Goal: Task Accomplishment & Management: Complete application form

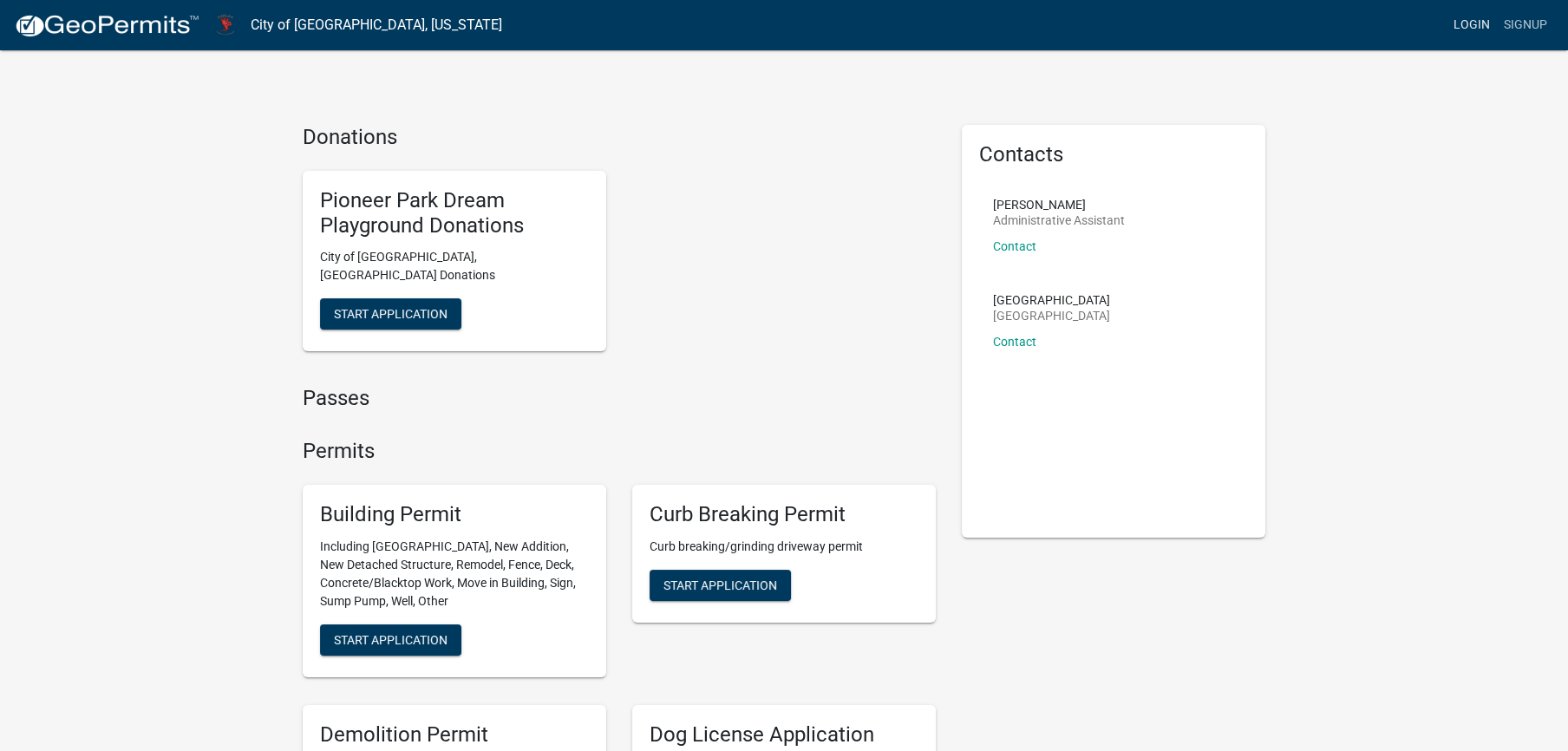
click at [1447, 31] on link "Login" at bounding box center [1471, 25] width 51 height 33
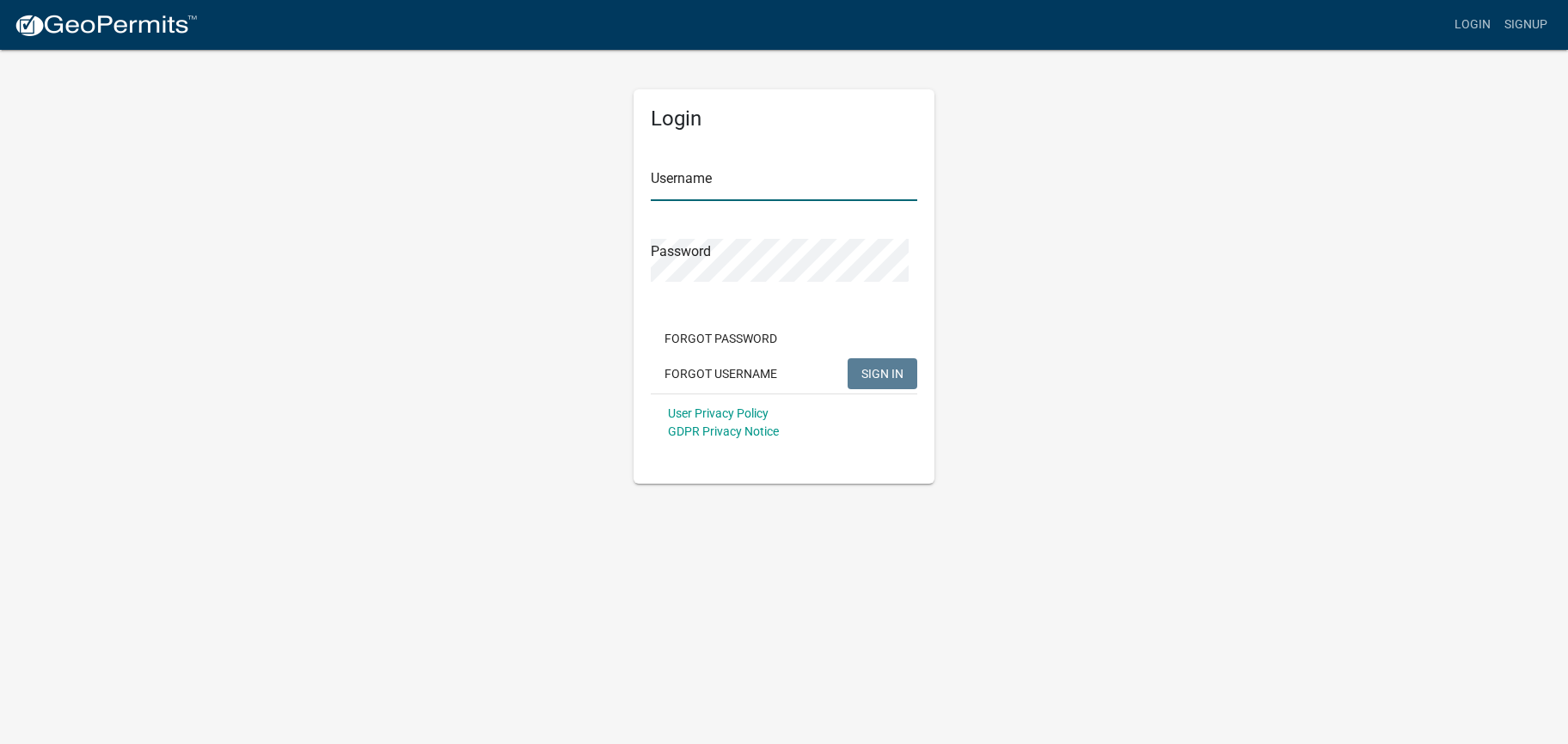
click at [791, 201] on input "Username" at bounding box center [784, 184] width 266 height 35
type input "NataliaEwing"
click at [848, 358] on button "SIGN IN" at bounding box center [882, 373] width 69 height 31
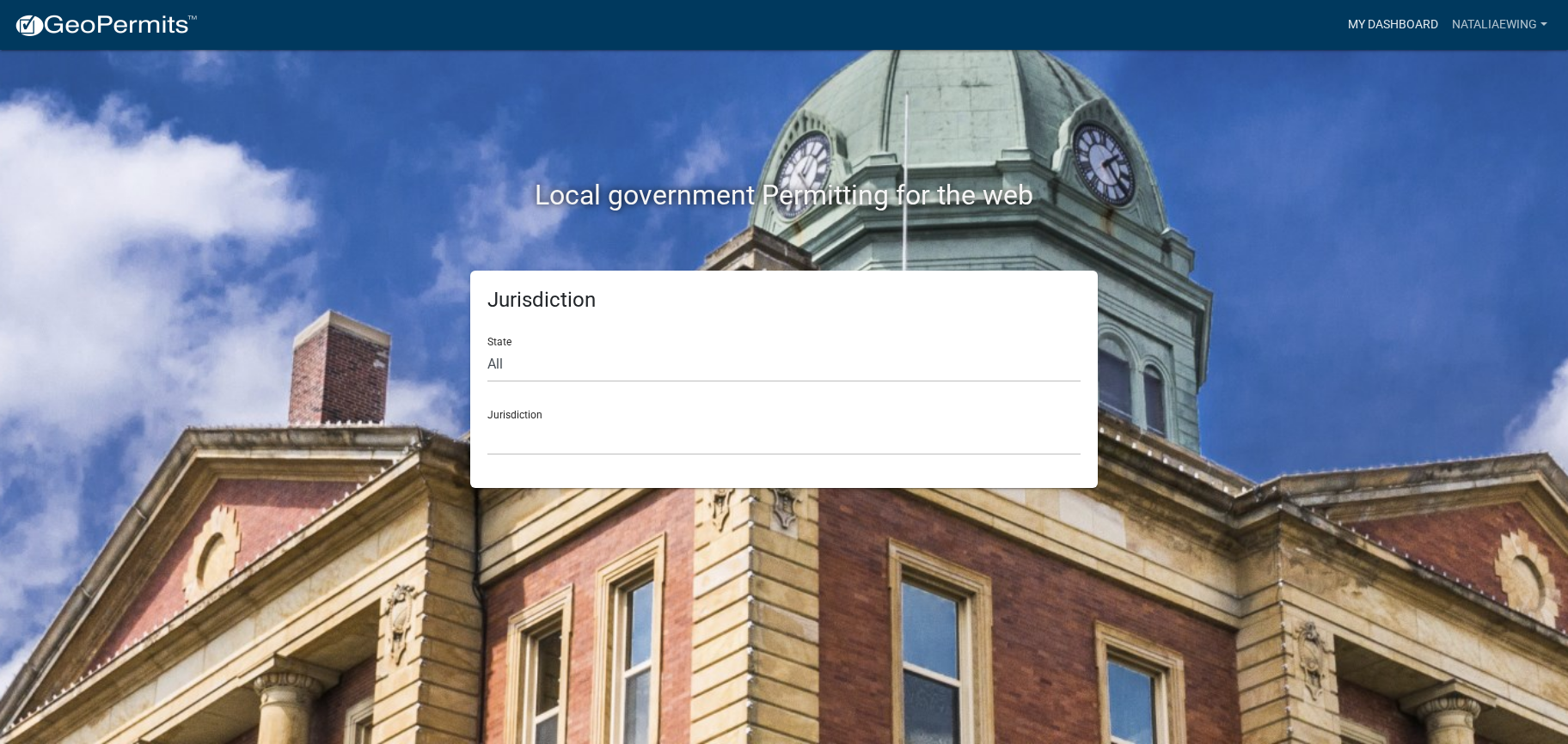
click at [1341, 28] on link "My Dashboard" at bounding box center [1393, 25] width 104 height 33
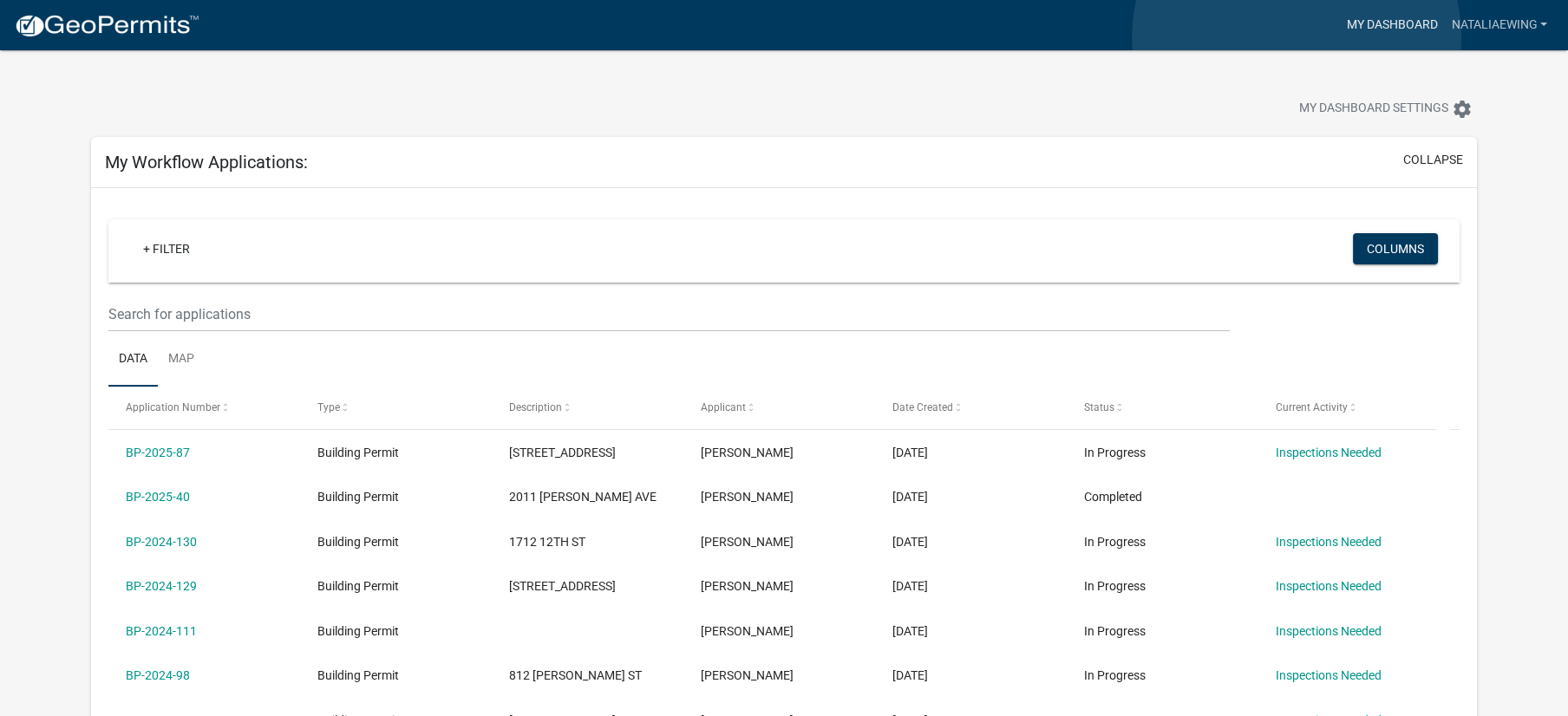
click at [1339, 37] on link "My Dashboard" at bounding box center [1392, 25] width 105 height 33
click at [1452, 21] on link "NataliaEwing" at bounding box center [1499, 25] width 110 height 33
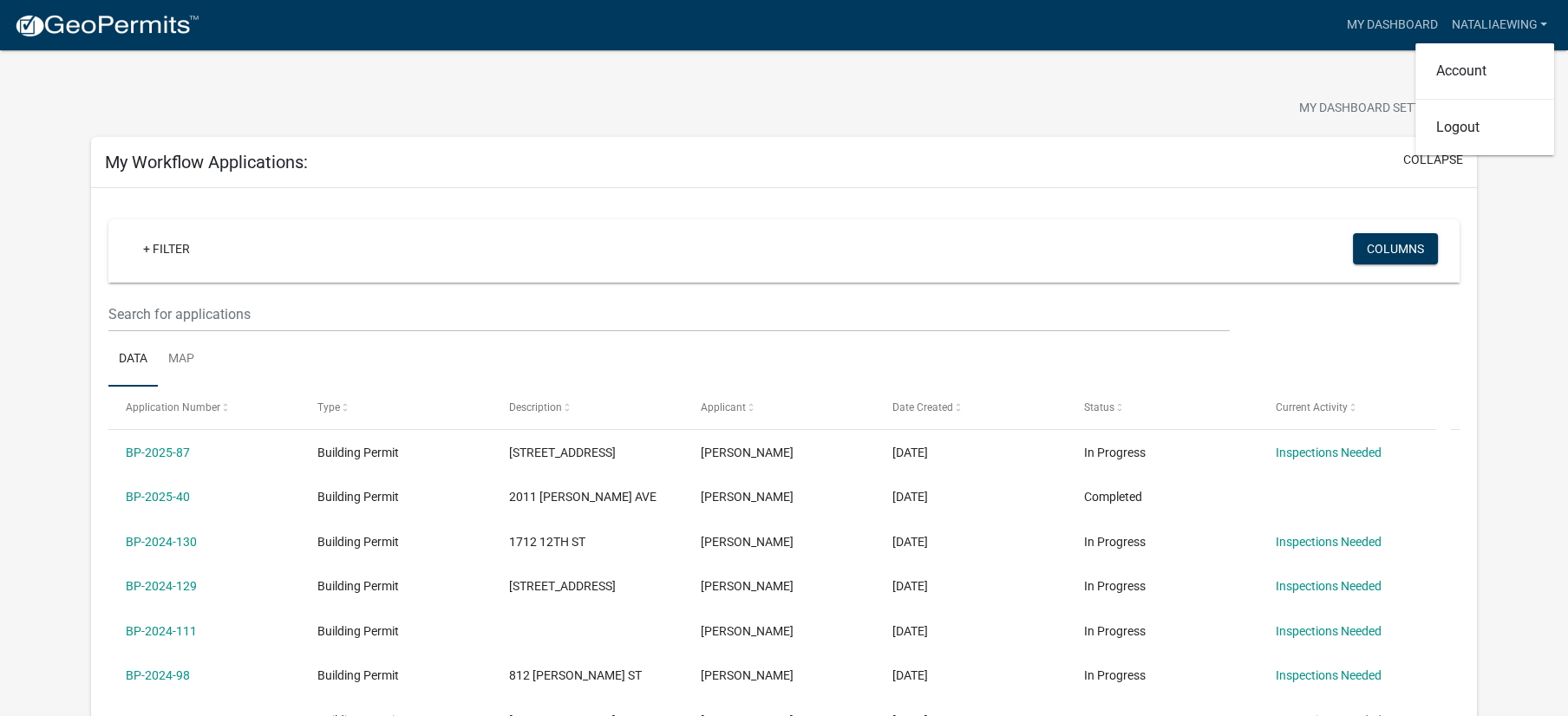
click at [236, 268] on div "+ Filter" at bounding box center [561, 251] width 890 height 35
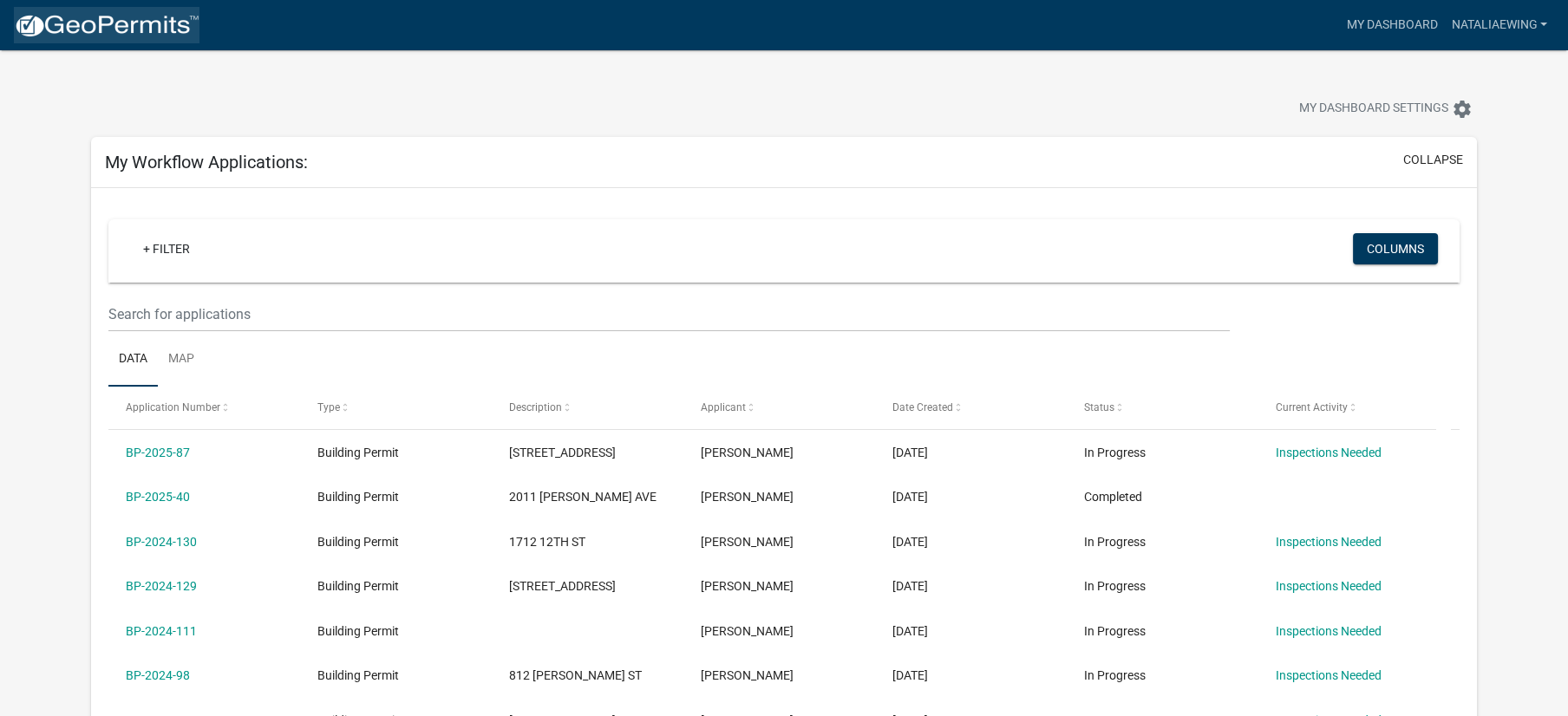
click at [127, 32] on img at bounding box center [106, 26] width 185 height 26
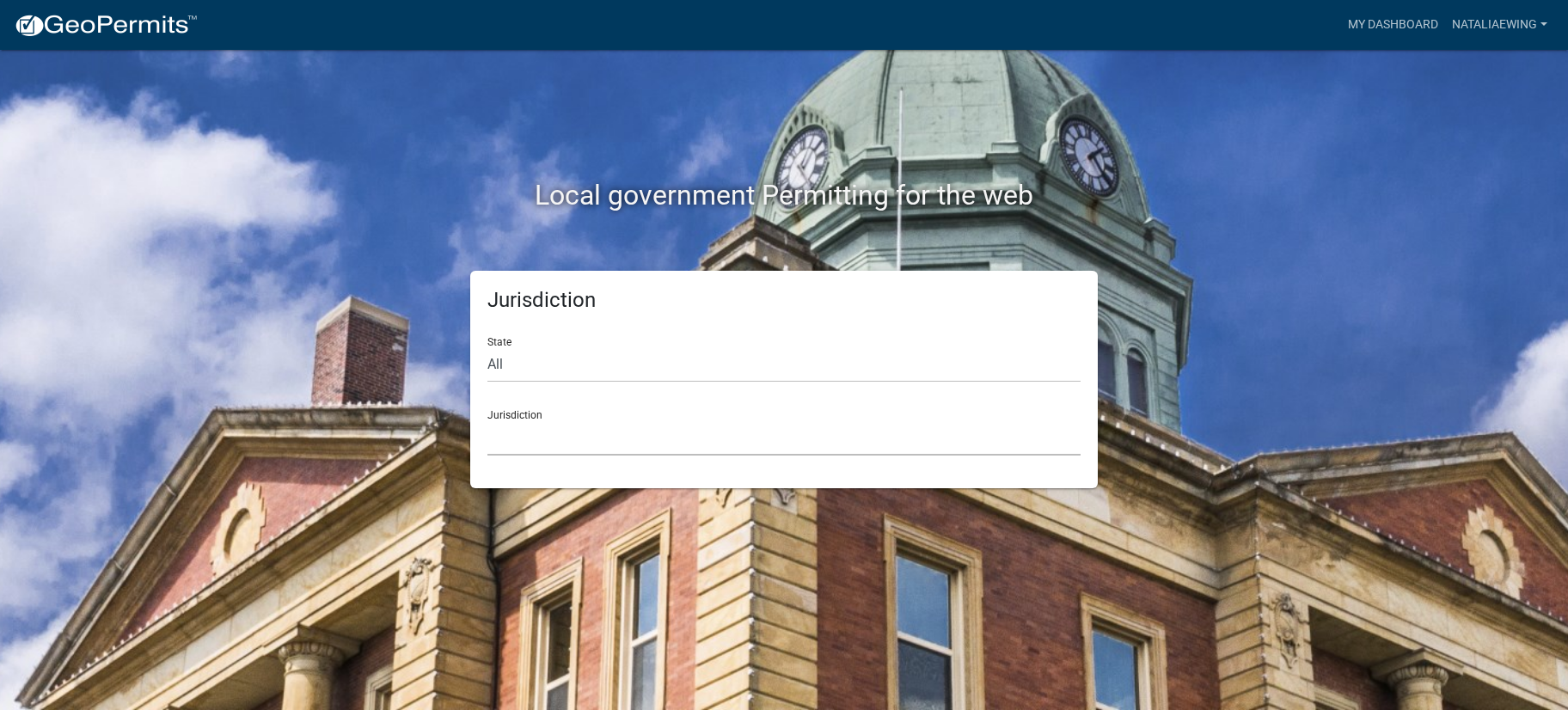
click at [488, 421] on select "[GEOGRAPHIC_DATA], [US_STATE] [GEOGRAPHIC_DATA], [US_STATE][PERSON_NAME][GEOGRA…" at bounding box center [784, 438] width 593 height 35
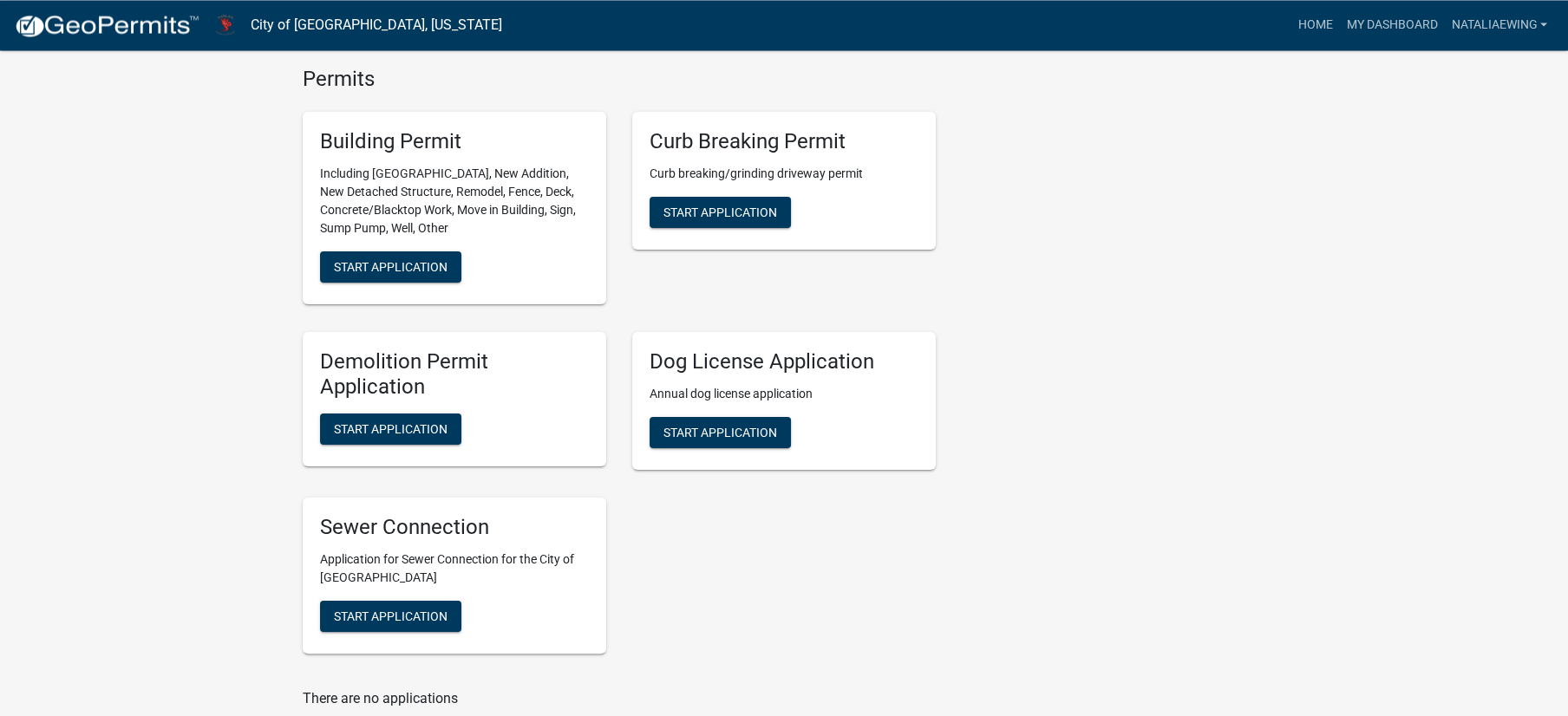
scroll to position [681, 0]
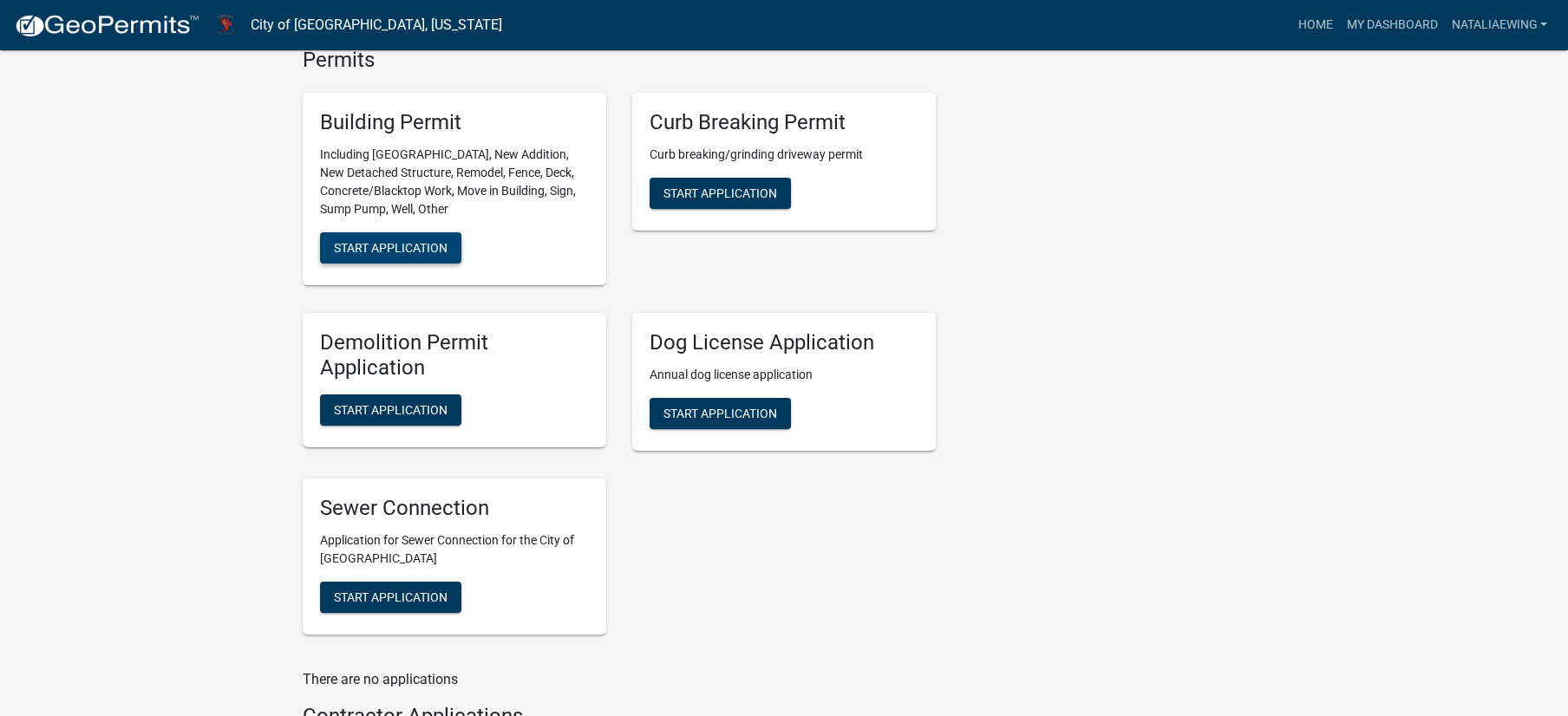
click at [448, 255] on span "Start Application" at bounding box center [391, 248] width 113 height 14
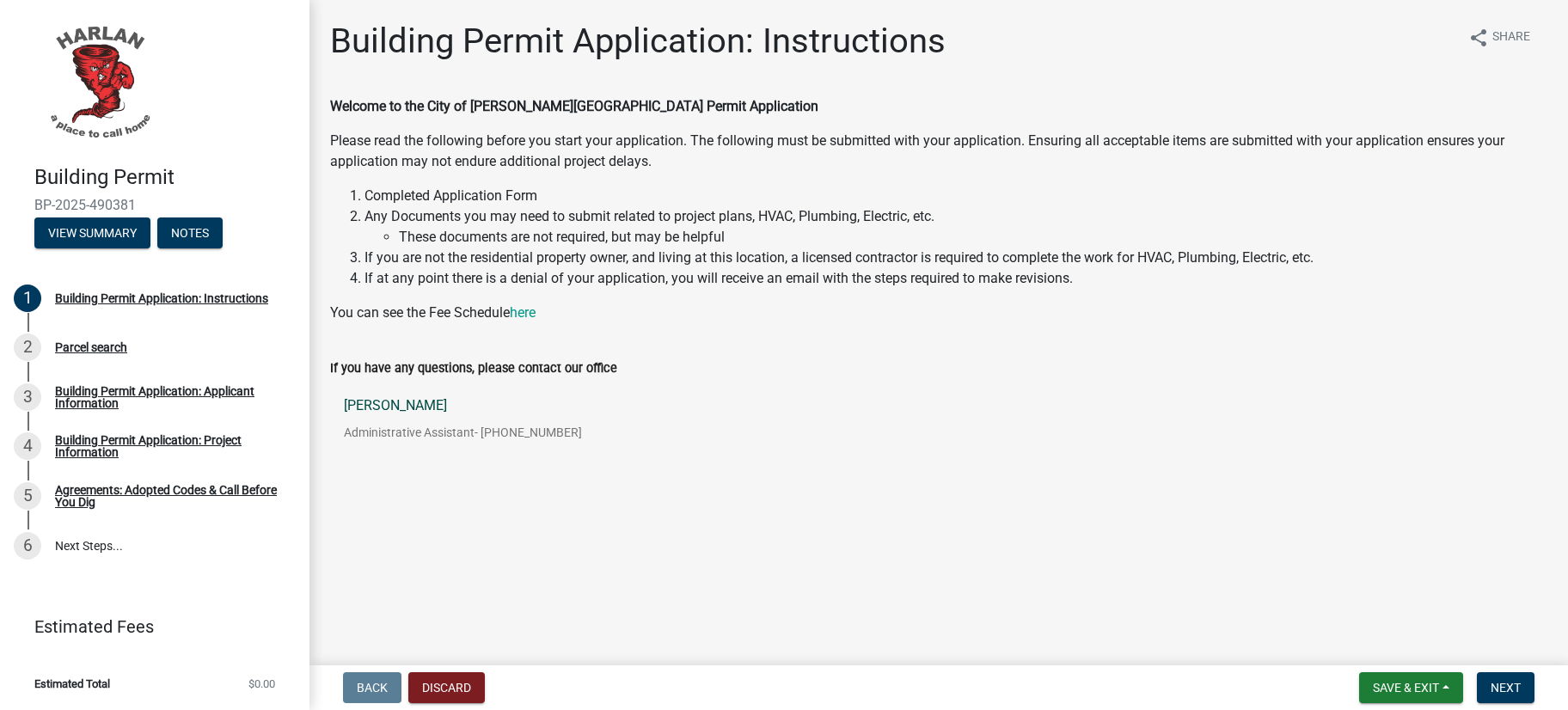
scroll to position [47, 0]
click at [1491, 682] on span "Next" at bounding box center [1506, 688] width 30 height 14
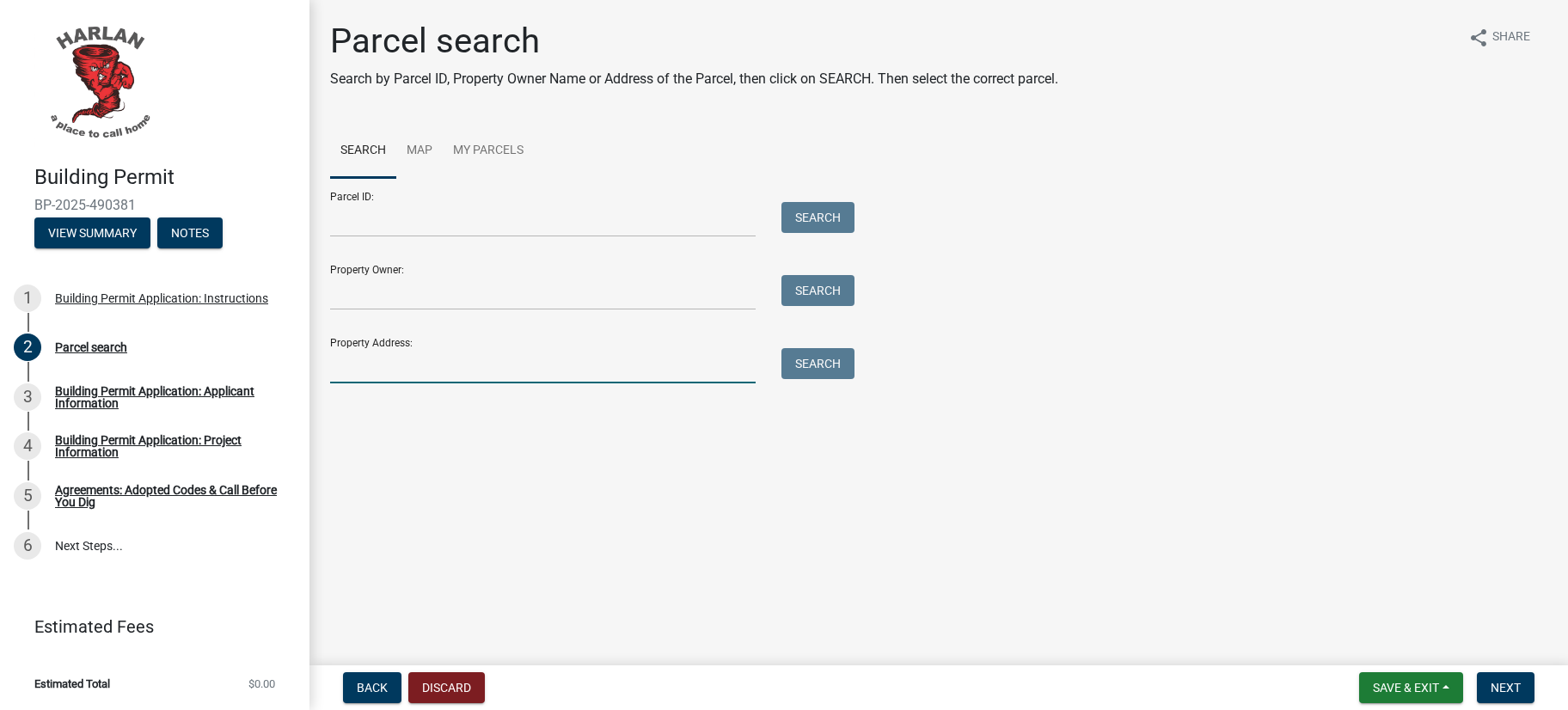
click at [567, 383] on input "Property Address:" at bounding box center [543, 366] width 425 height 35
type input "[STREET_ADDRESS]"
click at [820, 380] on button "Search" at bounding box center [818, 363] width 73 height 31
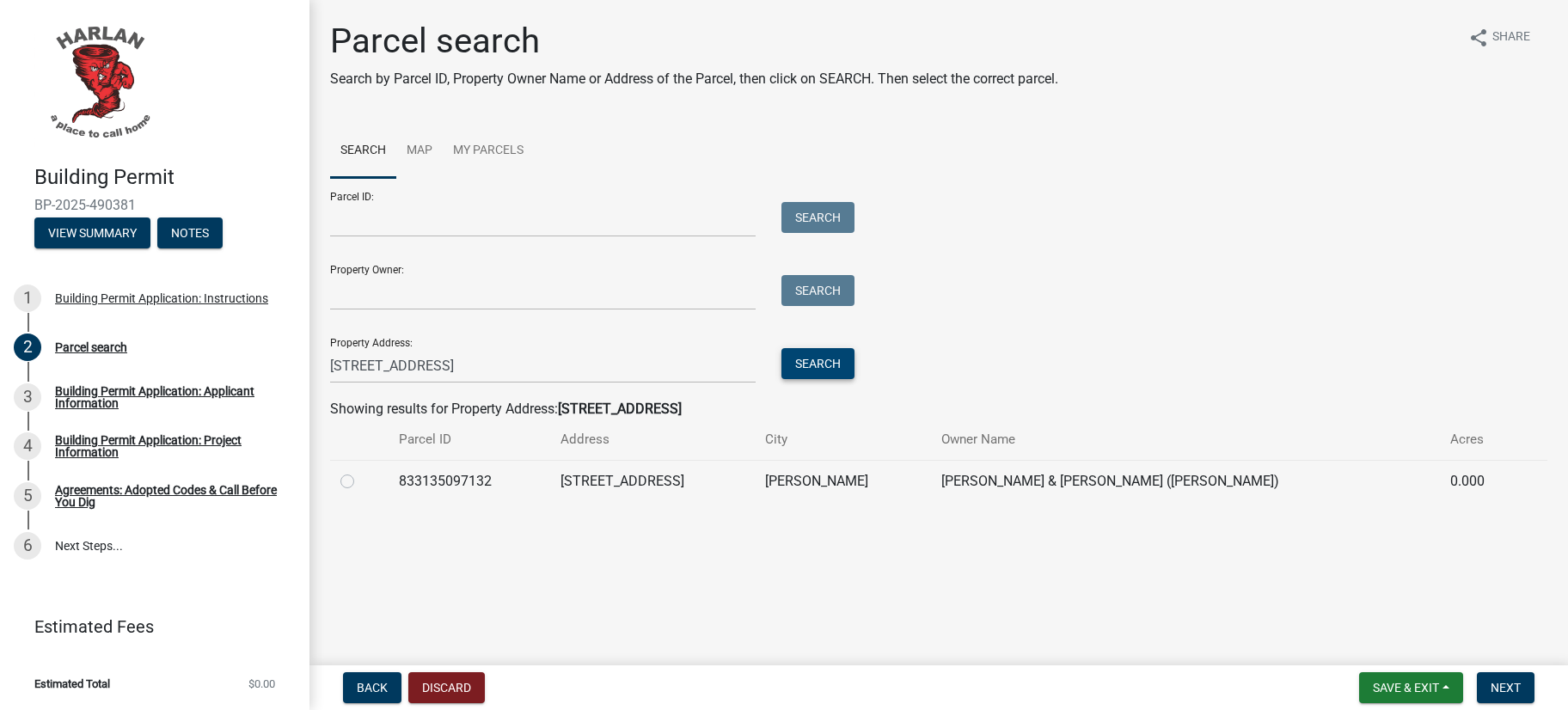
scroll to position [40, 0]
click at [361, 471] on label at bounding box center [361, 471] width 0 height 0
click at [361, 482] on input "radio" at bounding box center [366, 476] width 11 height 11
radio input "true"
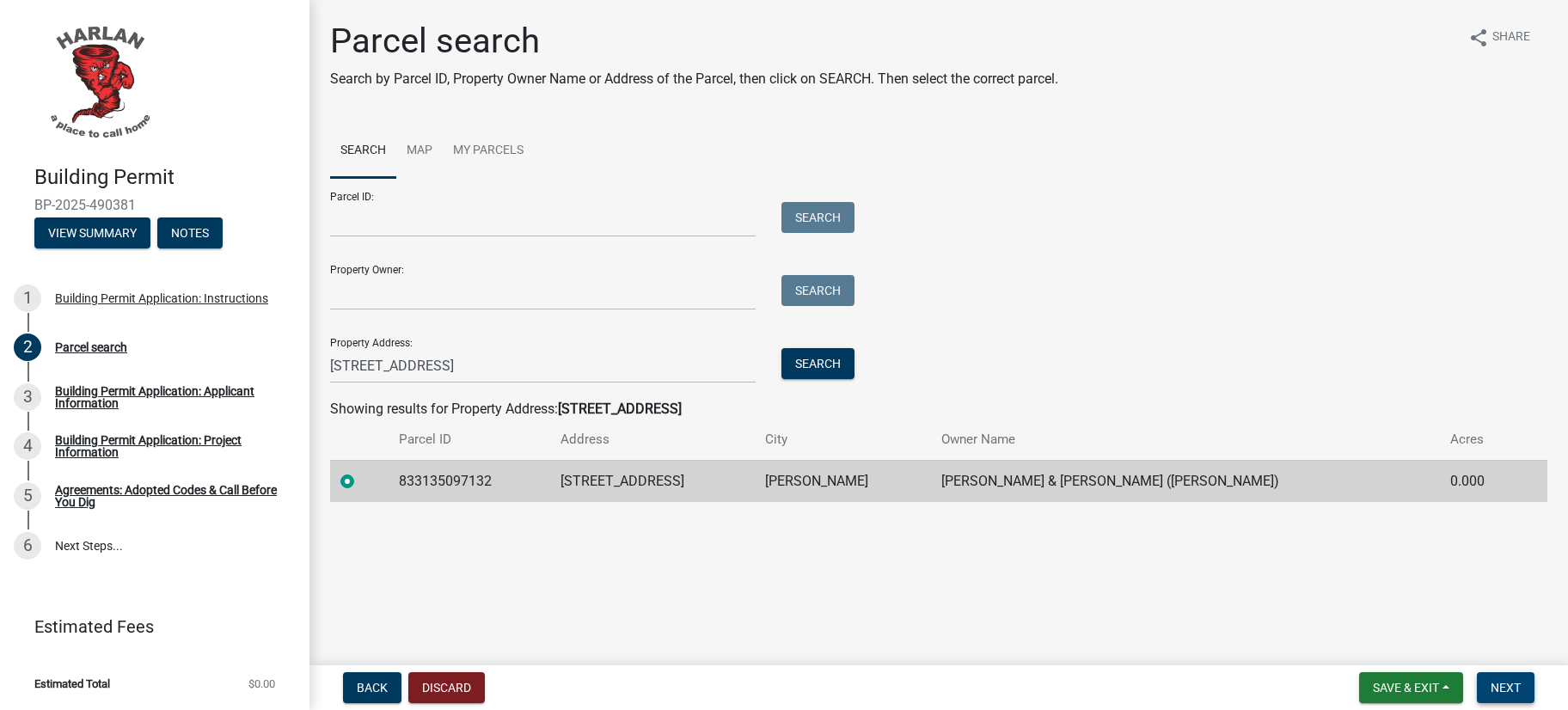
click at [1491, 681] on span "Next" at bounding box center [1506, 688] width 30 height 14
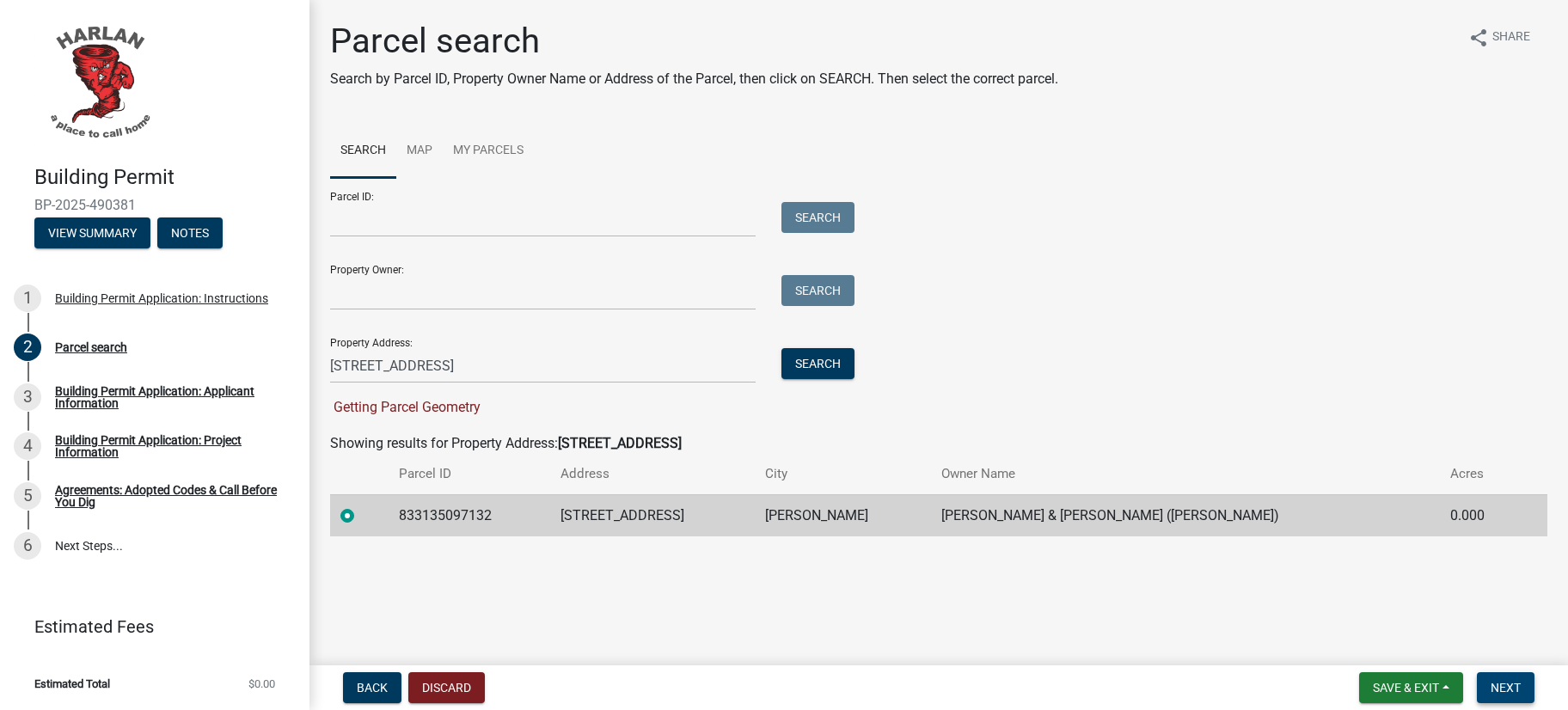
scroll to position [83, 0]
click at [1491, 681] on span "Next" at bounding box center [1506, 688] width 30 height 14
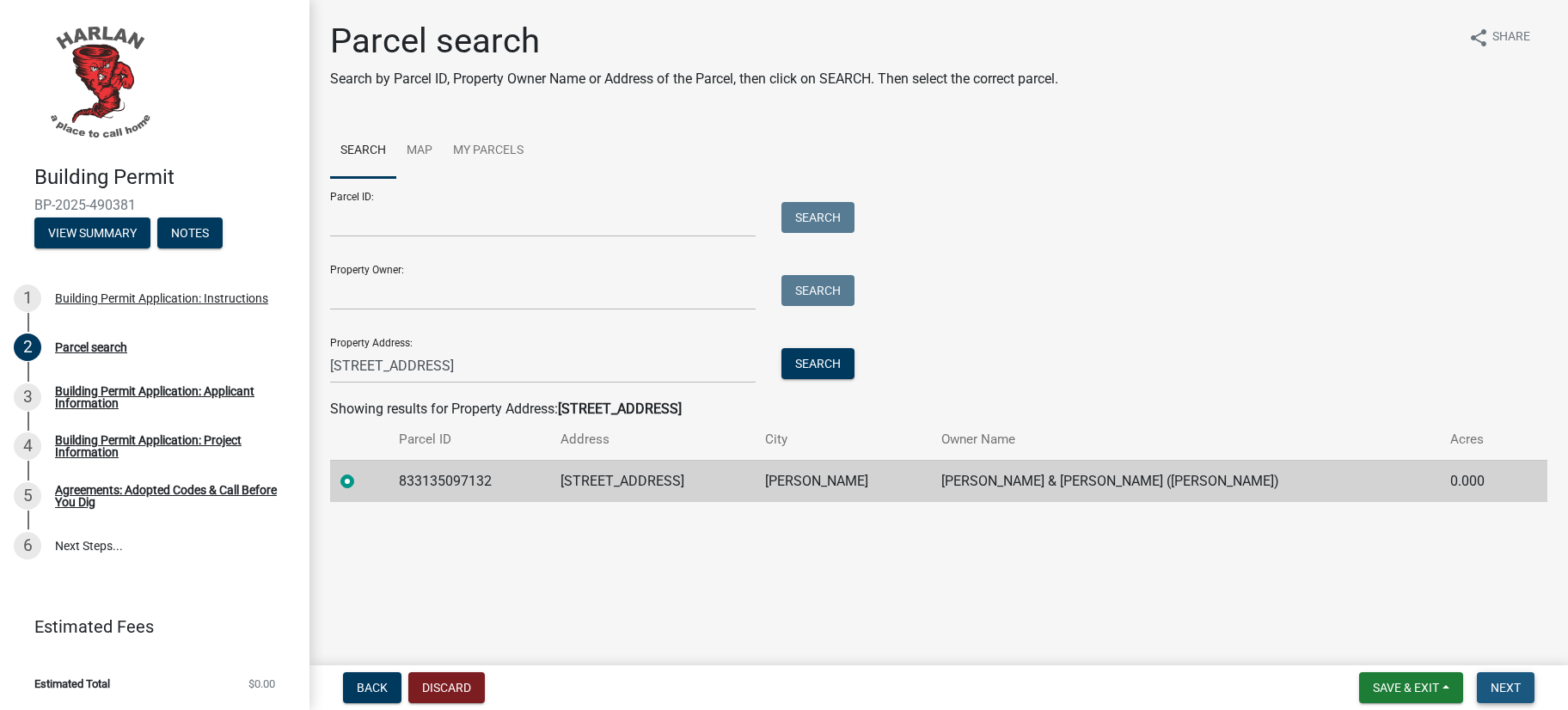
click at [1477, 672] on button "Next" at bounding box center [1506, 687] width 58 height 31
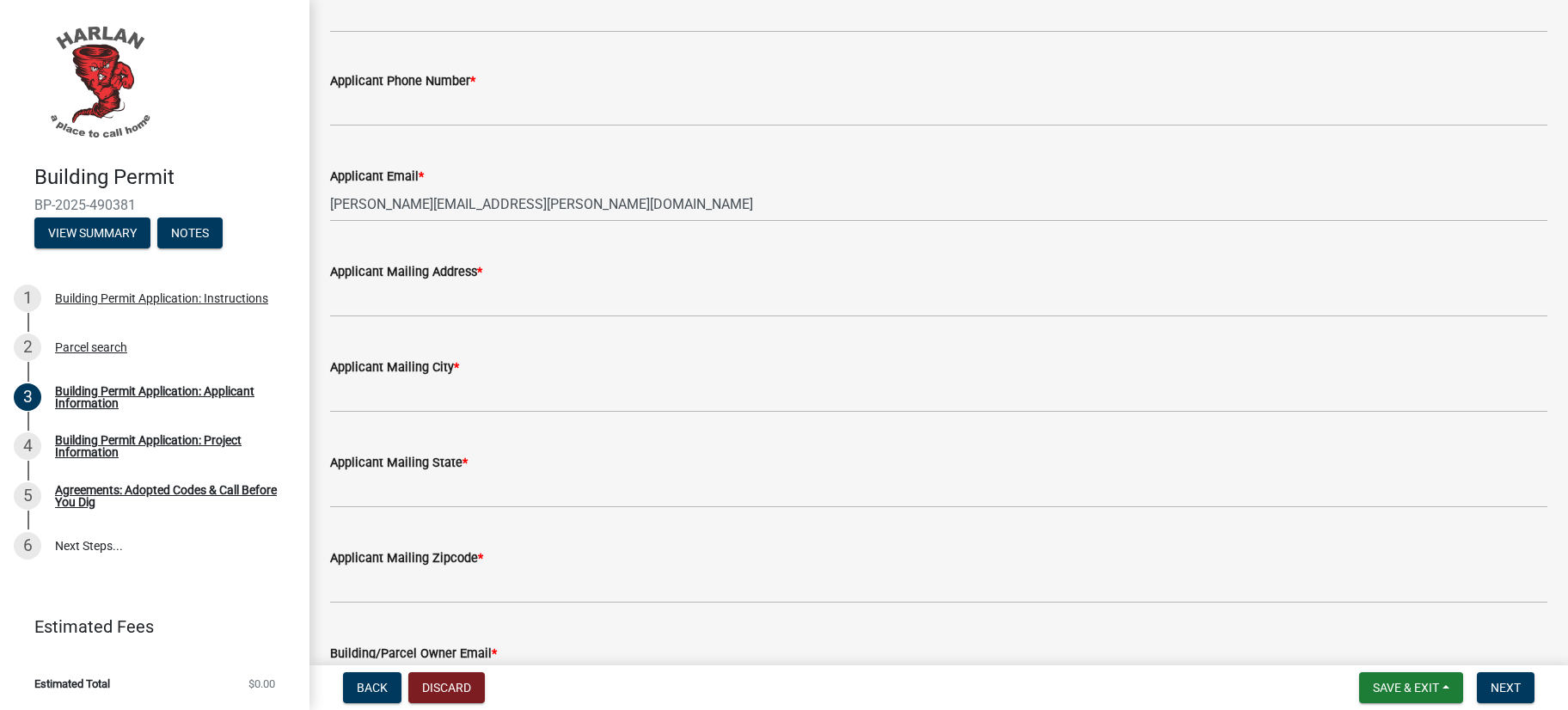
scroll to position [245, 0]
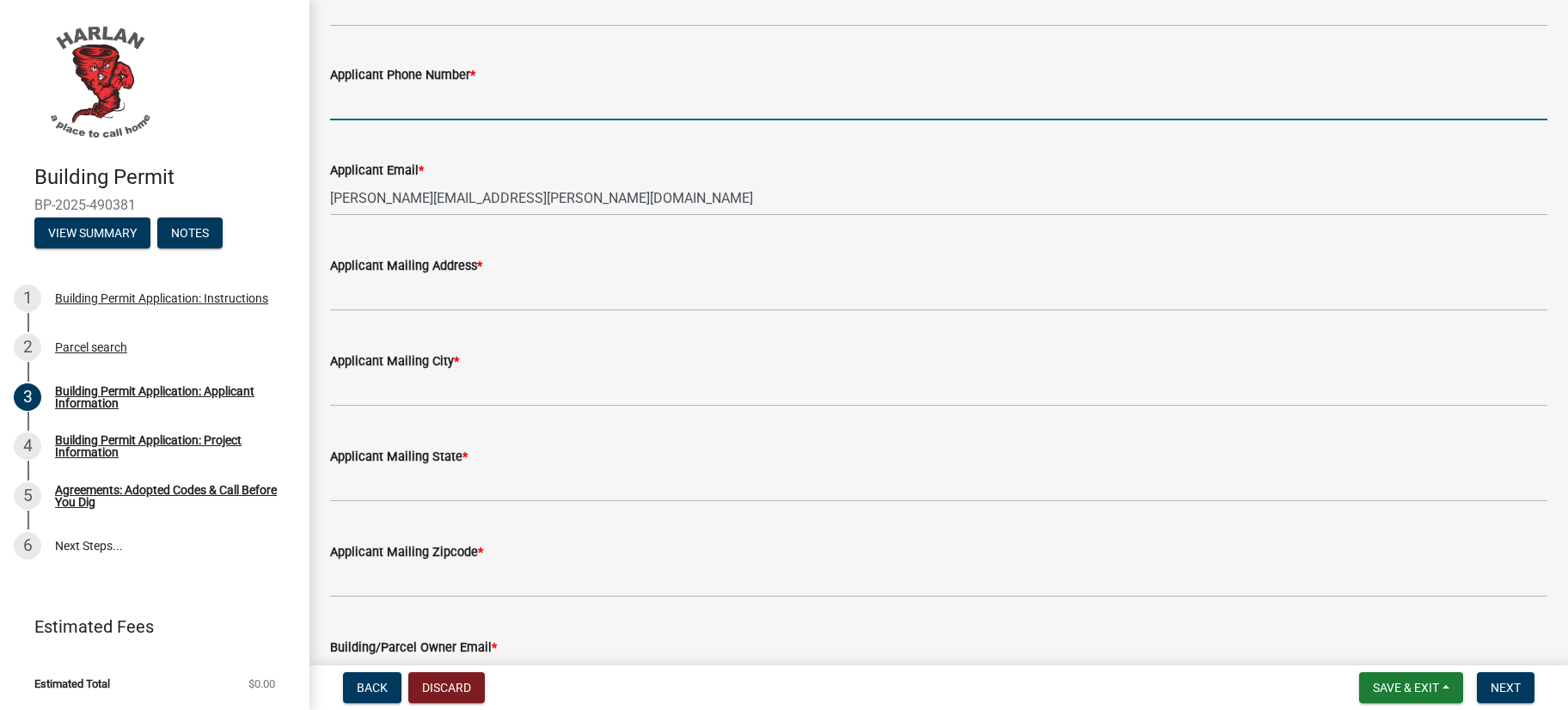
click at [437, 120] on input "Applicant Phone Number *" at bounding box center [939, 103] width 1218 height 35
type input "8704143190"
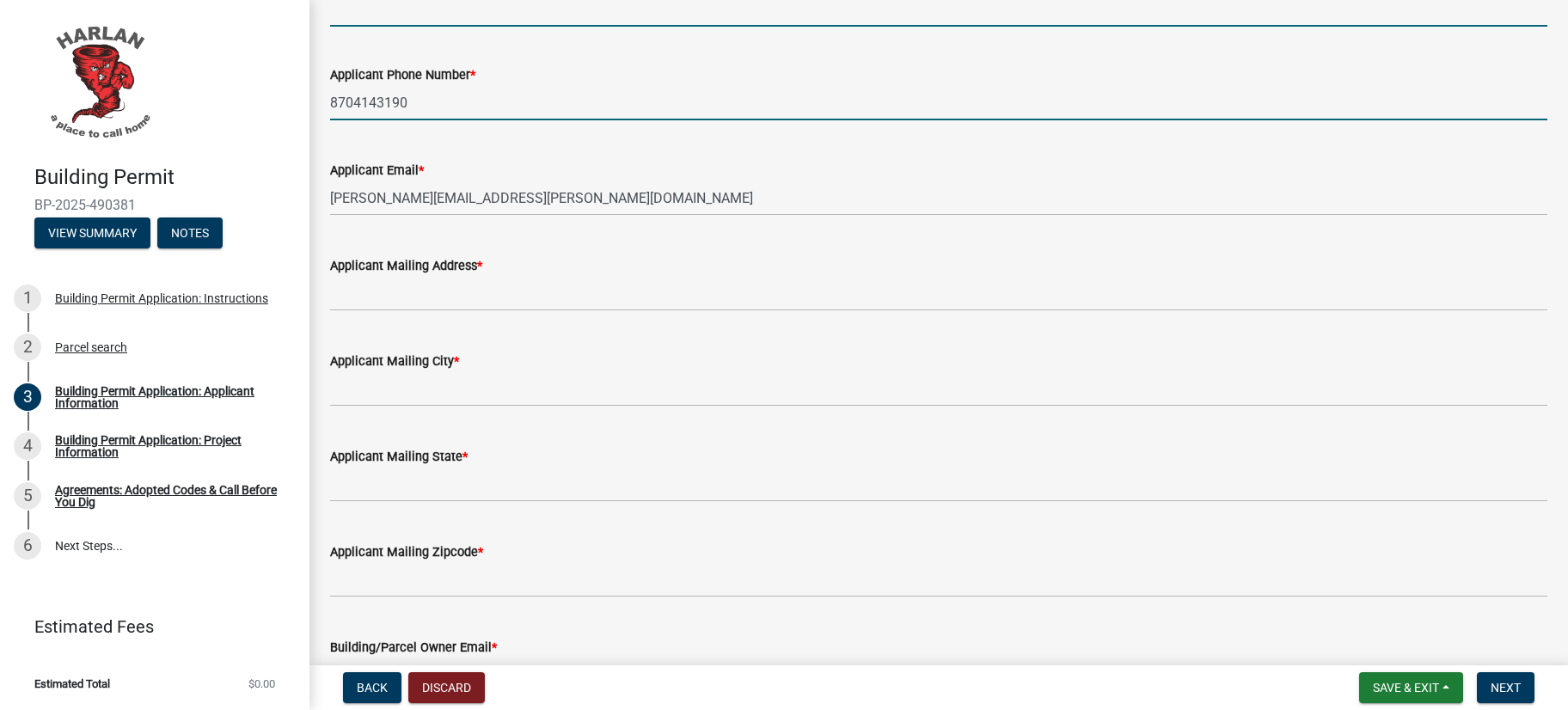
click at [587, 26] on input "Applicant Company Name (If Applicable)" at bounding box center [939, 9] width 1218 height 35
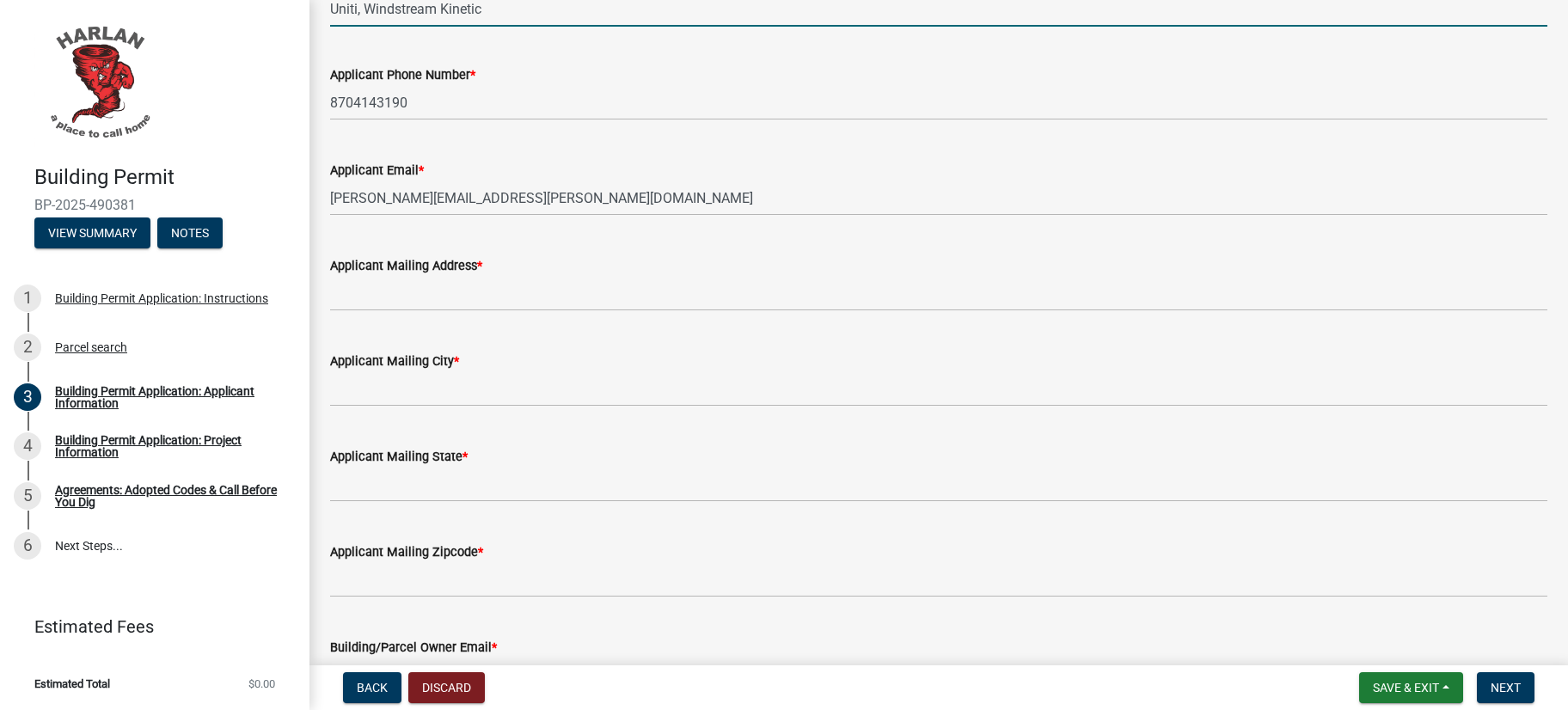
click at [510, 26] on input "Uniti, Windstream Kinetic" at bounding box center [939, 9] width 1218 height 35
type input "Uniti, Windstream [US_STATE]"
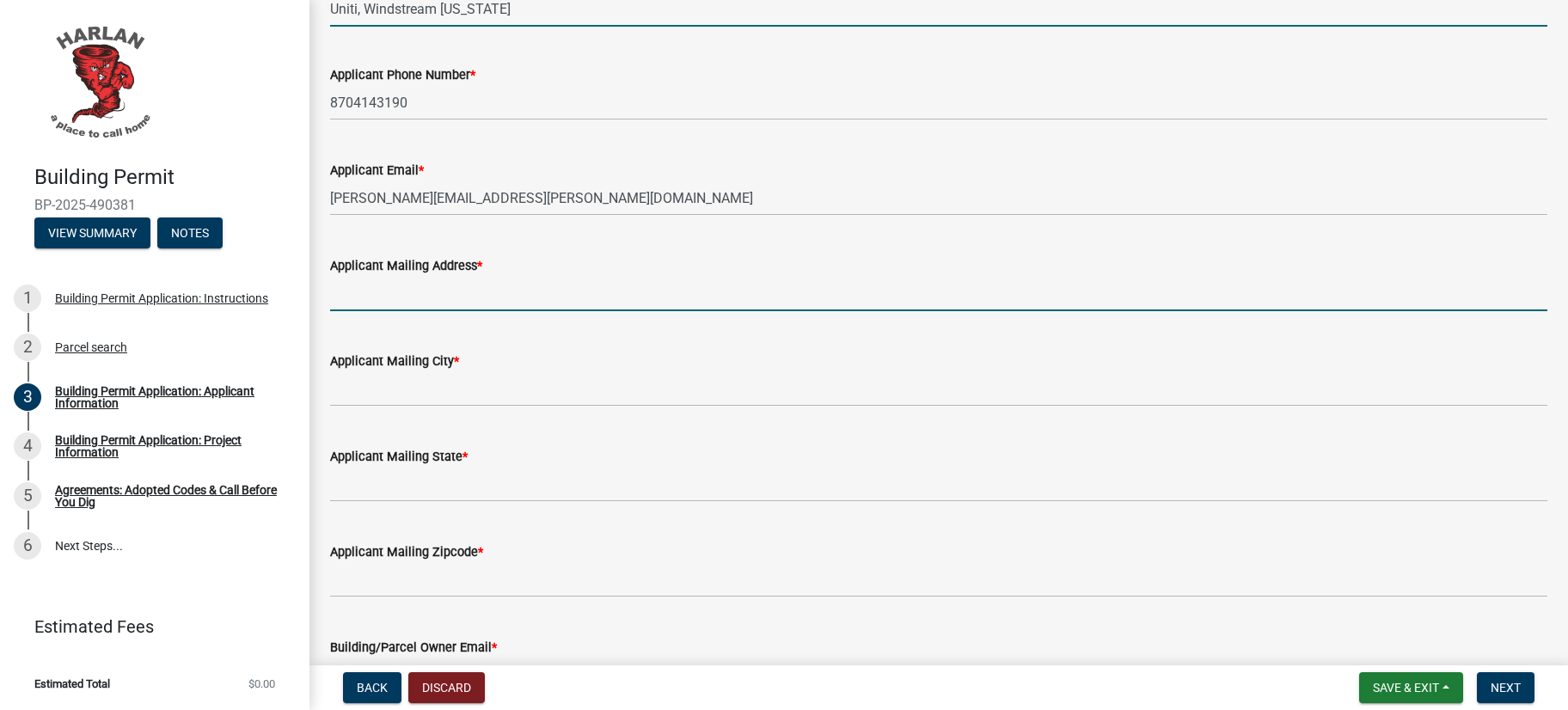
click at [507, 311] on input "Applicant Mailing Address *" at bounding box center [939, 293] width 1218 height 35
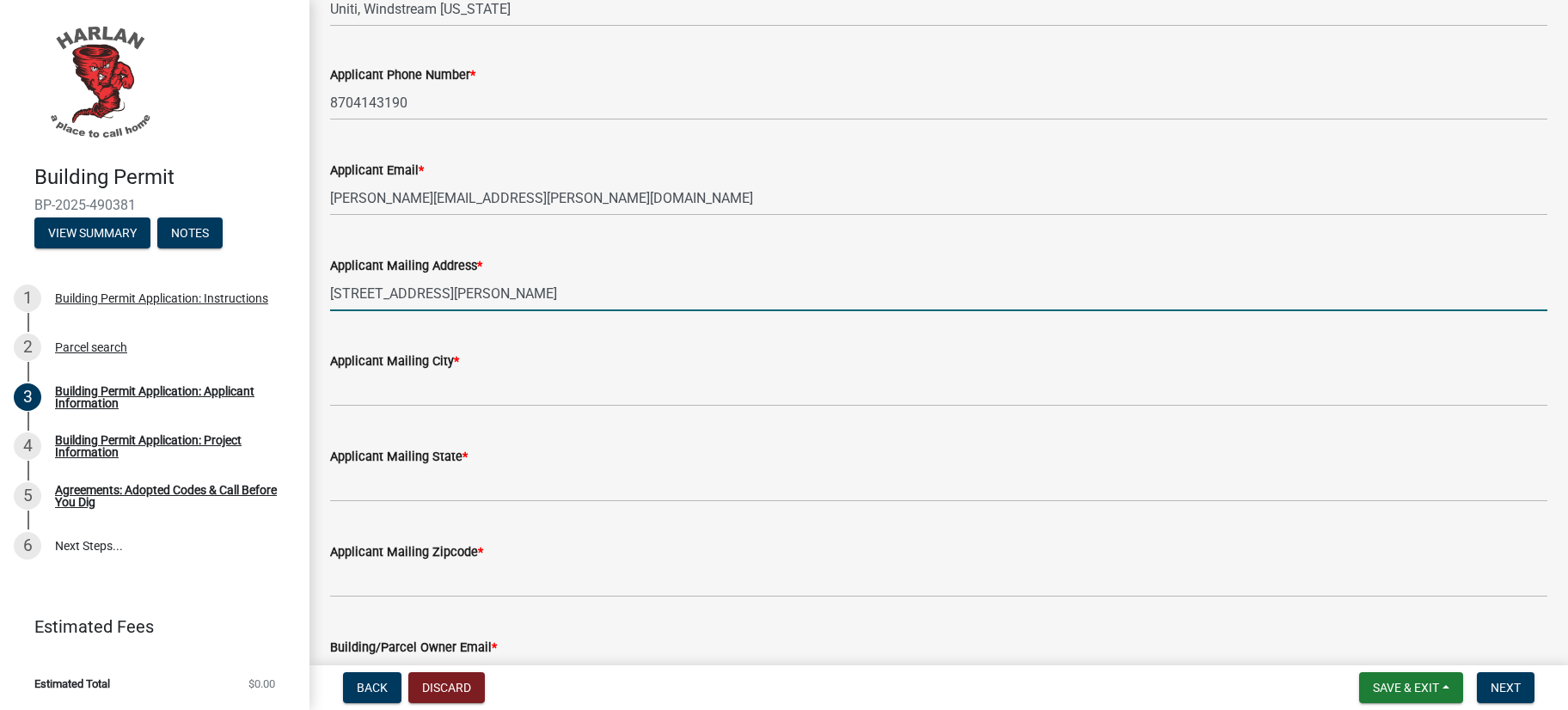
type input "[STREET_ADDRESS][PERSON_NAME]"
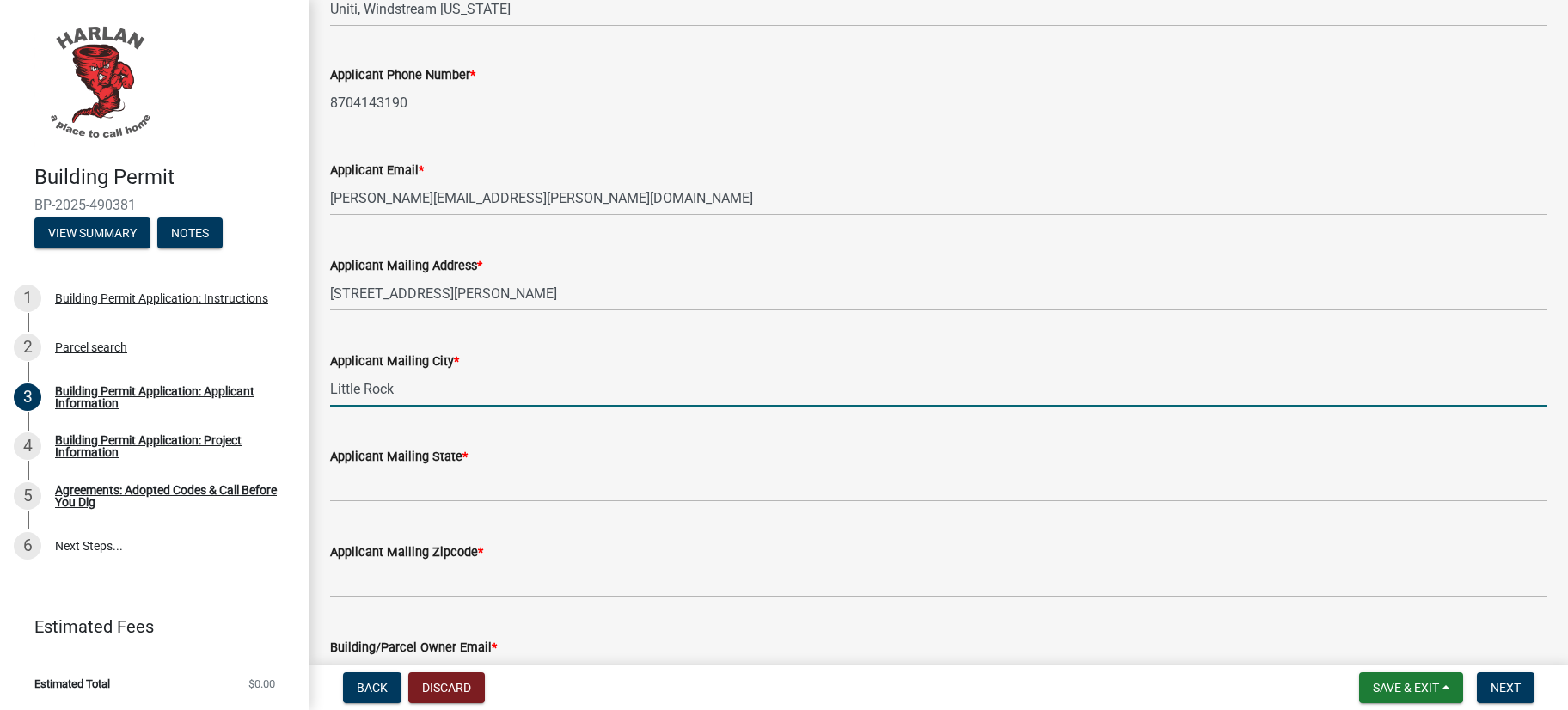
type input "Little Rock"
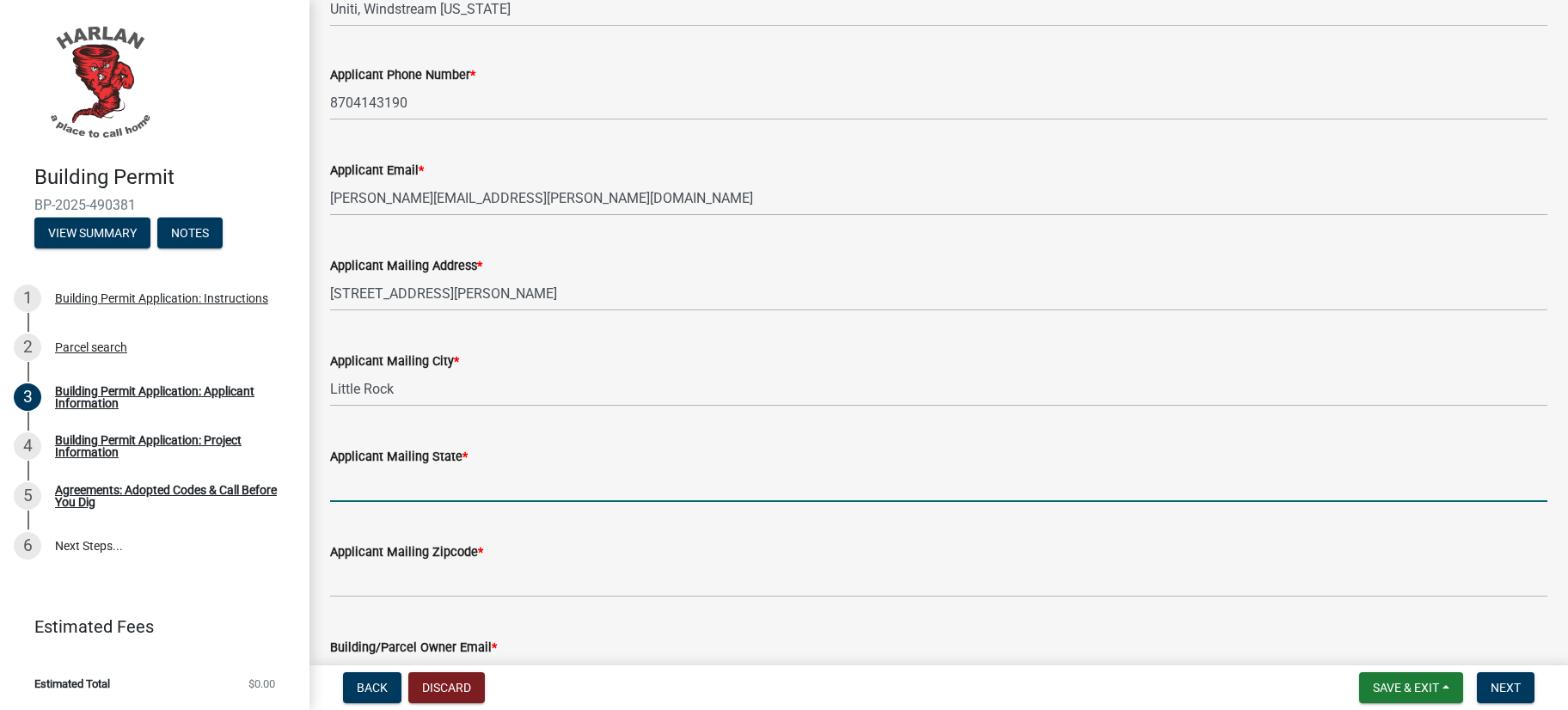
scroll to position [581, 0]
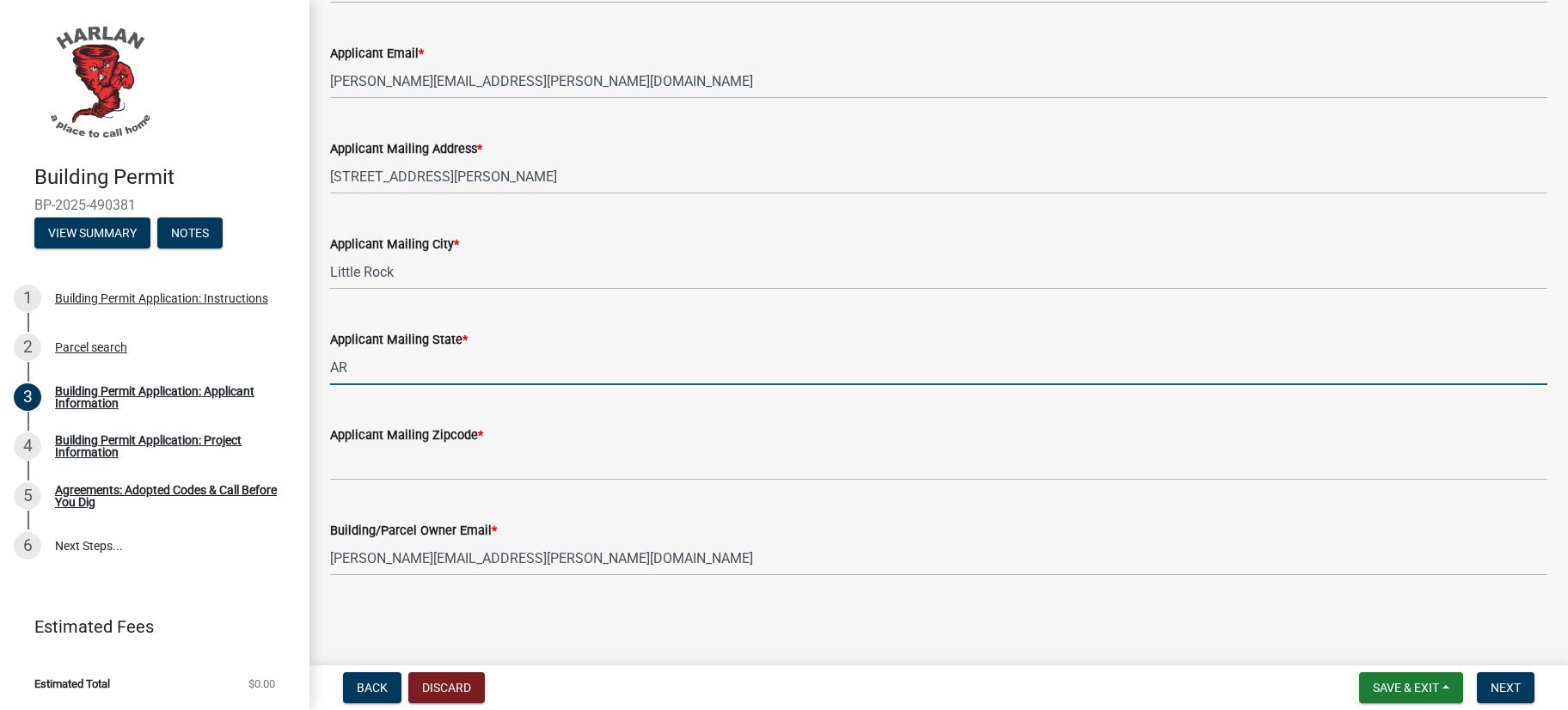
type input "AR"
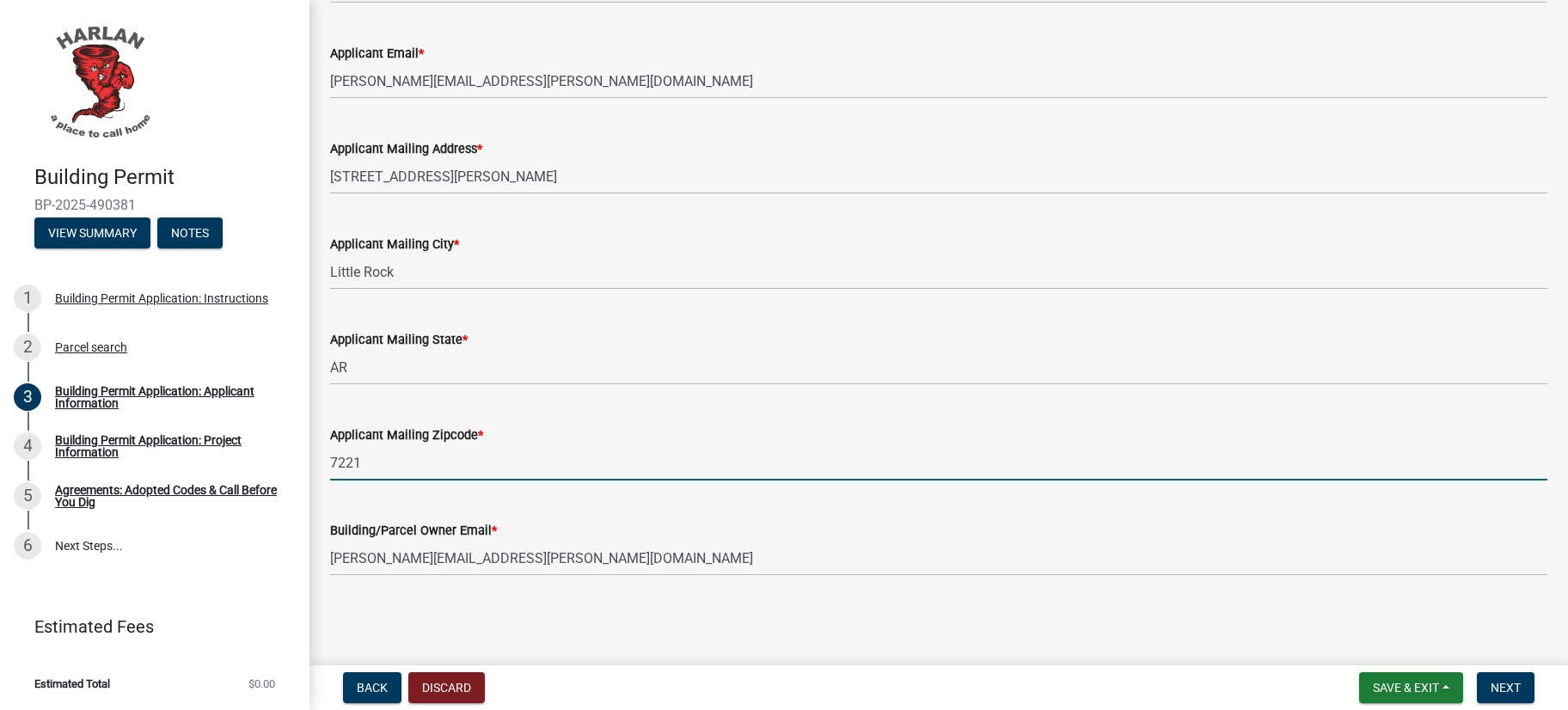
type input "72212"
click at [1477, 679] on button "Next" at bounding box center [1506, 687] width 58 height 31
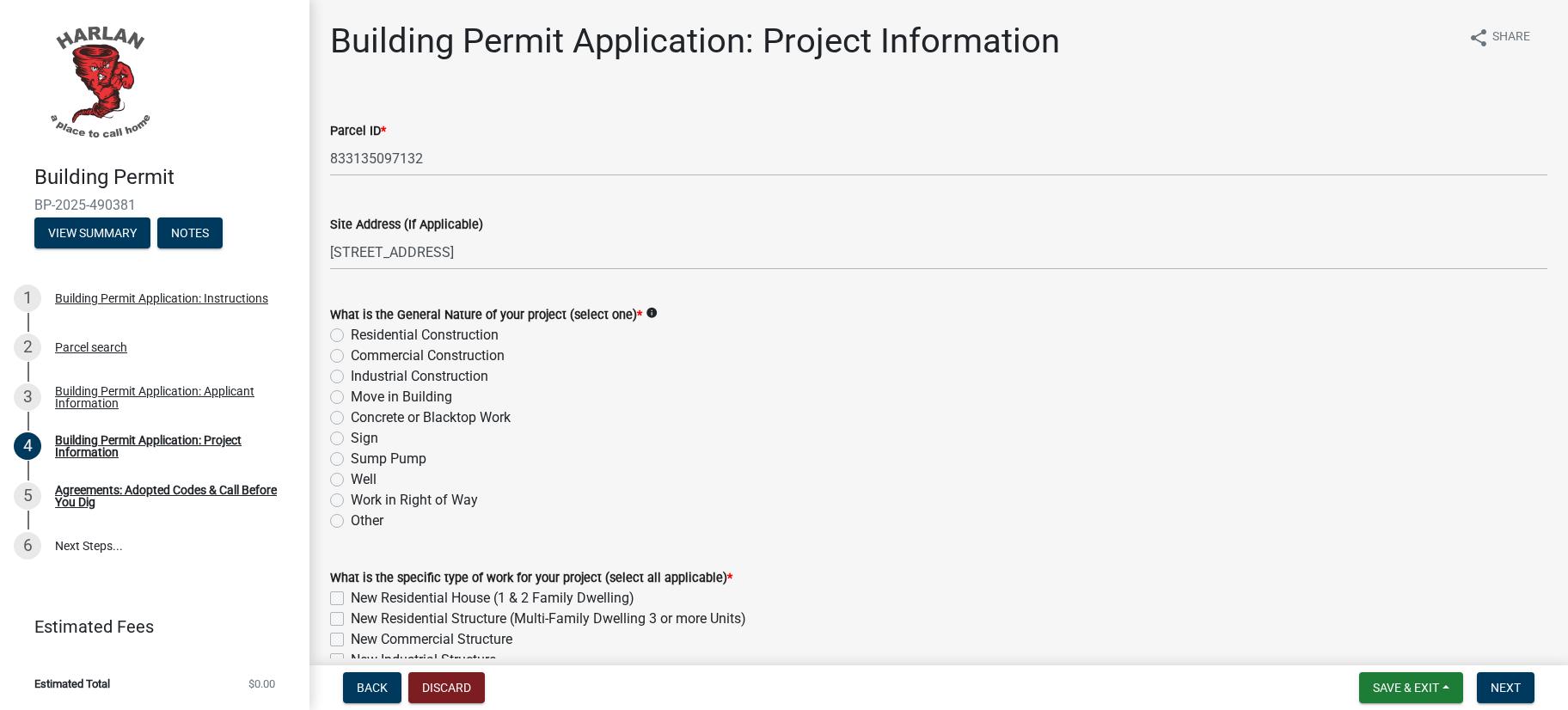
scroll to position [123, 0]
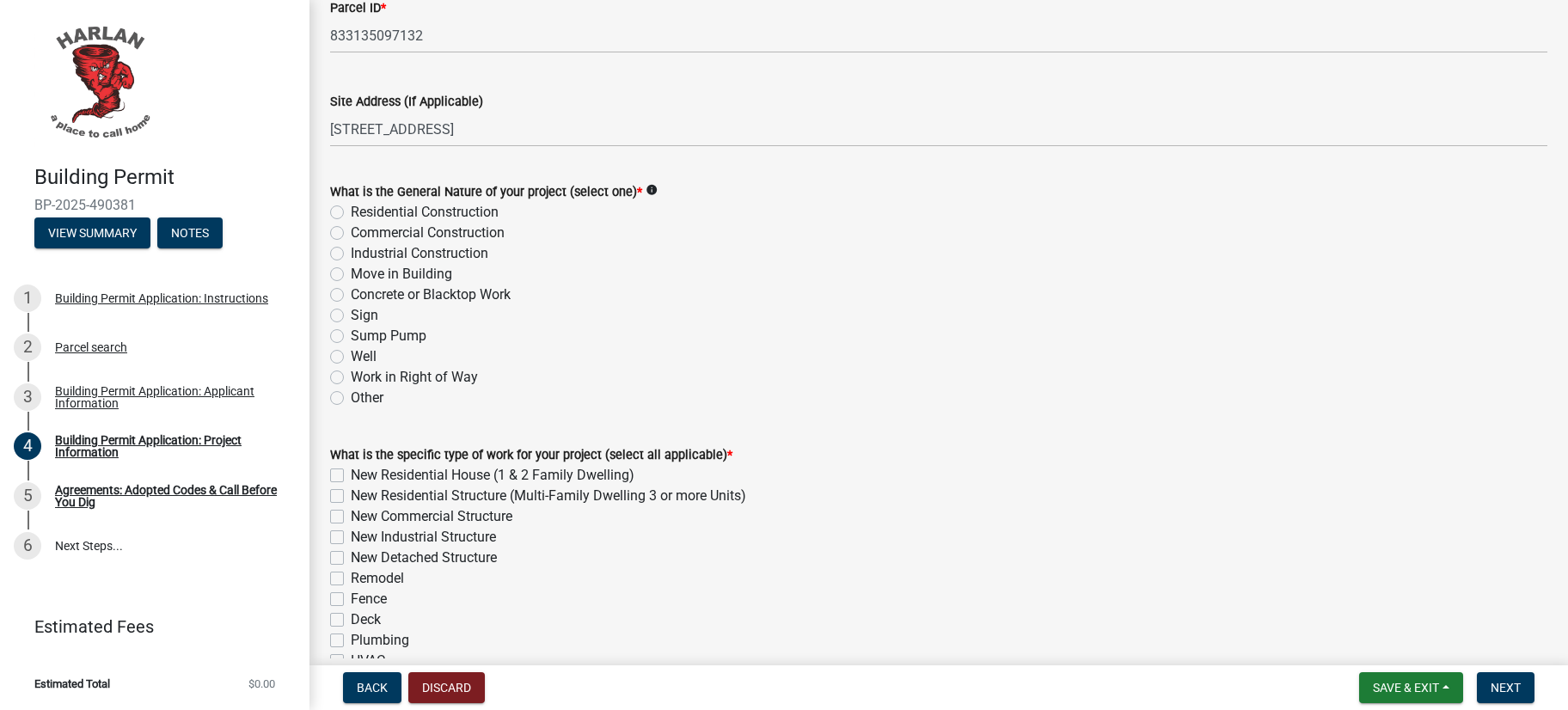
click at [478, 388] on label "Work in Right of Way" at bounding box center [414, 377] width 127 height 20
click at [362, 379] on input "Work in Right of Way" at bounding box center [356, 373] width 11 height 11
radio input "true"
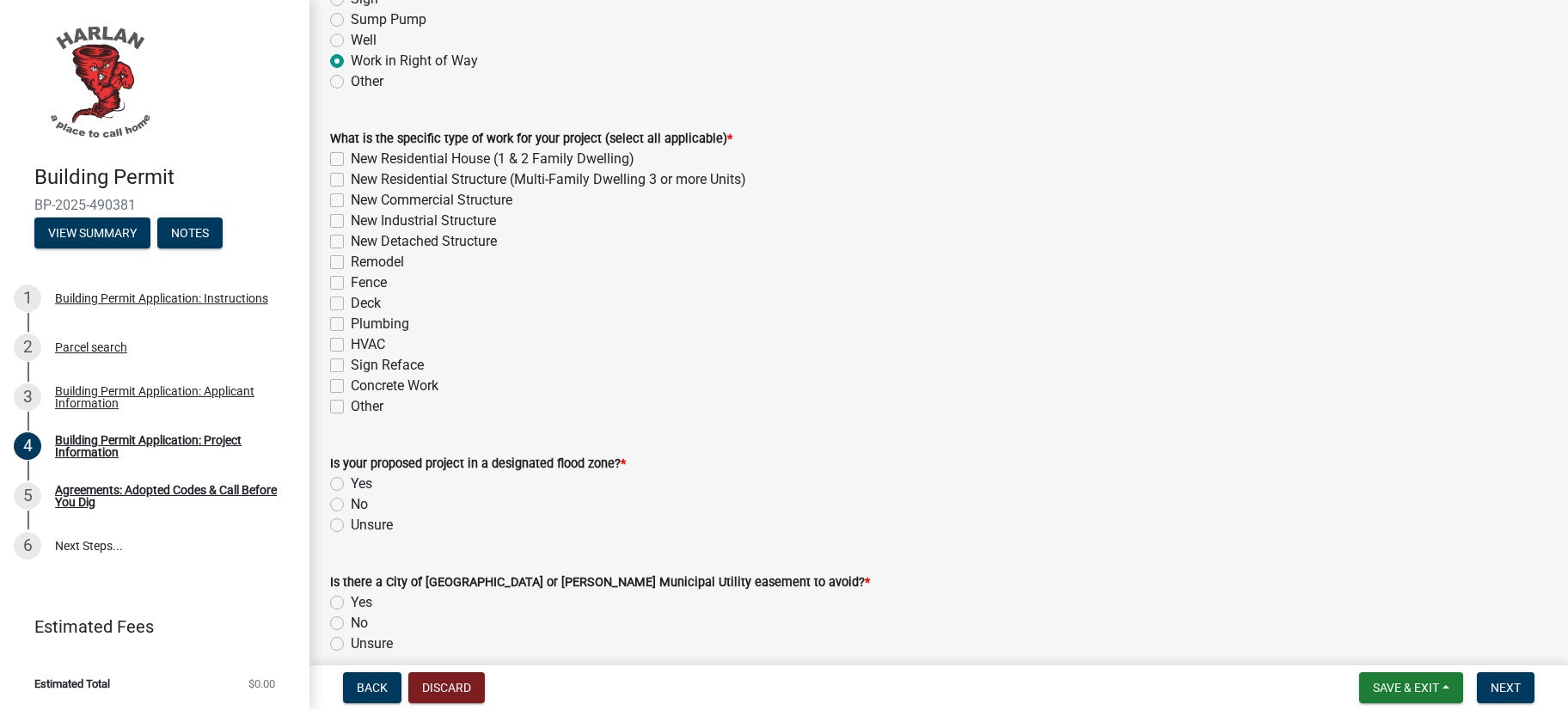
scroll to position [490, 0]
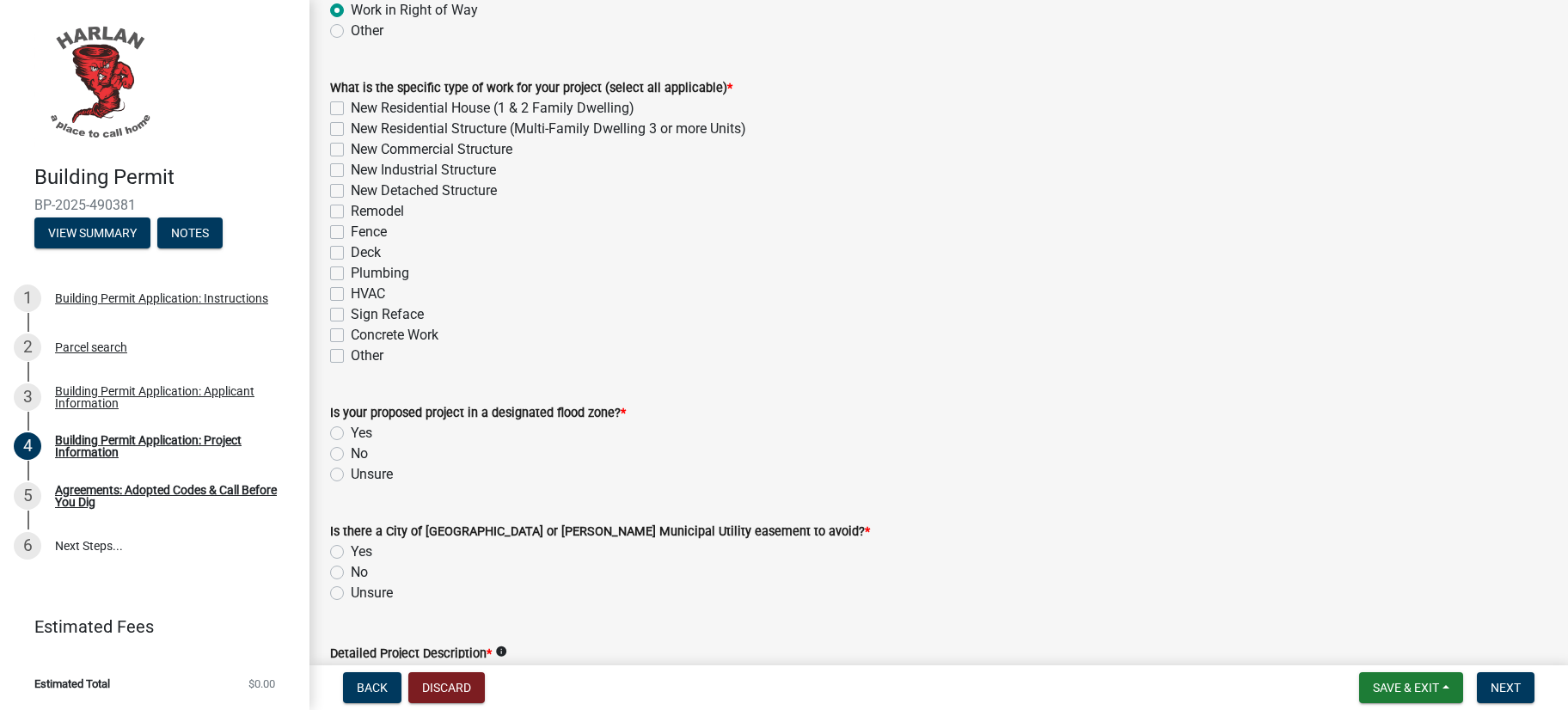
click at [383, 366] on label "Other" at bounding box center [366, 355] width 33 height 20
click at [362, 357] on input "Other" at bounding box center [356, 351] width 11 height 11
checkbox input "true"
checkbox input "false"
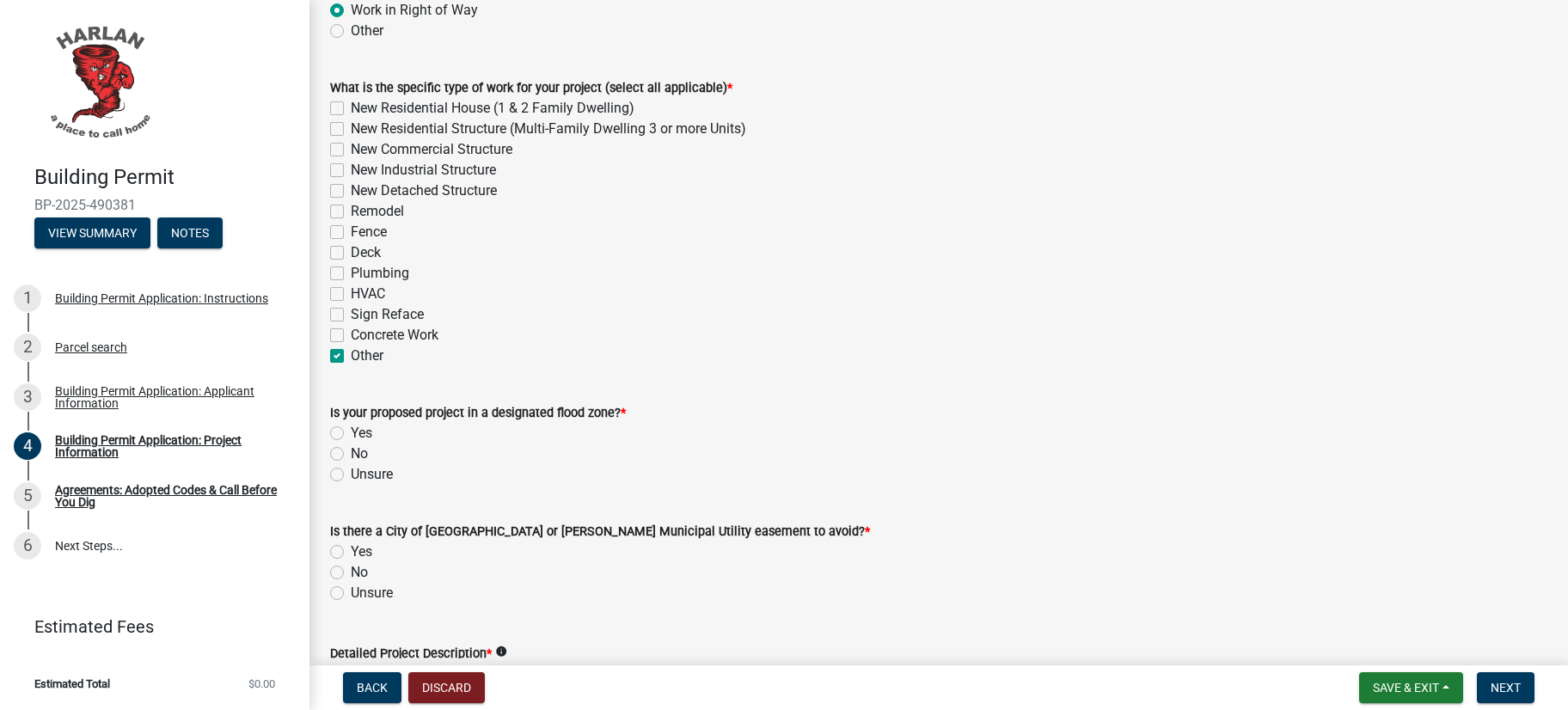
checkbox input "false"
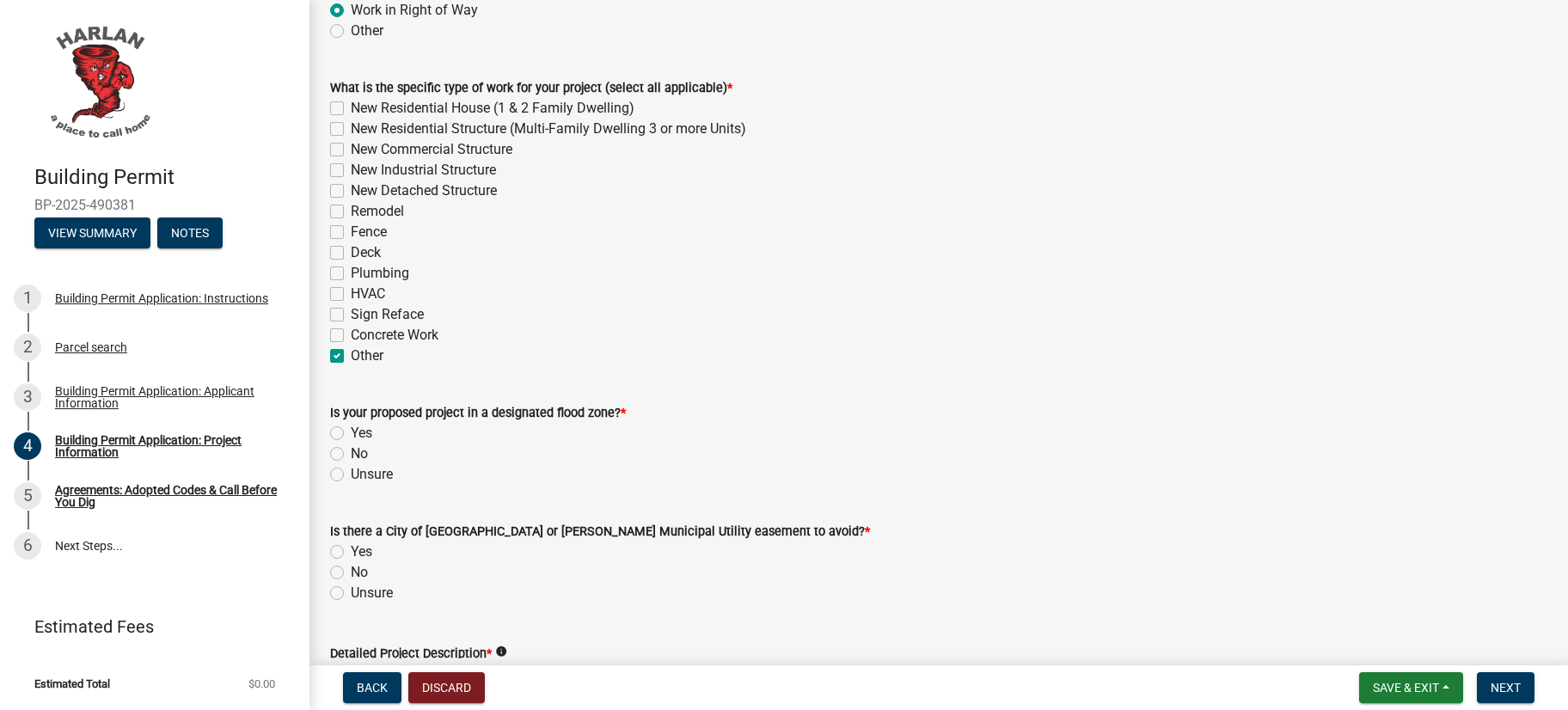
checkbox input "false"
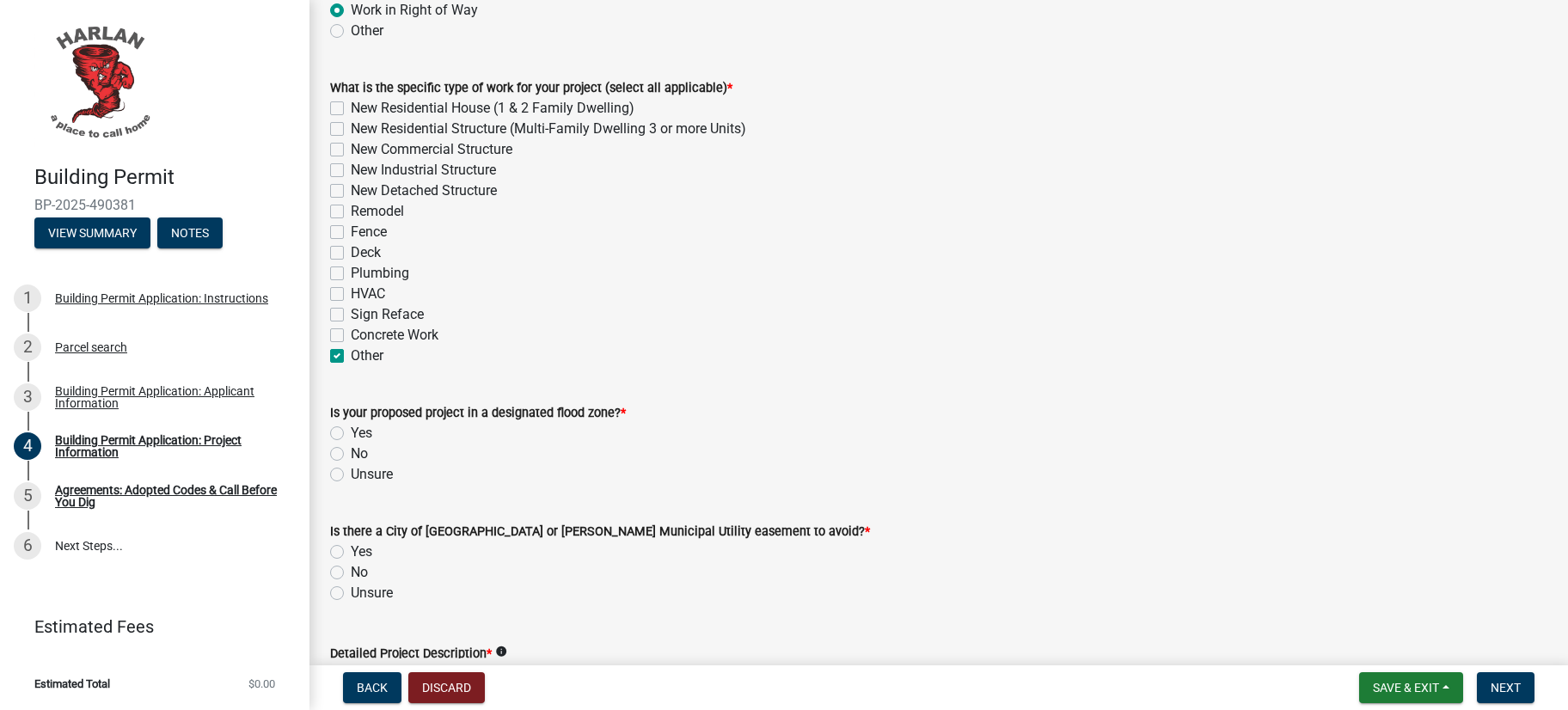
checkbox input "true"
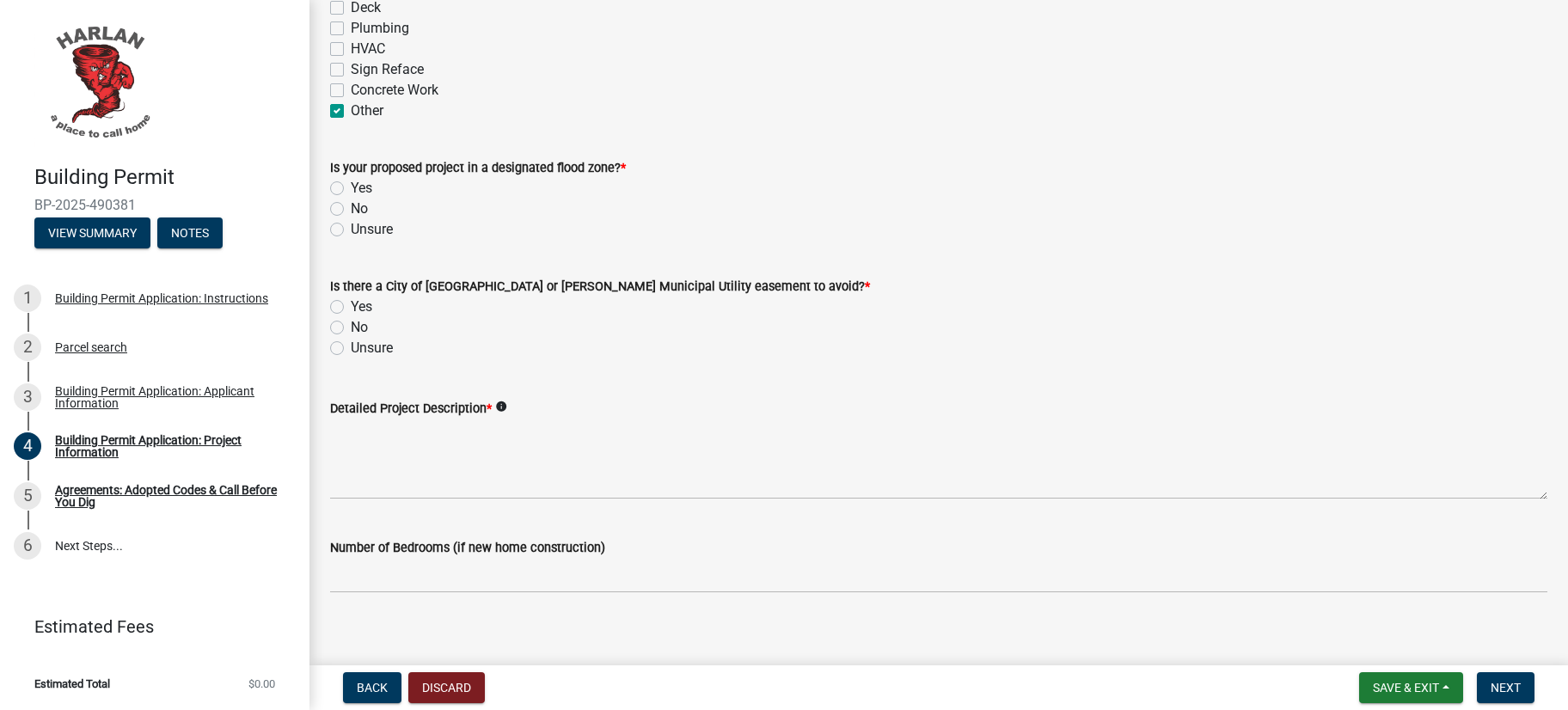
scroll to position [859, 0]
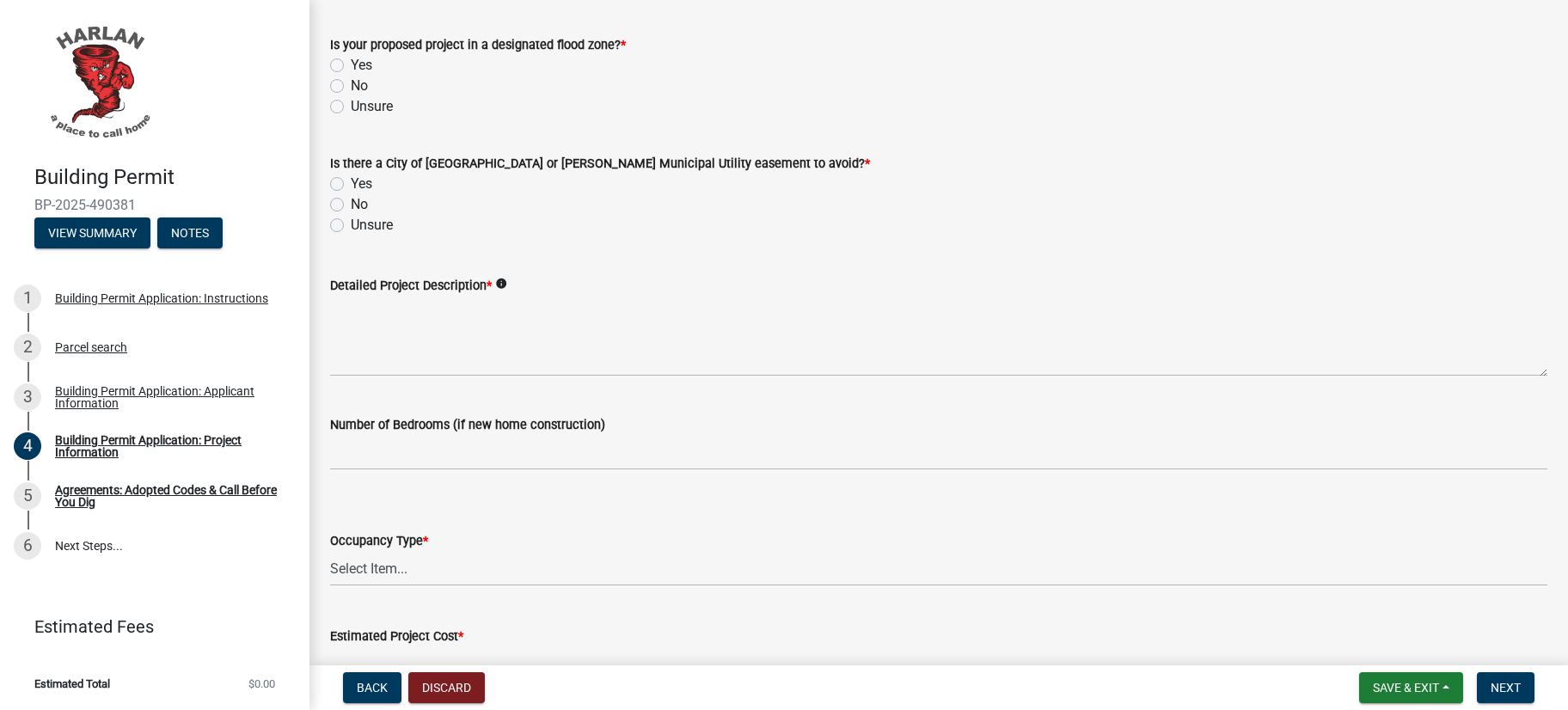
click at [382, 117] on label "Unsure" at bounding box center [372, 106] width 42 height 20
click at [362, 107] on input "Unsure" at bounding box center [356, 102] width 11 height 11
radio input "true"
click at [393, 235] on label "Unsure" at bounding box center [372, 225] width 42 height 20
click at [362, 226] on input "Unsure" at bounding box center [356, 221] width 11 height 11
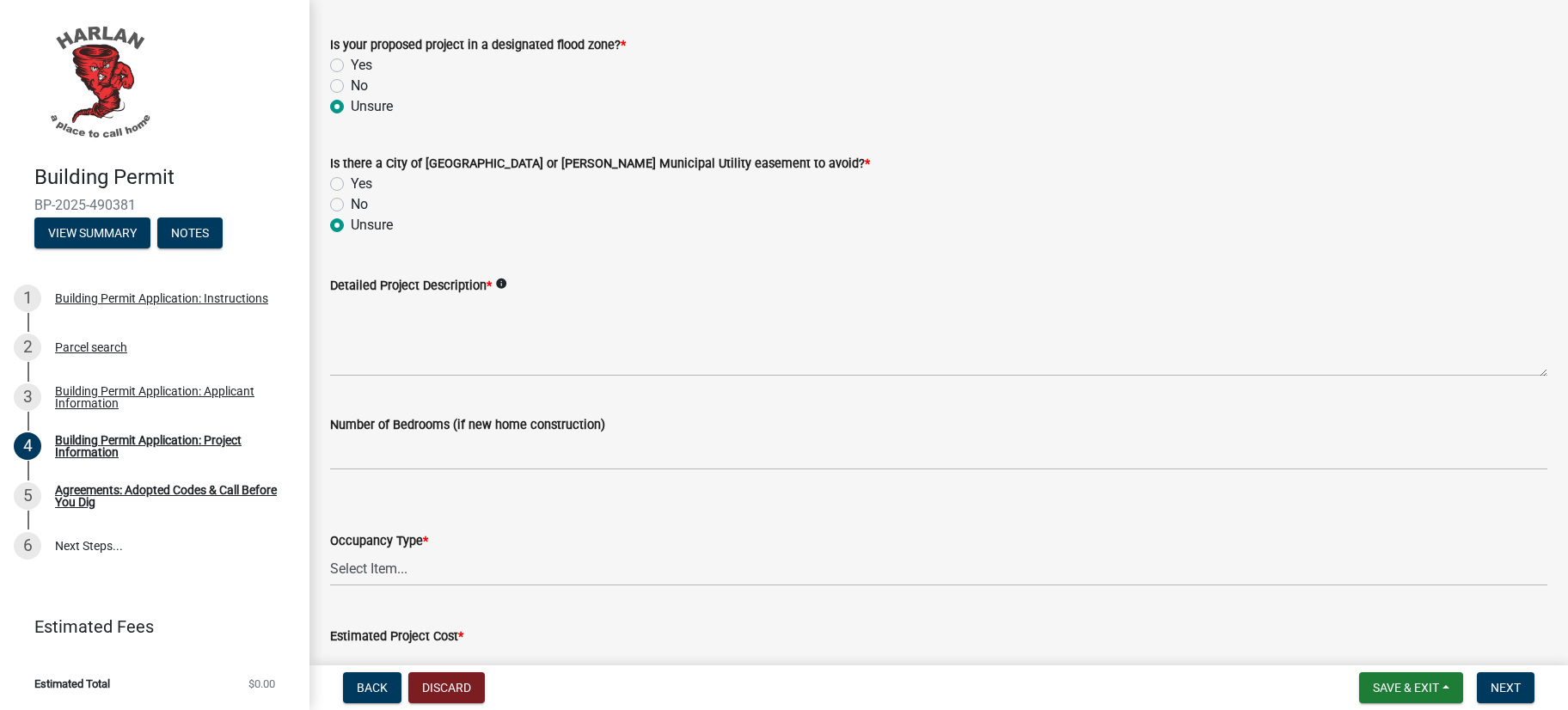
radio input "true"
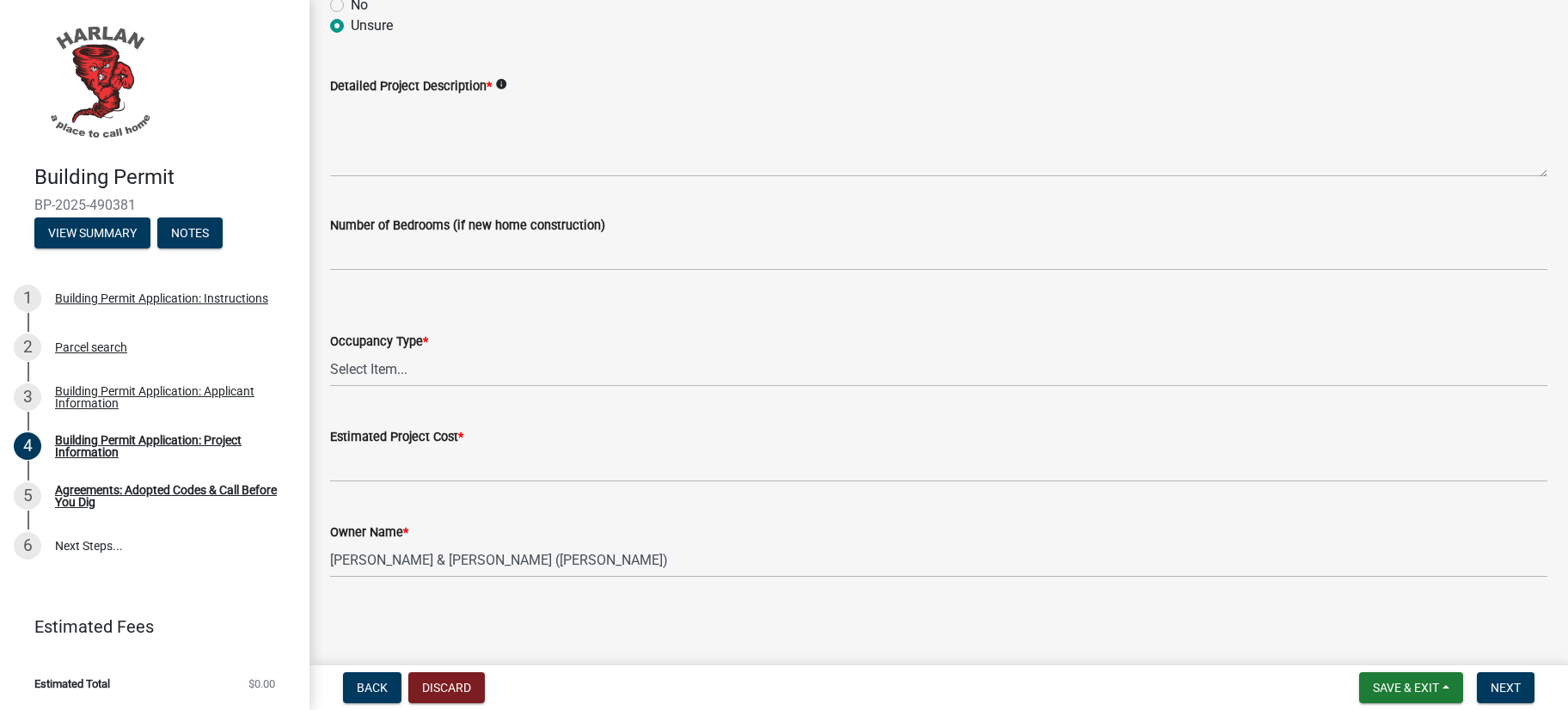
scroll to position [1103, 0]
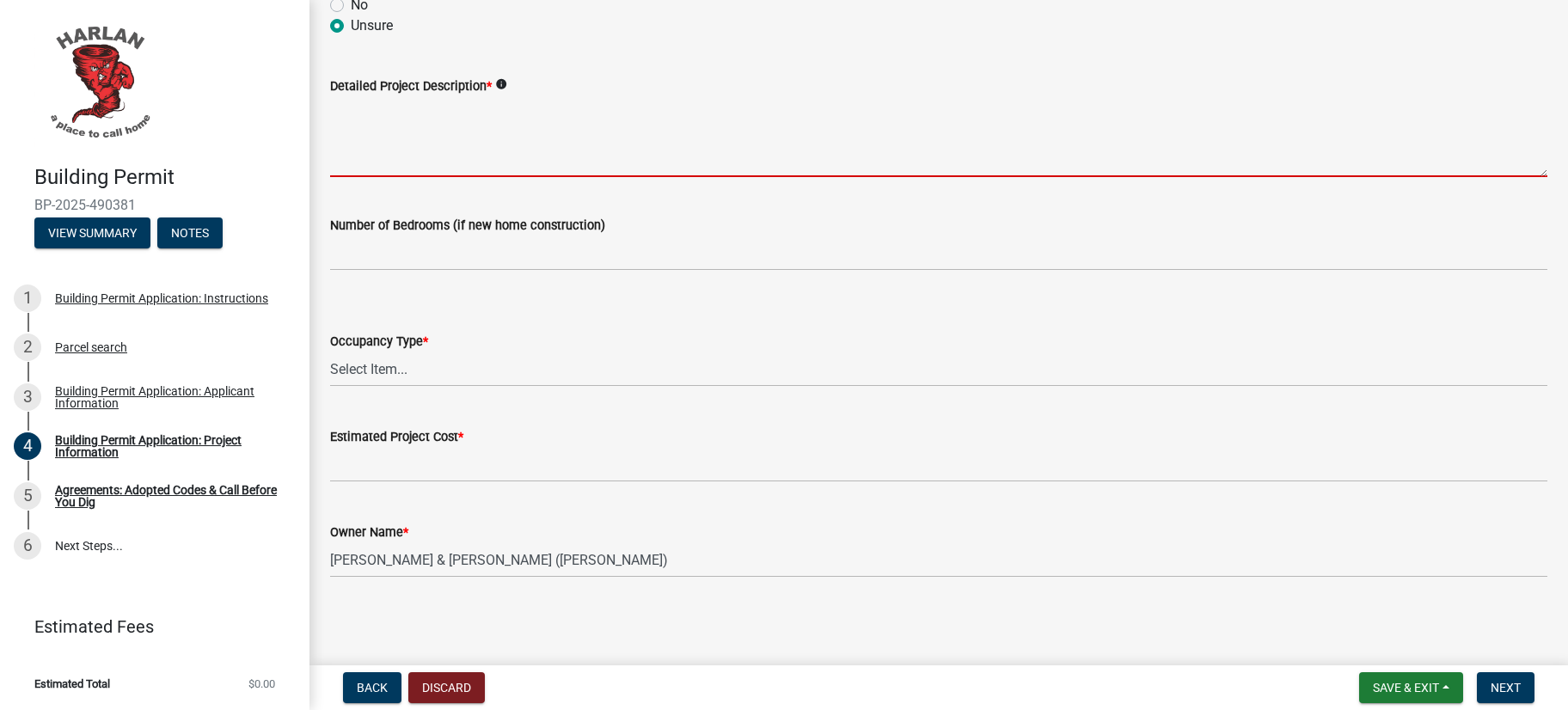
click at [466, 178] on textarea "Detailed Project Description *" at bounding box center [939, 137] width 1218 height 81
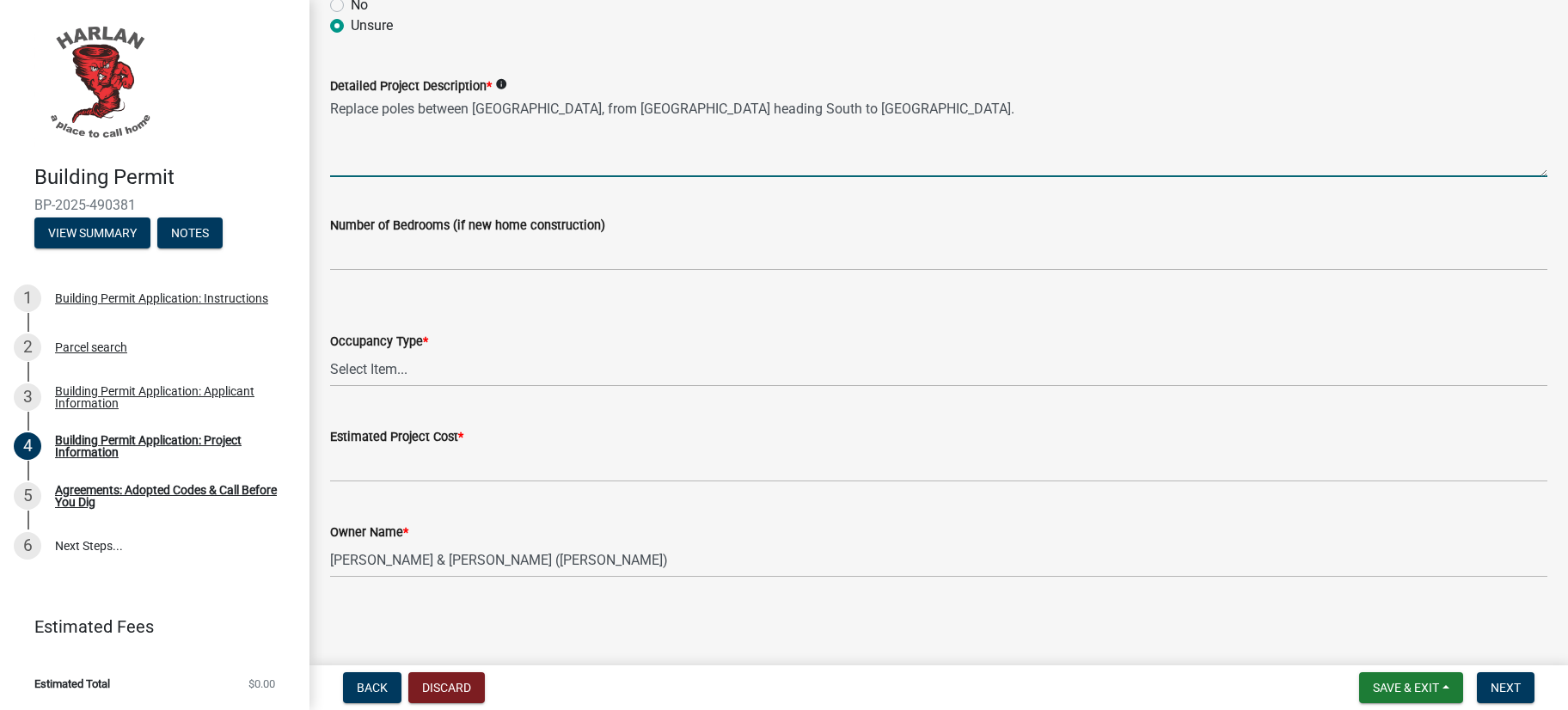
scroll to position [1470, 0]
type textarea "Replace poles between [GEOGRAPHIC_DATA], from [GEOGRAPHIC_DATA] heading South t…"
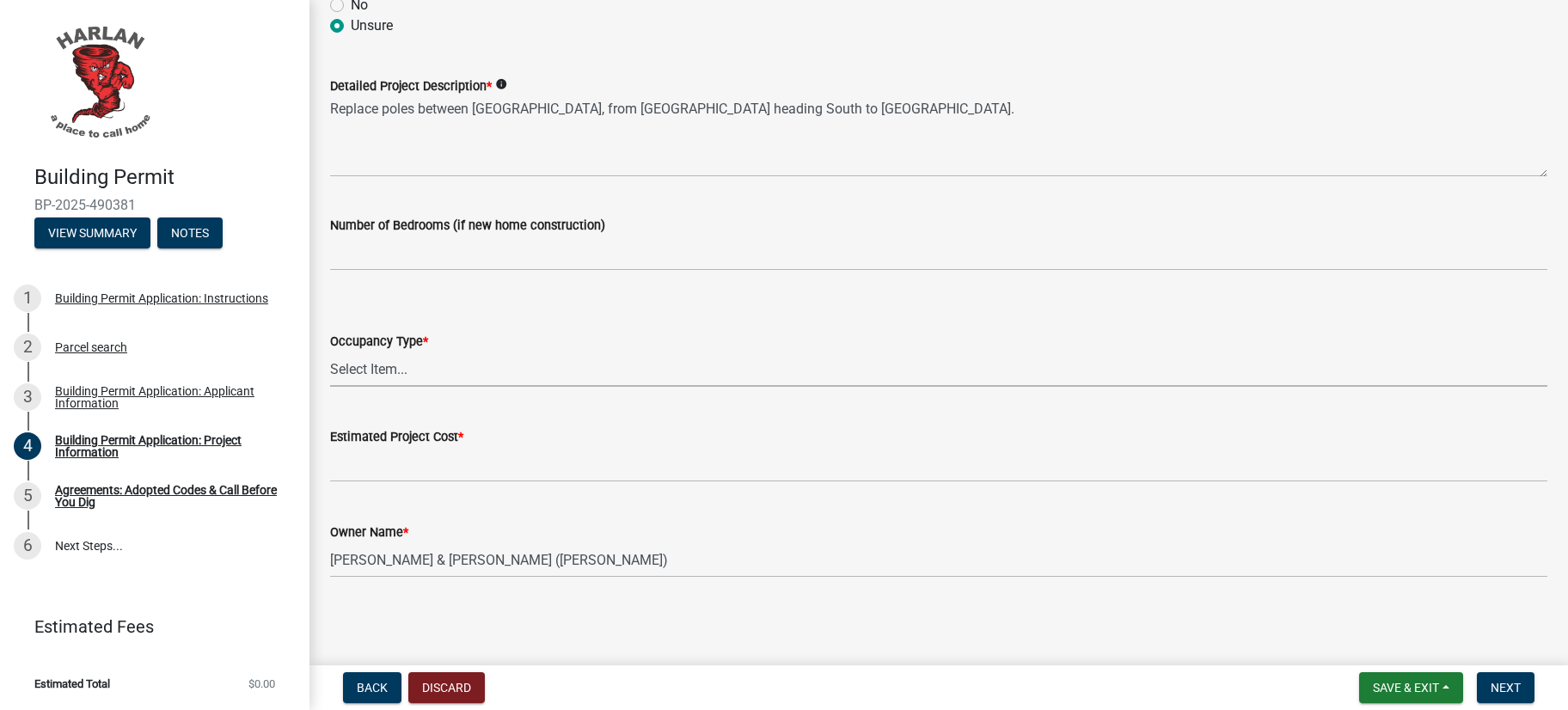
click at [330, 351] on select "Select Item... Apartment Commercial Condominium Duplex Industrial Muti-Family S…" at bounding box center [939, 369] width 1218 height 35
click option "Other" at bounding box center [0, 0] width 0 height 0
select select "44c2b514-5af7-47f9-a52a-46f06f30c7c0"
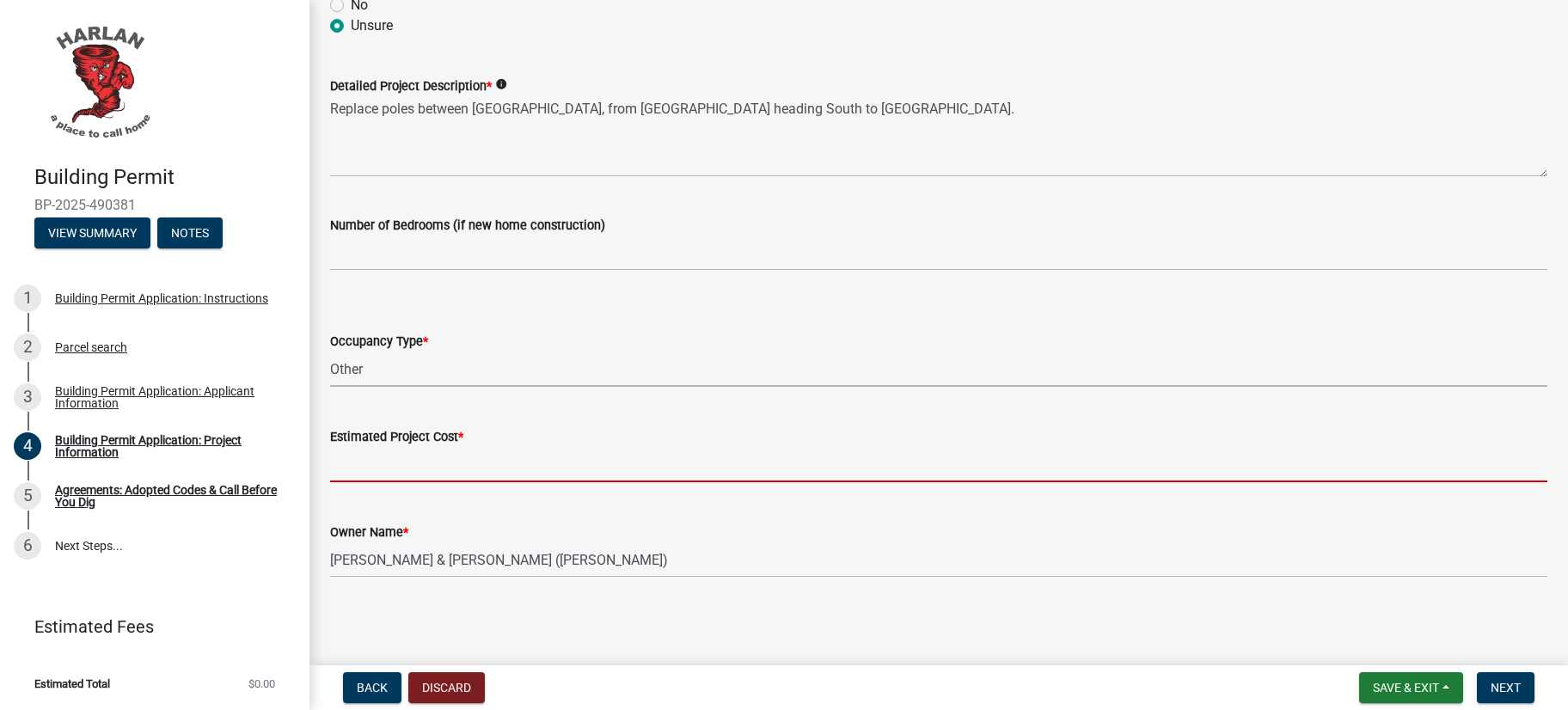
click at [425, 447] on input "text" at bounding box center [939, 465] width 1218 height 35
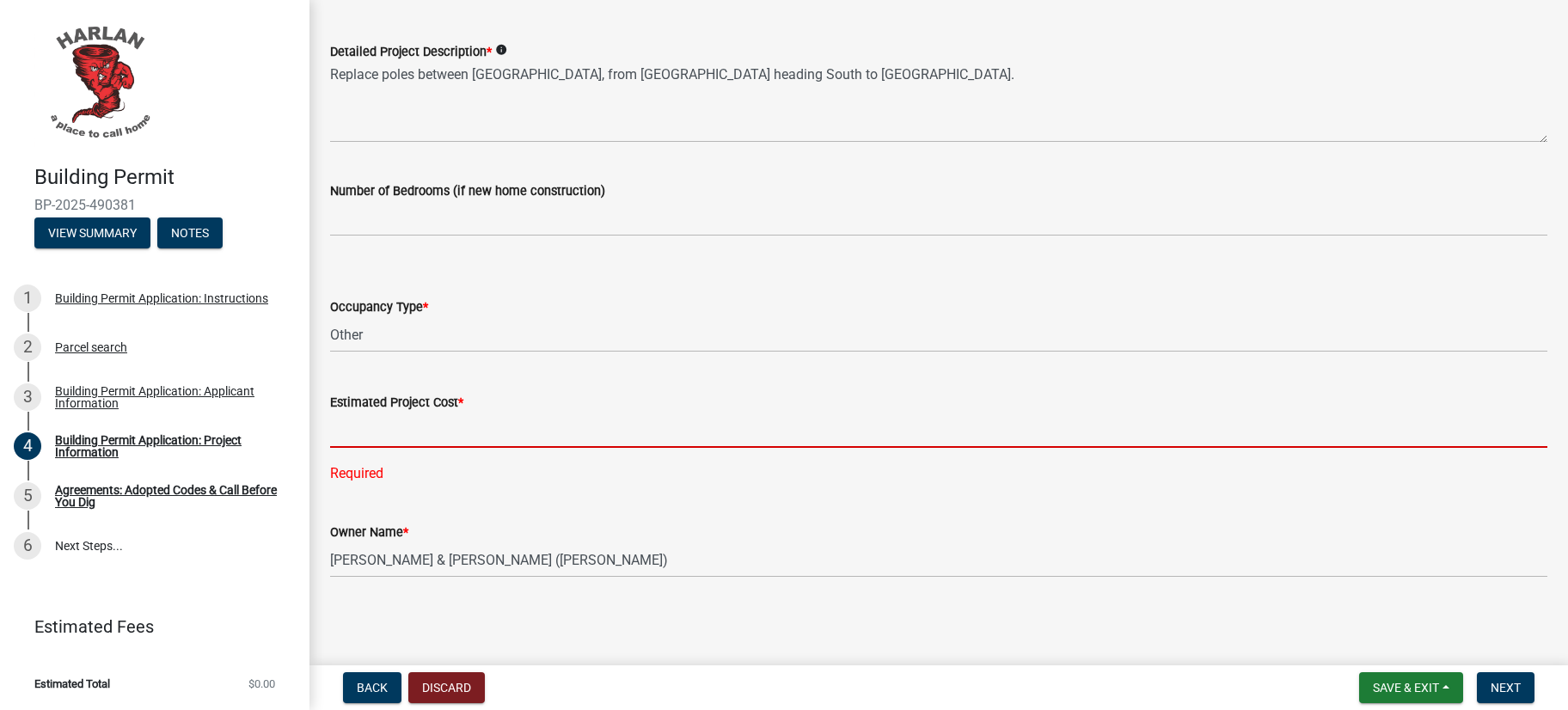
click at [430, 432] on input "text" at bounding box center [939, 431] width 1218 height 35
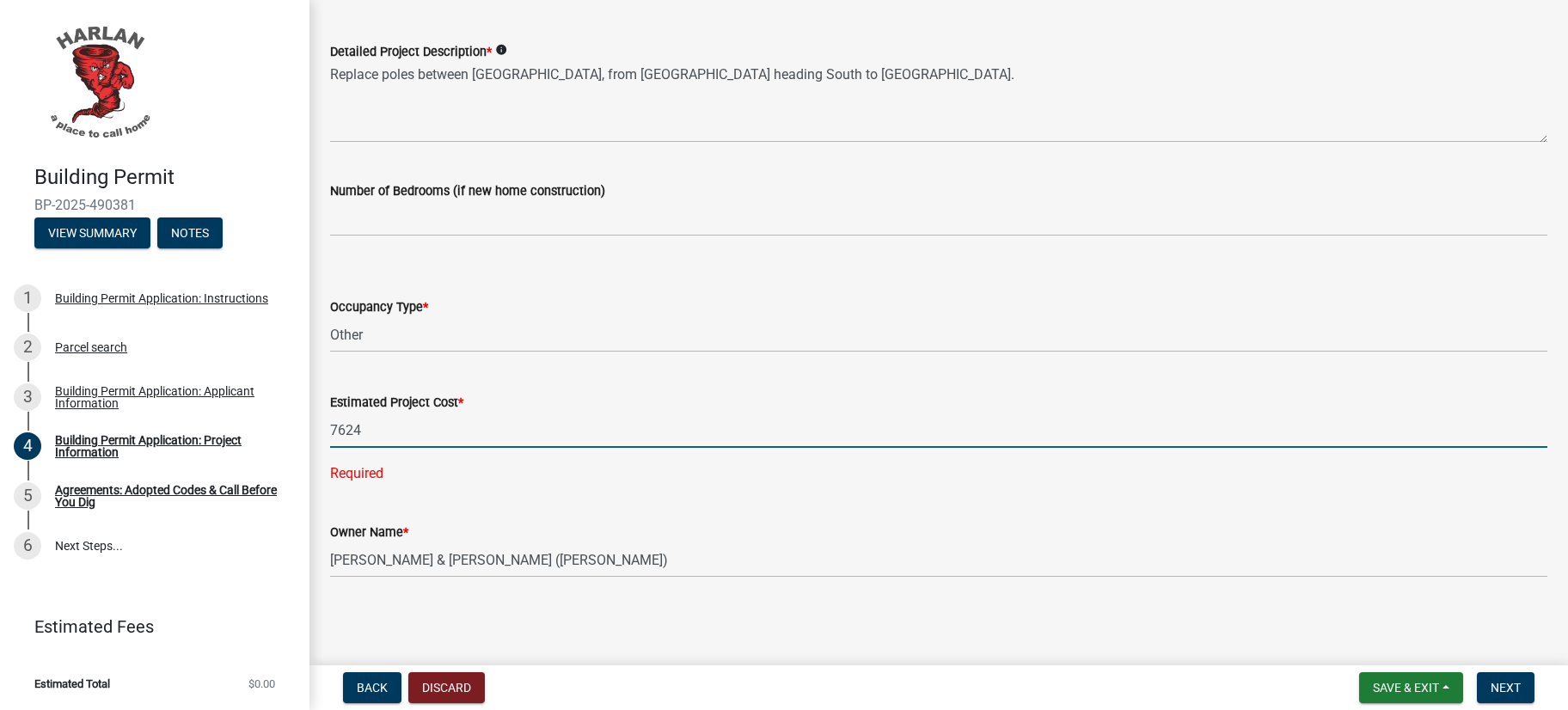
scroll to position [1514, 0]
type input "7624"
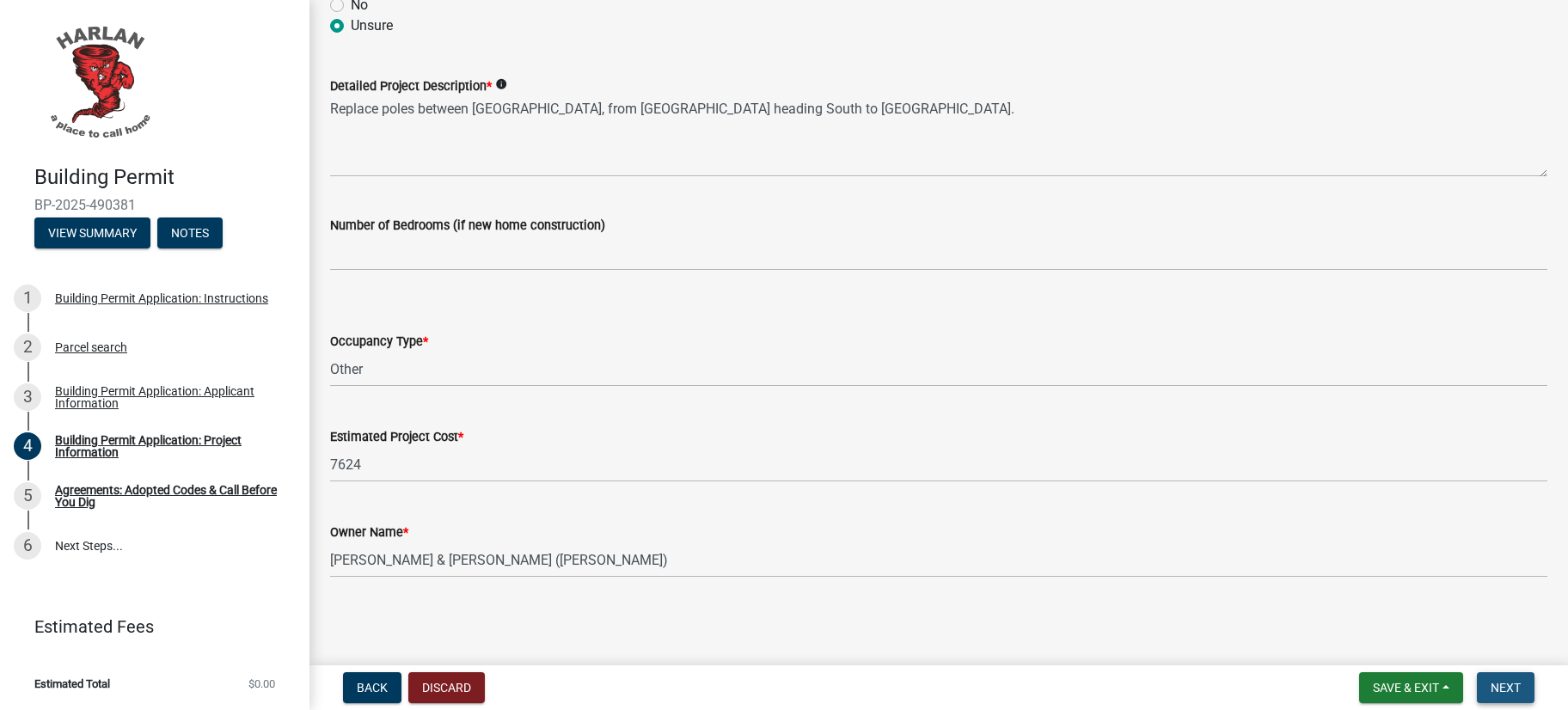
click at [1503, 681] on span "Next" at bounding box center [1506, 688] width 30 height 14
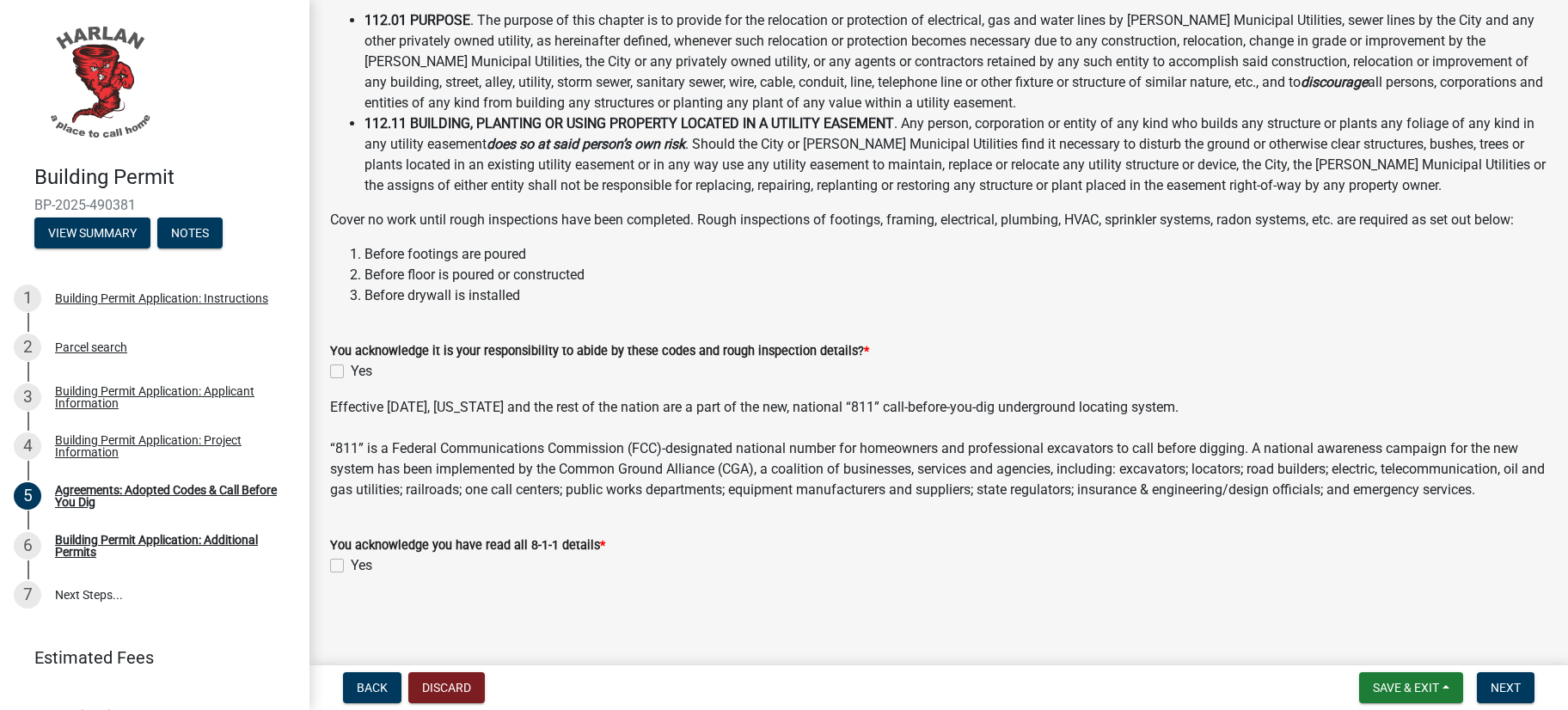
scroll to position [702, 0]
click at [372, 361] on label "Yes" at bounding box center [361, 371] width 21 height 20
click at [362, 361] on input "Yes" at bounding box center [356, 366] width 11 height 11
checkbox input "true"
click at [351, 565] on div "Yes" at bounding box center [939, 565] width 1218 height 20
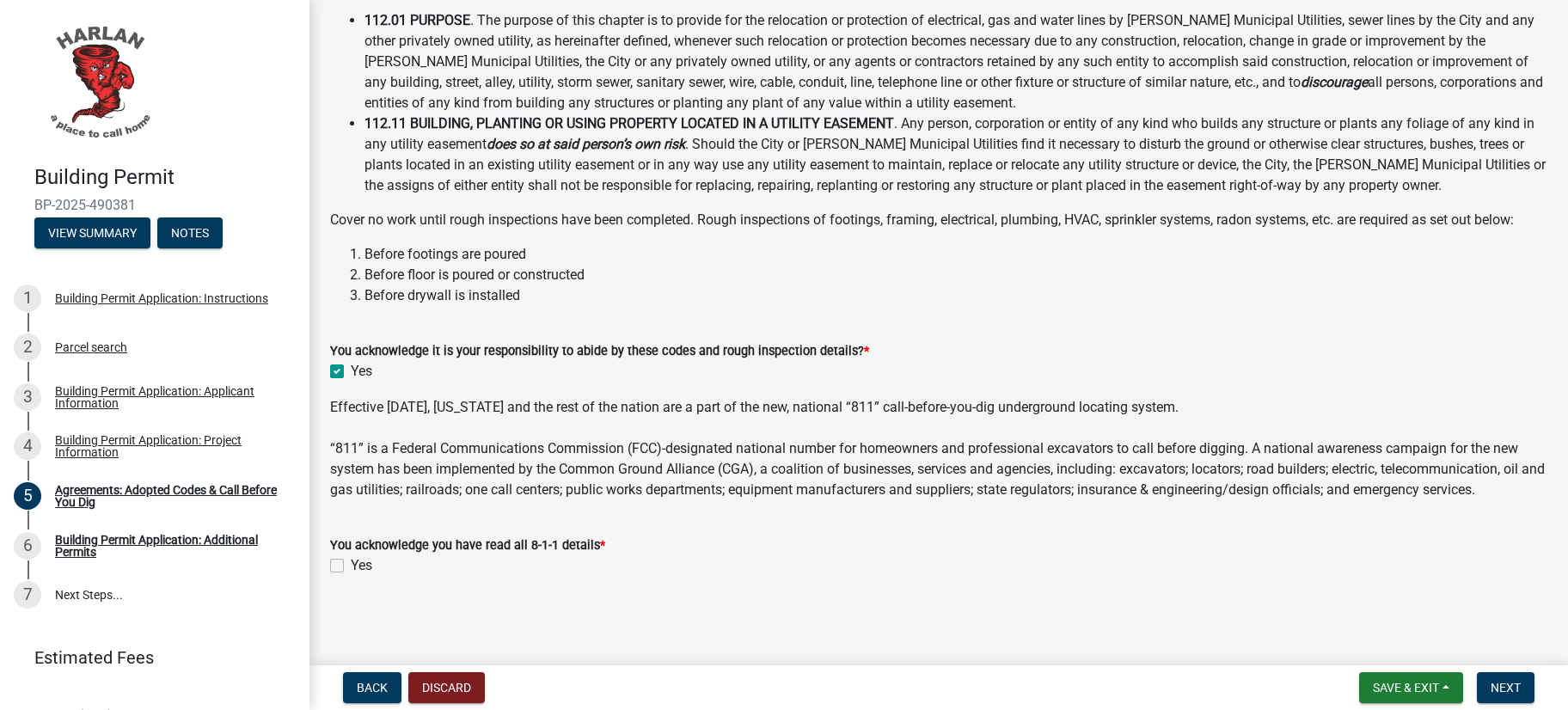
click at [350, 555] on label "Yes" at bounding box center [361, 565] width 21 height 20
click at [350, 555] on input "Yes" at bounding box center [356, 561] width 11 height 11
checkbox input "true"
click at [1491, 682] on span "Next" at bounding box center [1506, 688] width 30 height 14
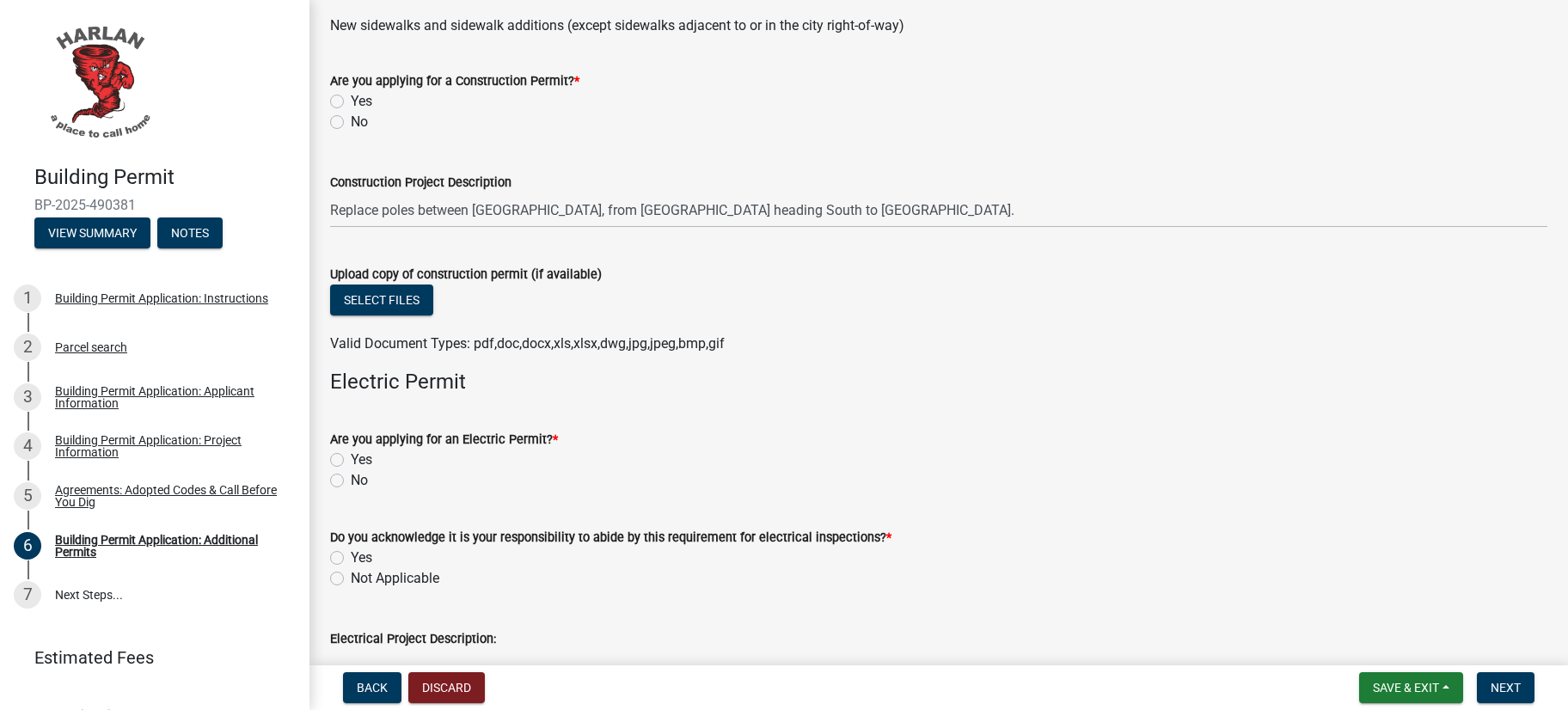
scroll to position [245, 0]
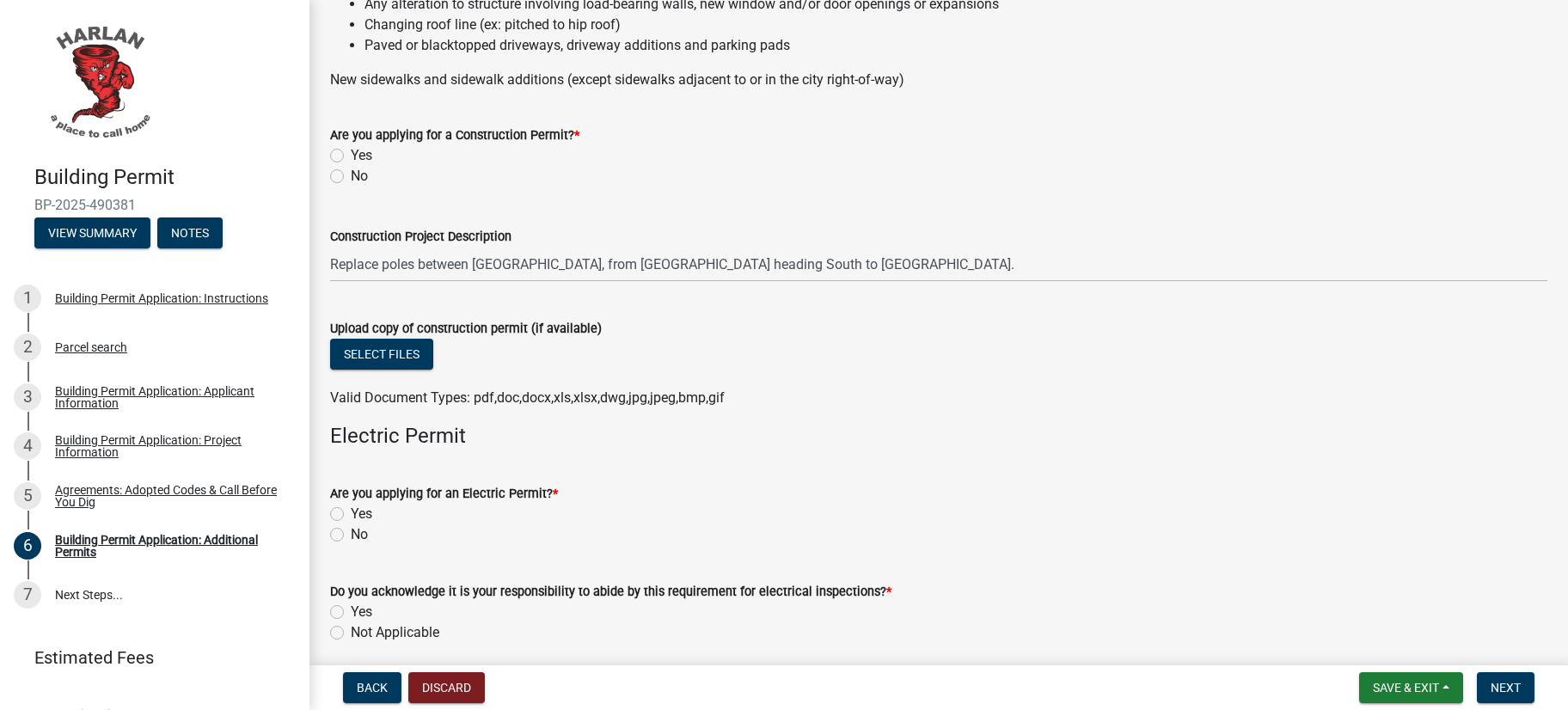
click at [372, 166] on label "Yes" at bounding box center [361, 155] width 21 height 20
click at [362, 156] on input "Yes" at bounding box center [356, 150] width 11 height 11
radio input "true"
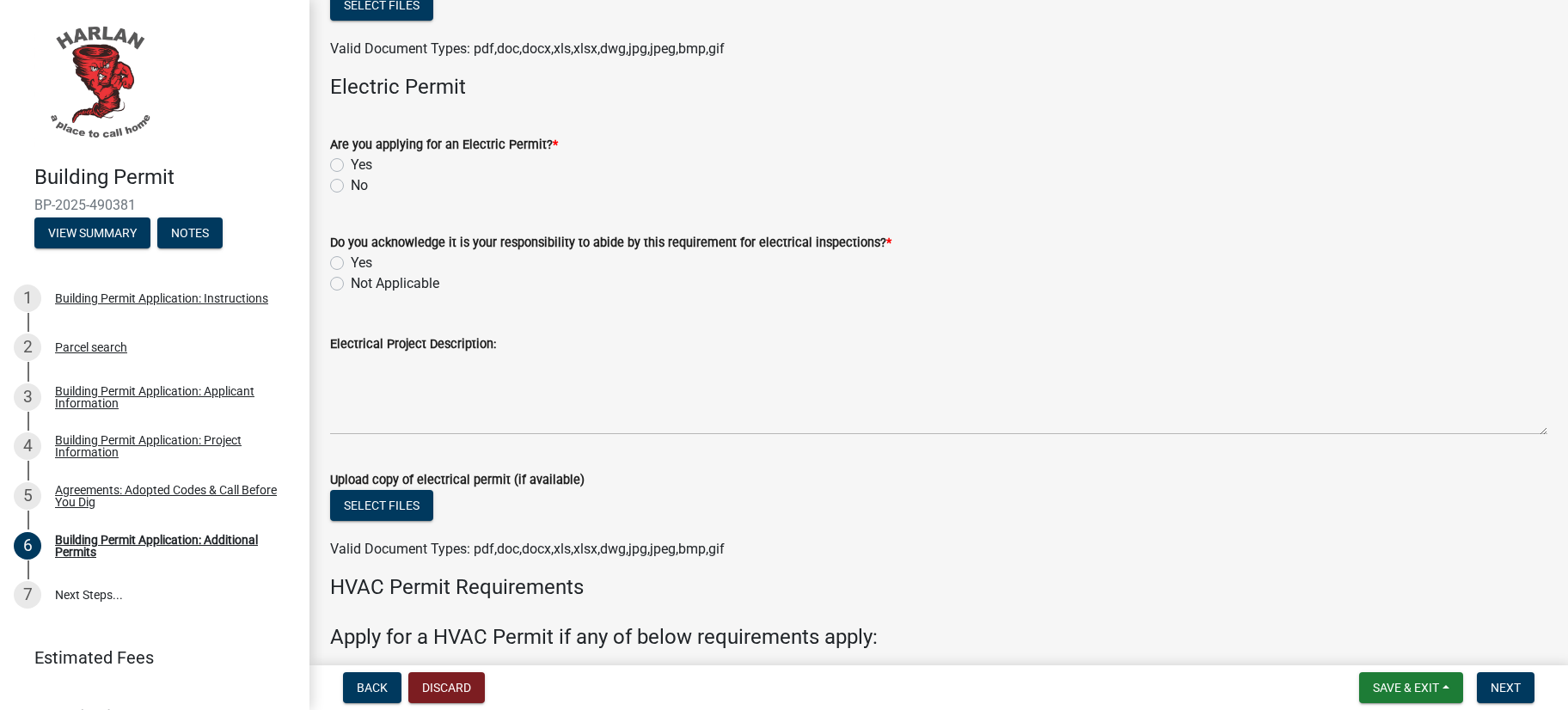
scroll to position [613, 0]
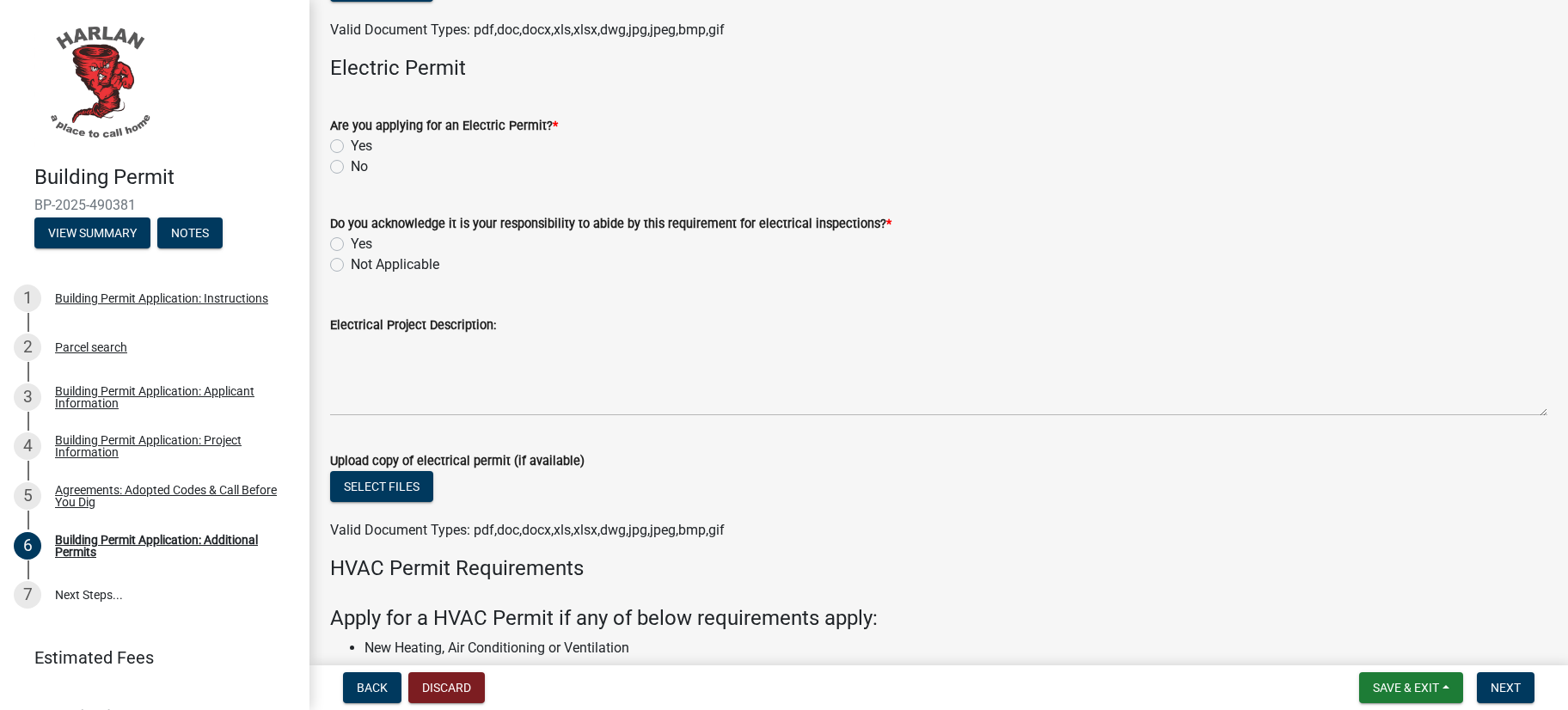
click at [363, 178] on label "No" at bounding box center [359, 166] width 18 height 20
click at [362, 168] on input "No" at bounding box center [356, 162] width 11 height 11
radio input "true"
click at [350, 275] on label "Not Applicable" at bounding box center [394, 264] width 89 height 20
click at [350, 265] on input "Not Applicable" at bounding box center [356, 260] width 11 height 11
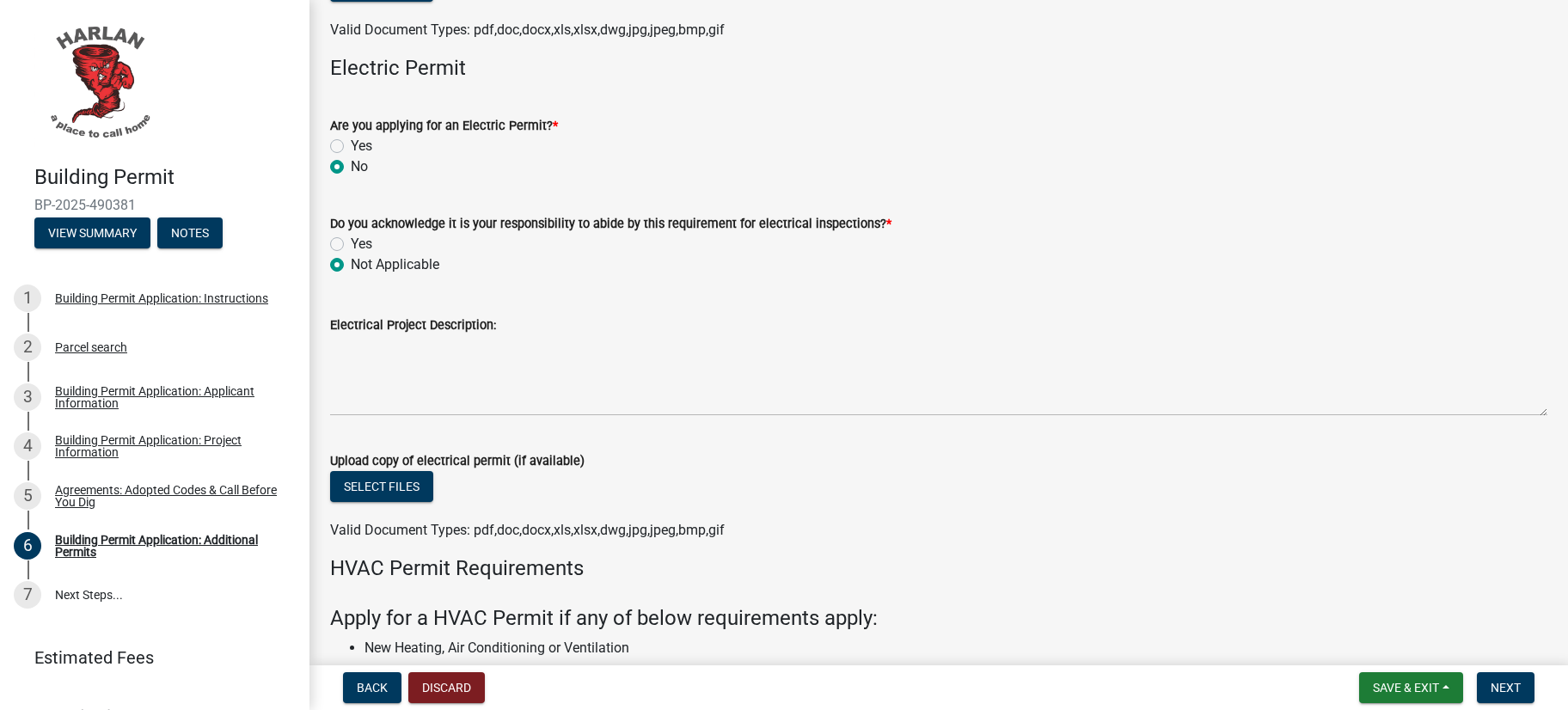
radio input "true"
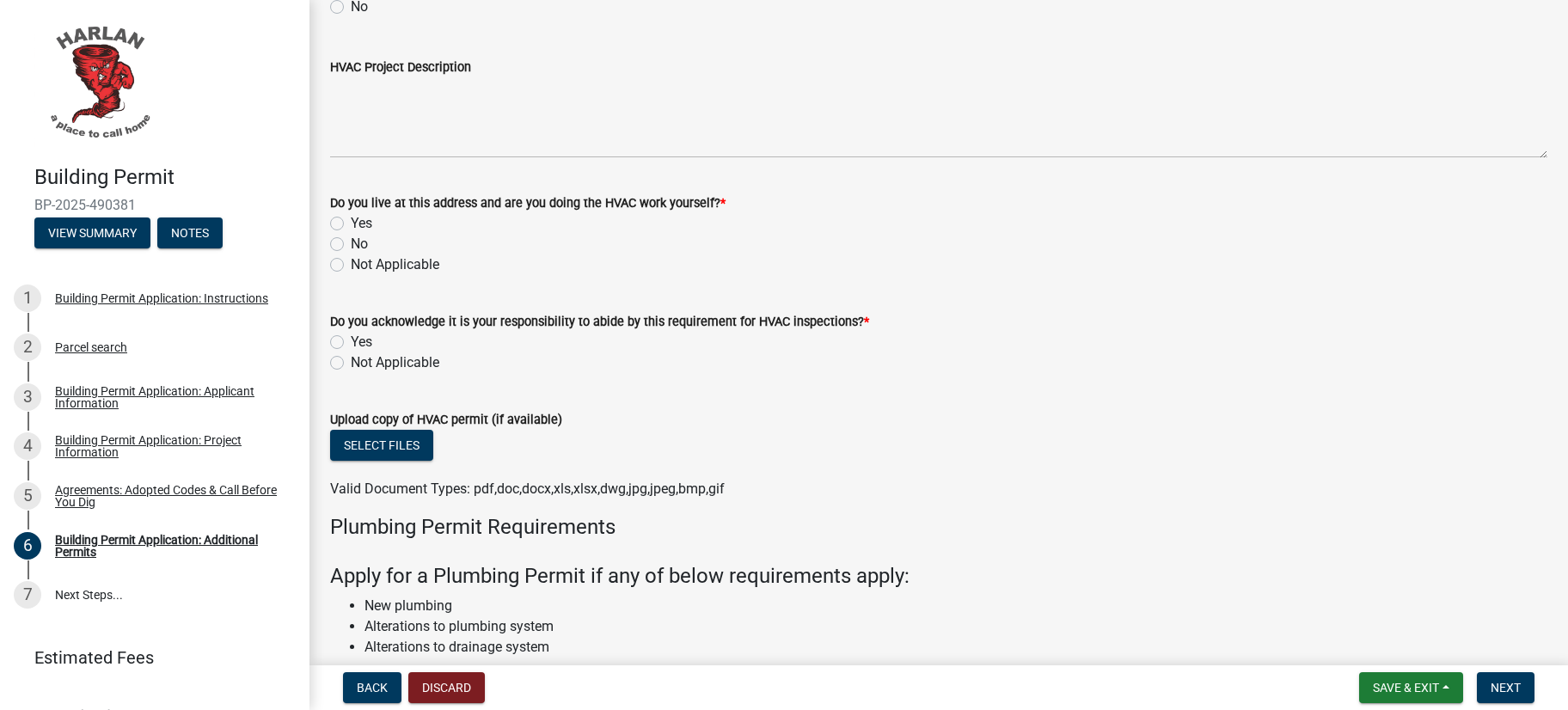
scroll to position [1470, 0]
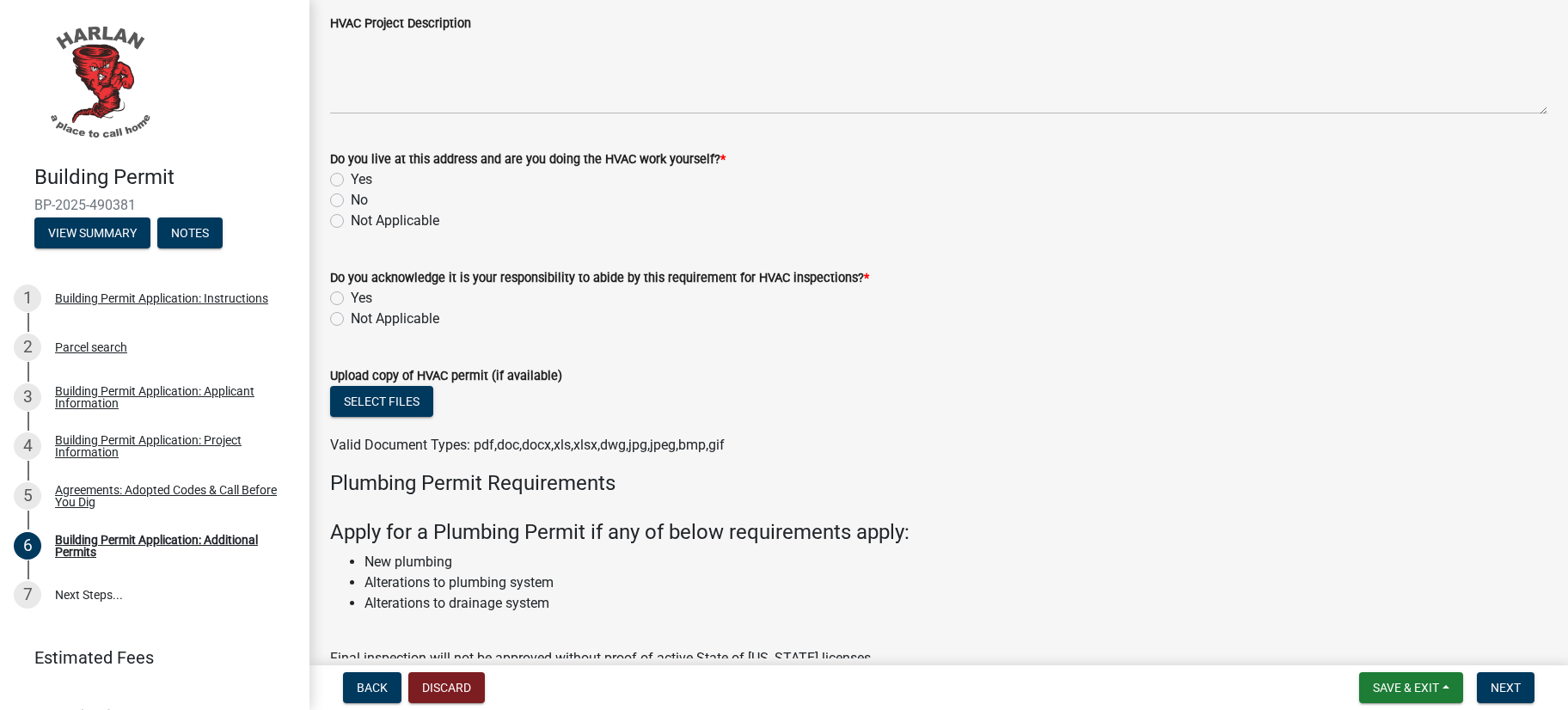
radio input "true"
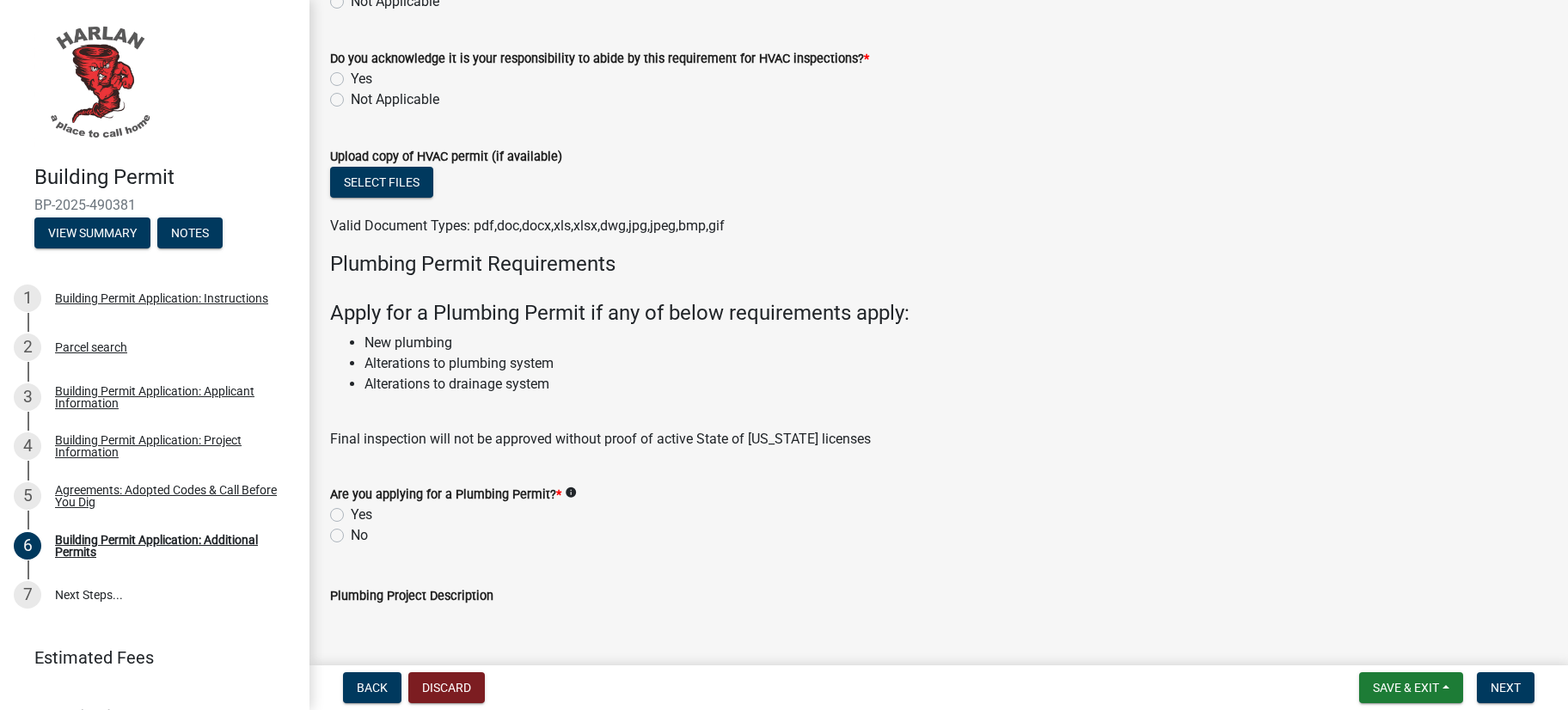
scroll to position [1715, 0]
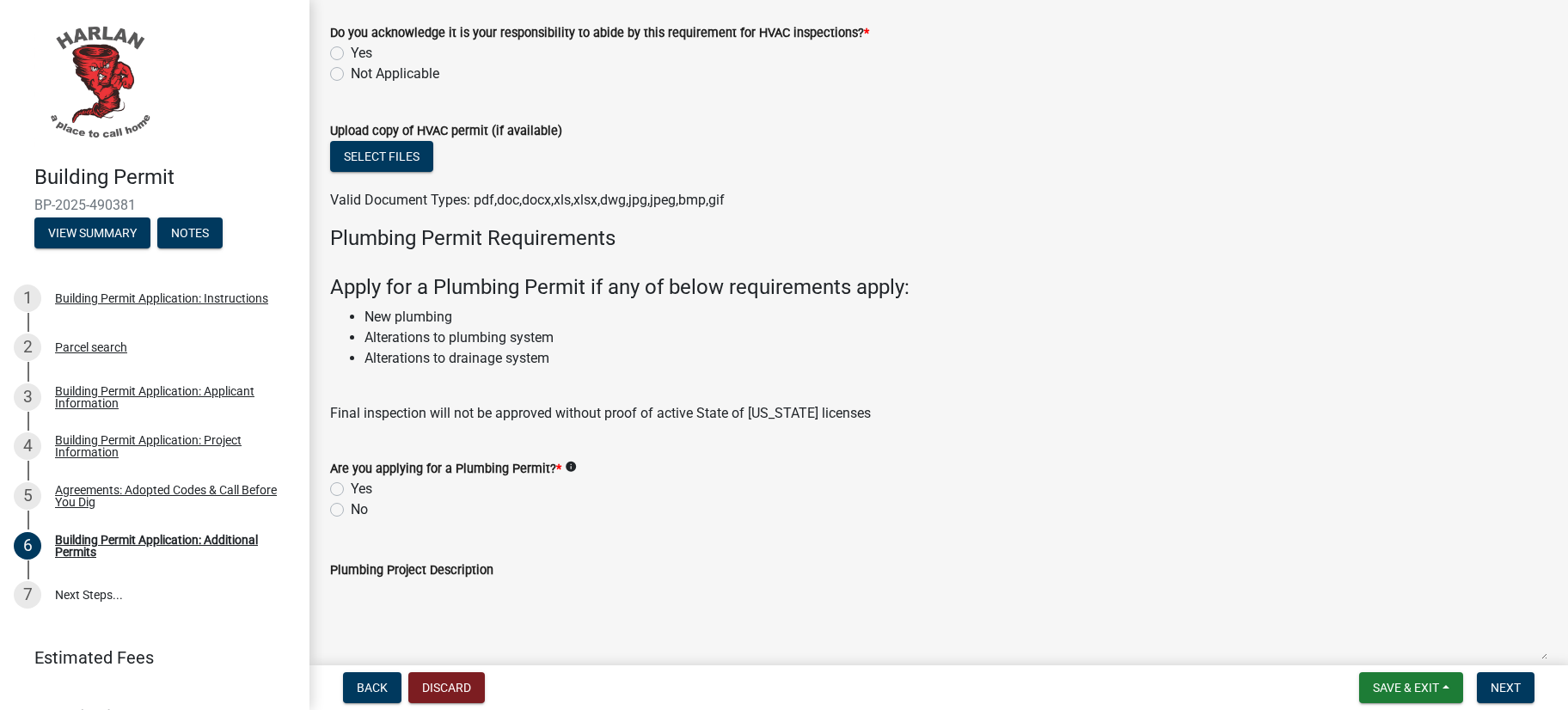
radio input "true"
click at [350, 84] on label "Not Applicable" at bounding box center [394, 73] width 89 height 20
click at [350, 75] on input "Not Applicable" at bounding box center [356, 69] width 11 height 11
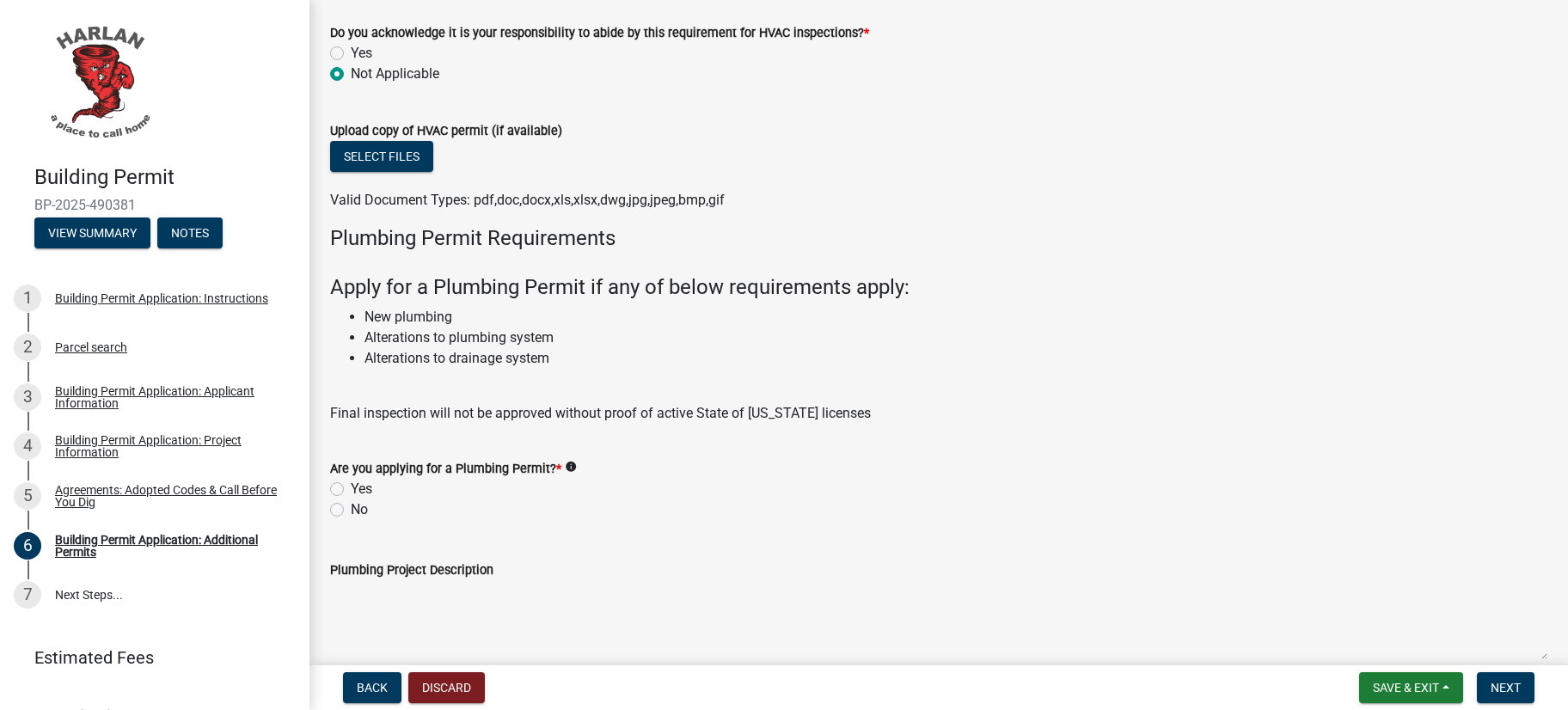
radio input "true"
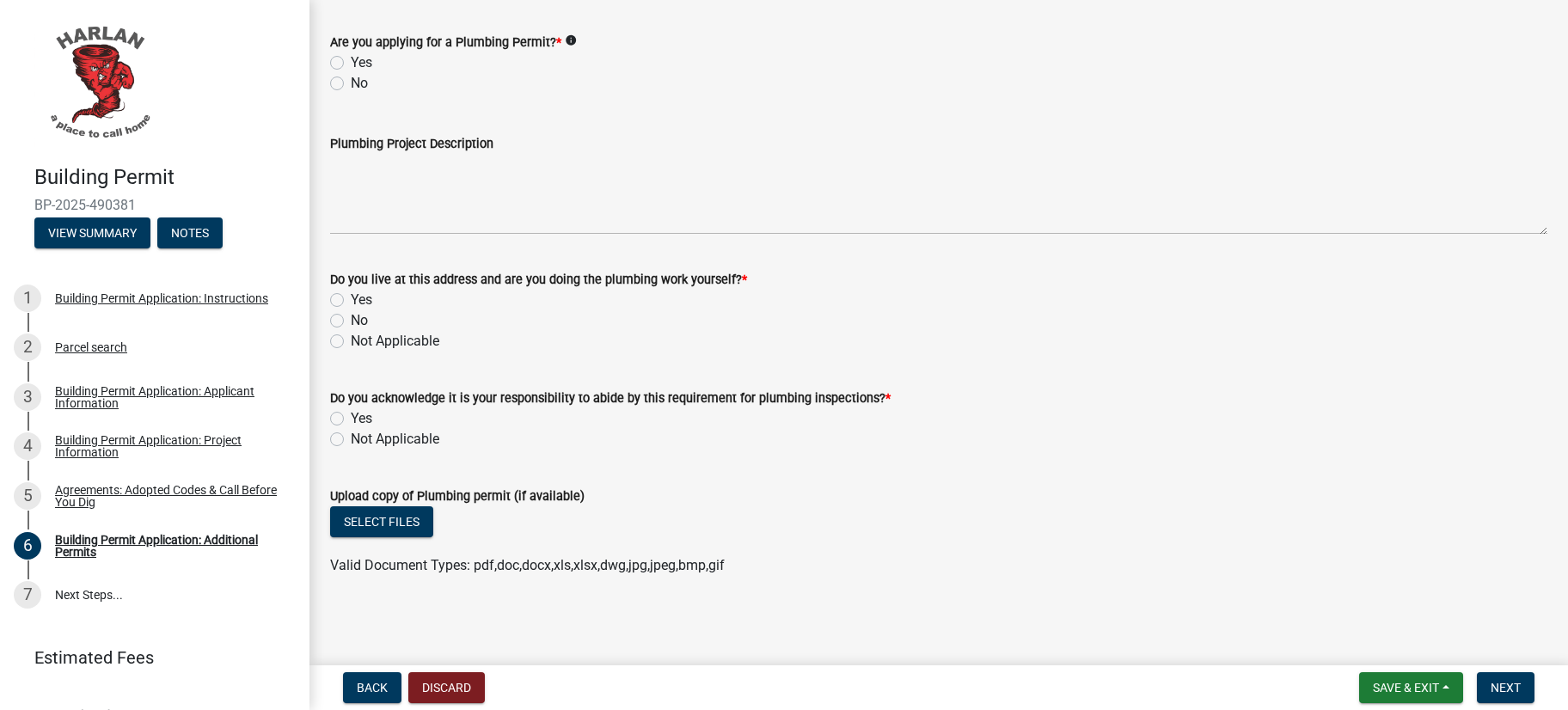
scroll to position [2451, 0]
click at [350, 94] on label "No" at bounding box center [359, 83] width 18 height 20
click at [350, 84] on input "No" at bounding box center [356, 78] width 11 height 11
radio input "true"
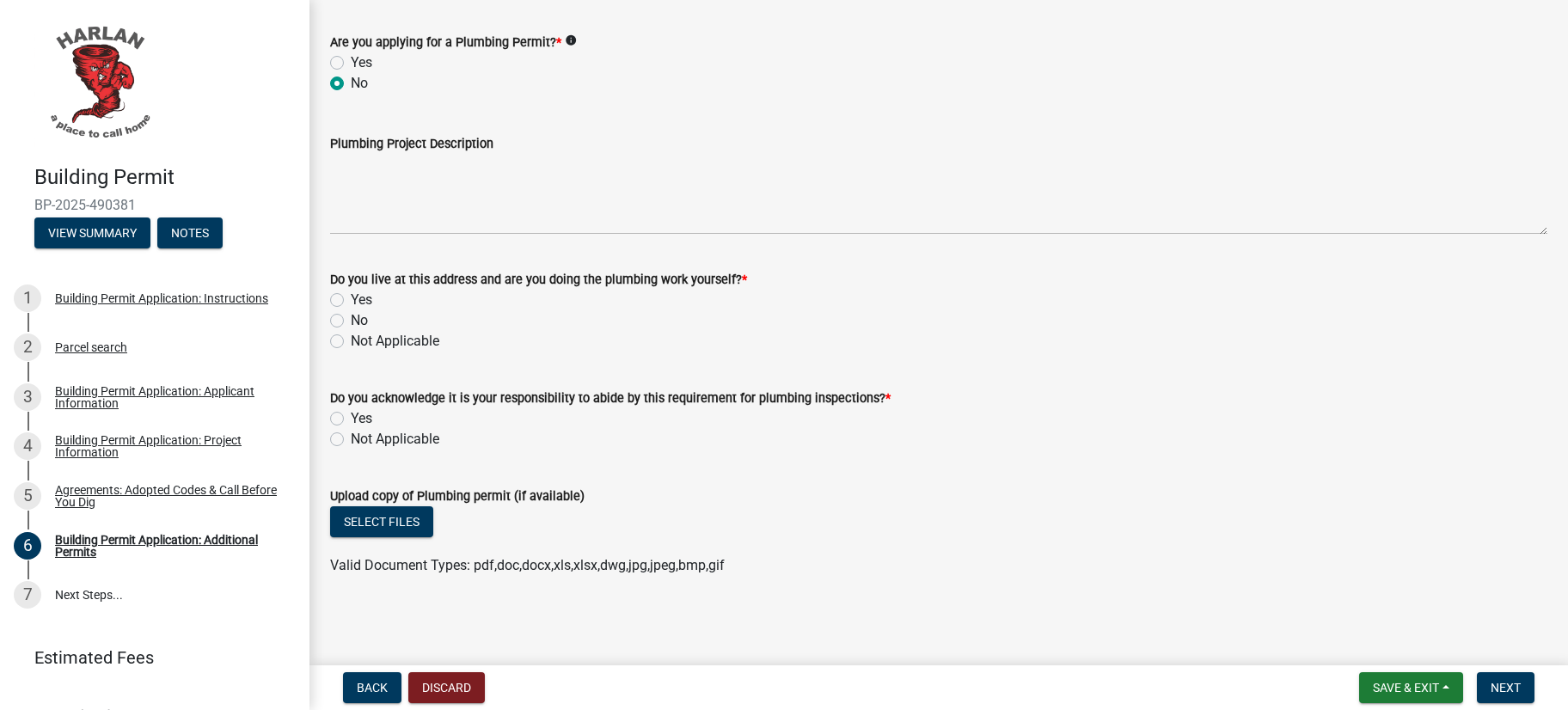
click at [350, 351] on label "Not Applicable" at bounding box center [394, 341] width 89 height 20
click at [350, 342] on input "Not Applicable" at bounding box center [356, 337] width 11 height 11
radio input "true"
click at [350, 450] on label "Not Applicable" at bounding box center [394, 438] width 89 height 20
click at [350, 440] on input "Not Applicable" at bounding box center [356, 434] width 11 height 11
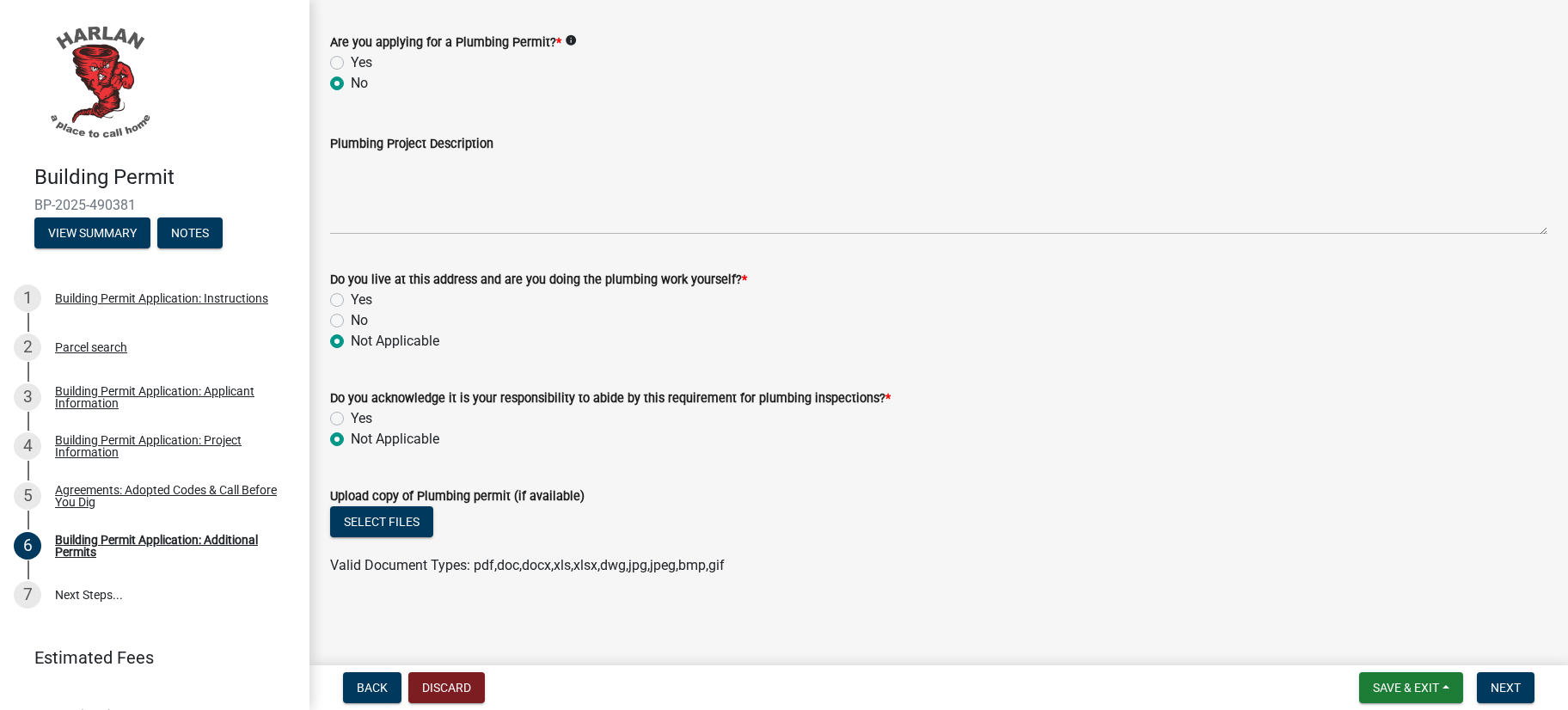
radio input "true"
click at [1477, 672] on button "Next" at bounding box center [1506, 687] width 58 height 31
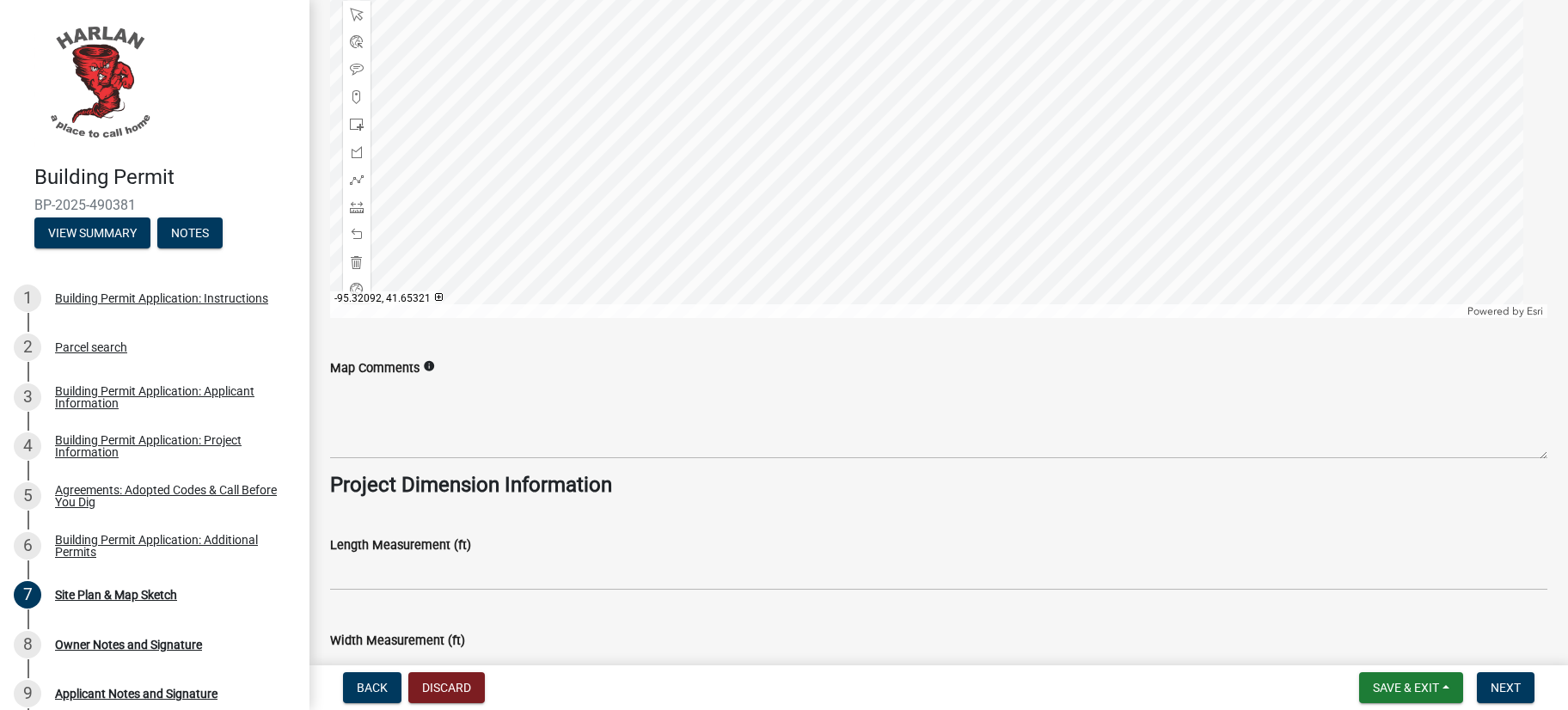
scroll to position [1103, 0]
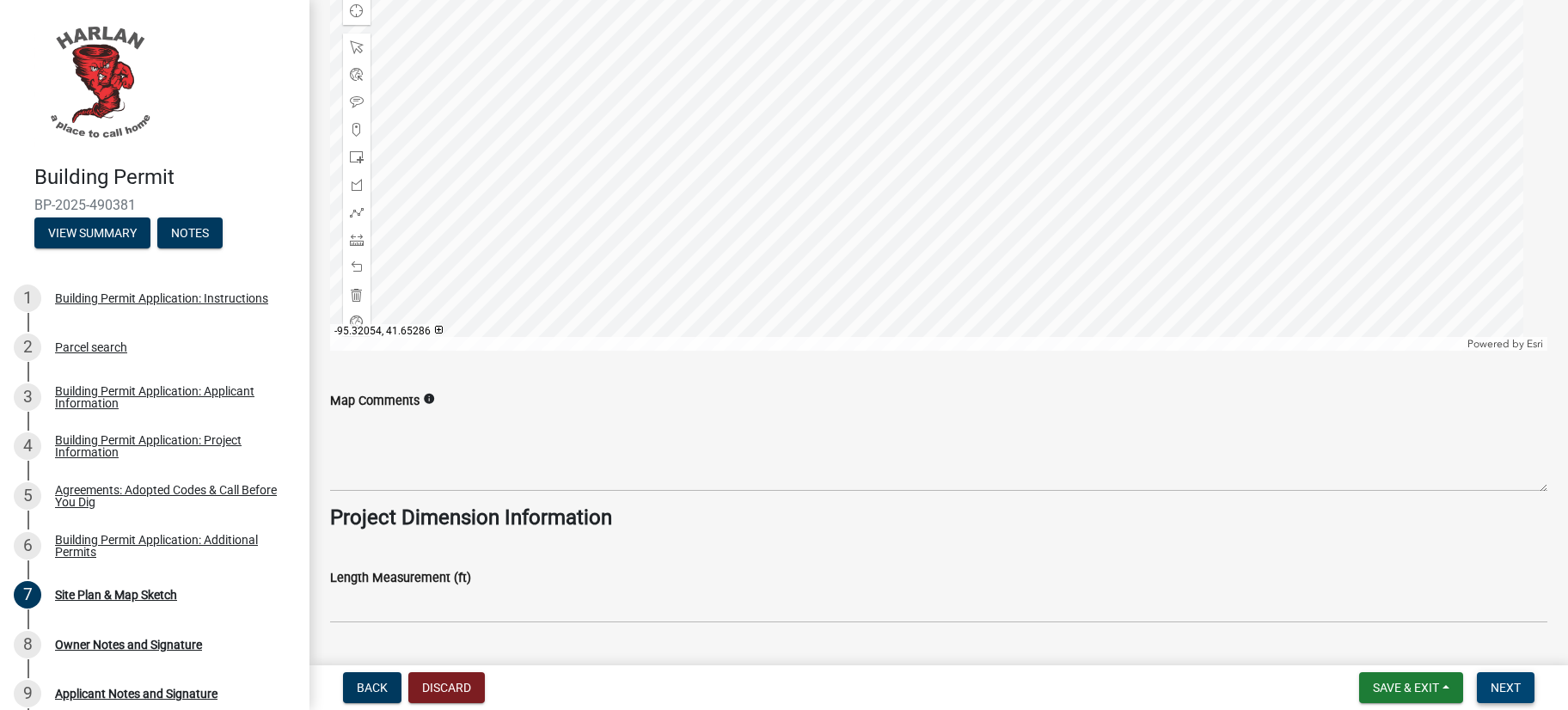
click at [1491, 687] on span "Next" at bounding box center [1506, 688] width 30 height 14
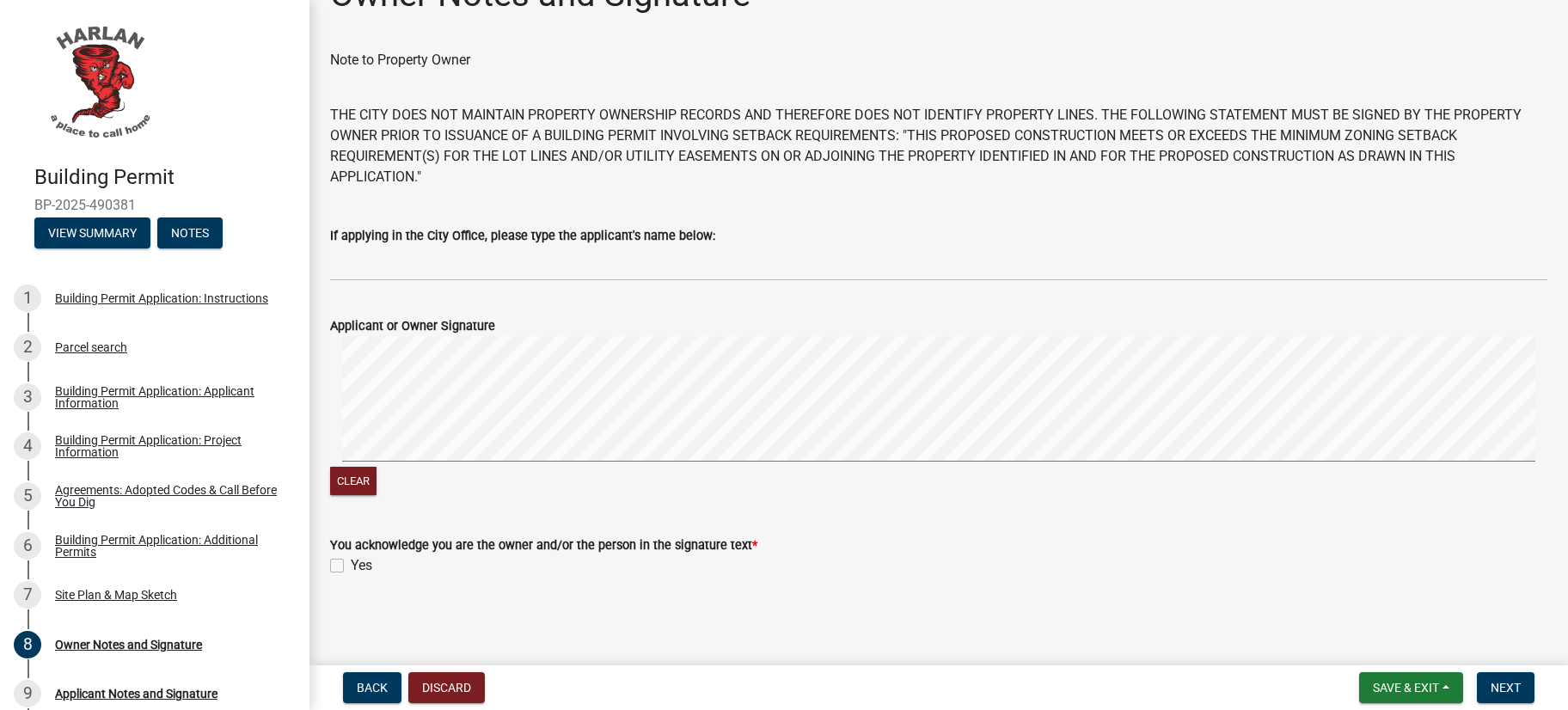
scroll to position [178, 0]
click at [396, 467] on div "Clear" at bounding box center [939, 482] width 1218 height 33
click at [376, 467] on button "Clear" at bounding box center [353, 481] width 47 height 28
click at [350, 555] on label "Yes" at bounding box center [361, 565] width 21 height 20
click at [350, 555] on input "Yes" at bounding box center [356, 561] width 11 height 11
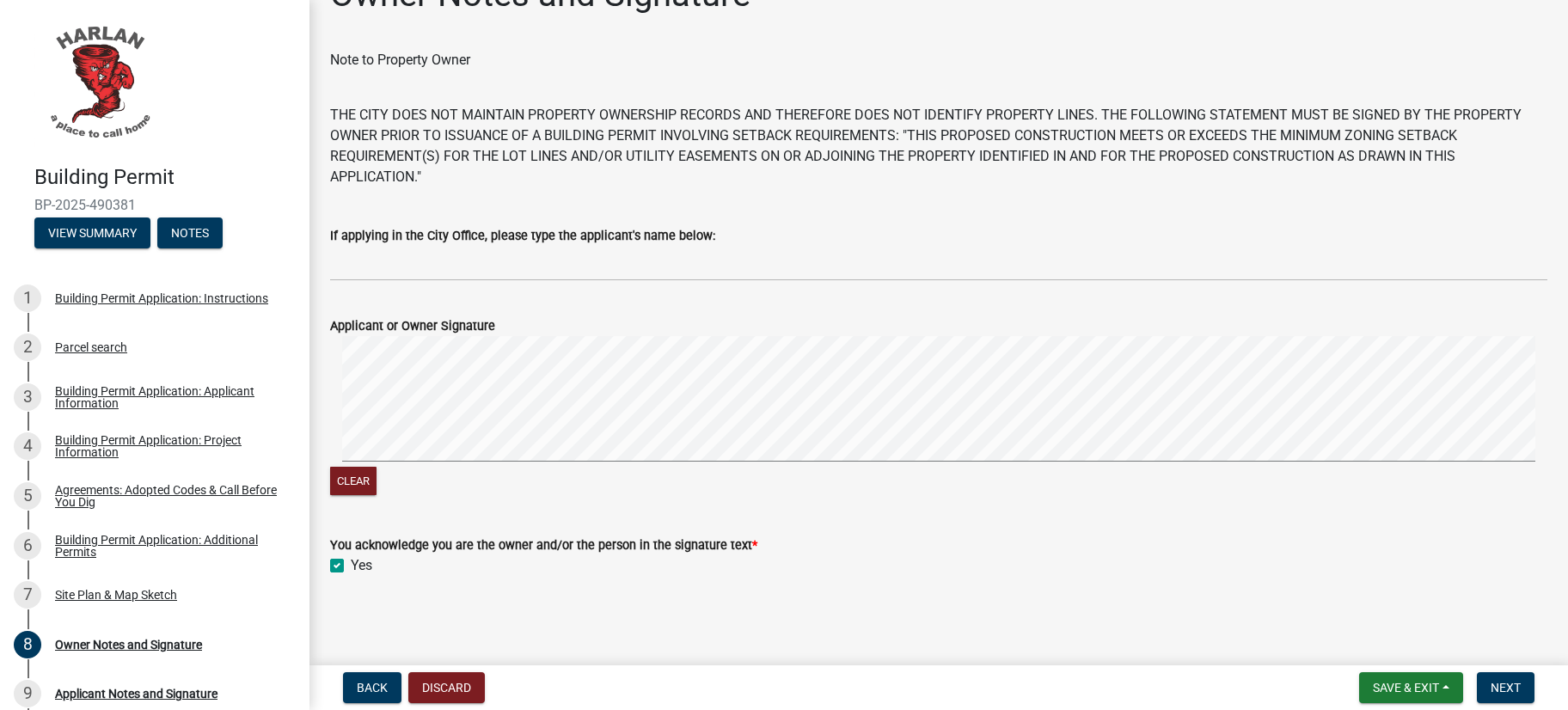
checkbox input "true"
click at [377, 467] on button "Clear" at bounding box center [353, 481] width 47 height 28
click at [376, 467] on button "Clear" at bounding box center [353, 481] width 47 height 28
click at [1494, 682] on span "Next" at bounding box center [1506, 688] width 30 height 14
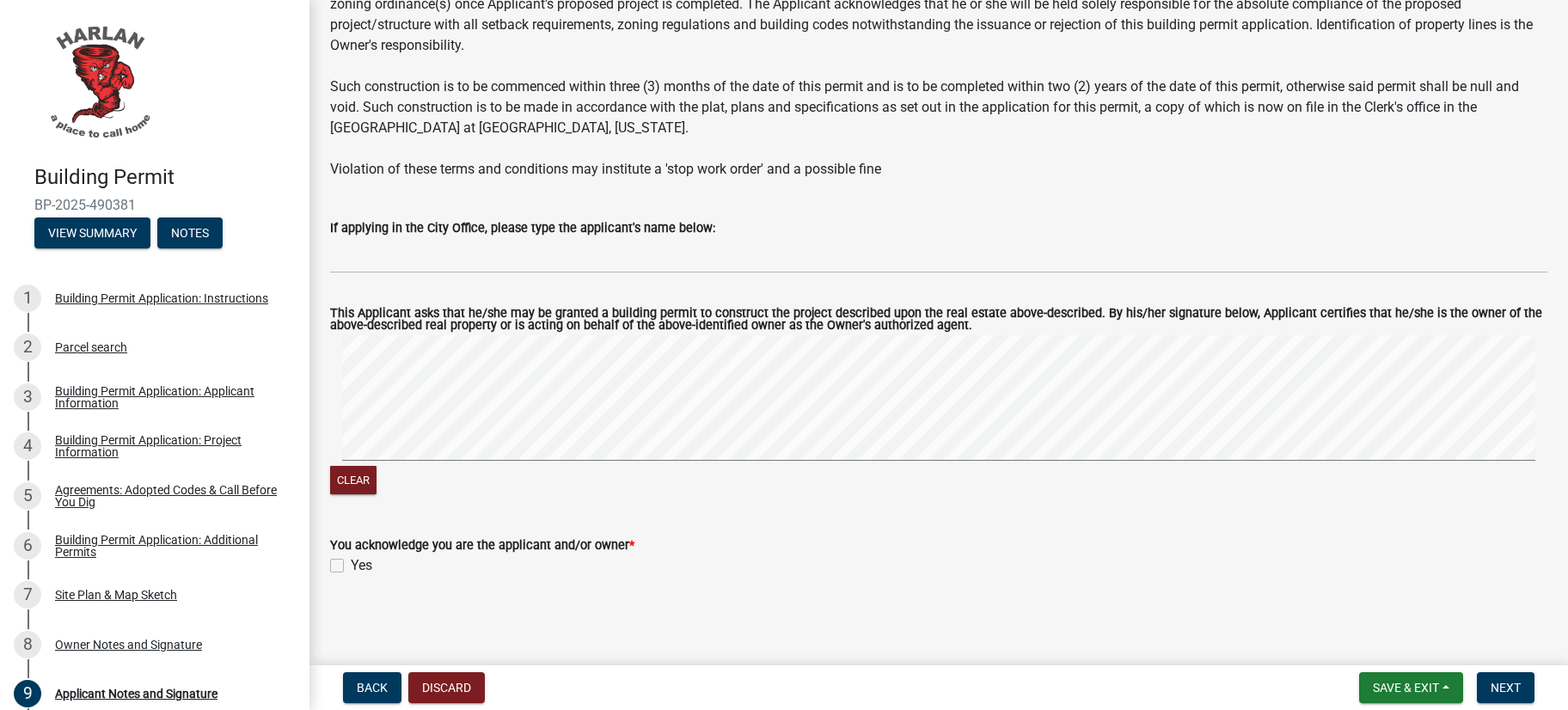
scroll to position [332, 0]
click at [350, 555] on label "Yes" at bounding box center [361, 565] width 21 height 20
click at [350, 555] on input "Yes" at bounding box center [356, 561] width 11 height 11
checkbox input "true"
click at [369, 466] on button "Clear" at bounding box center [353, 480] width 47 height 28
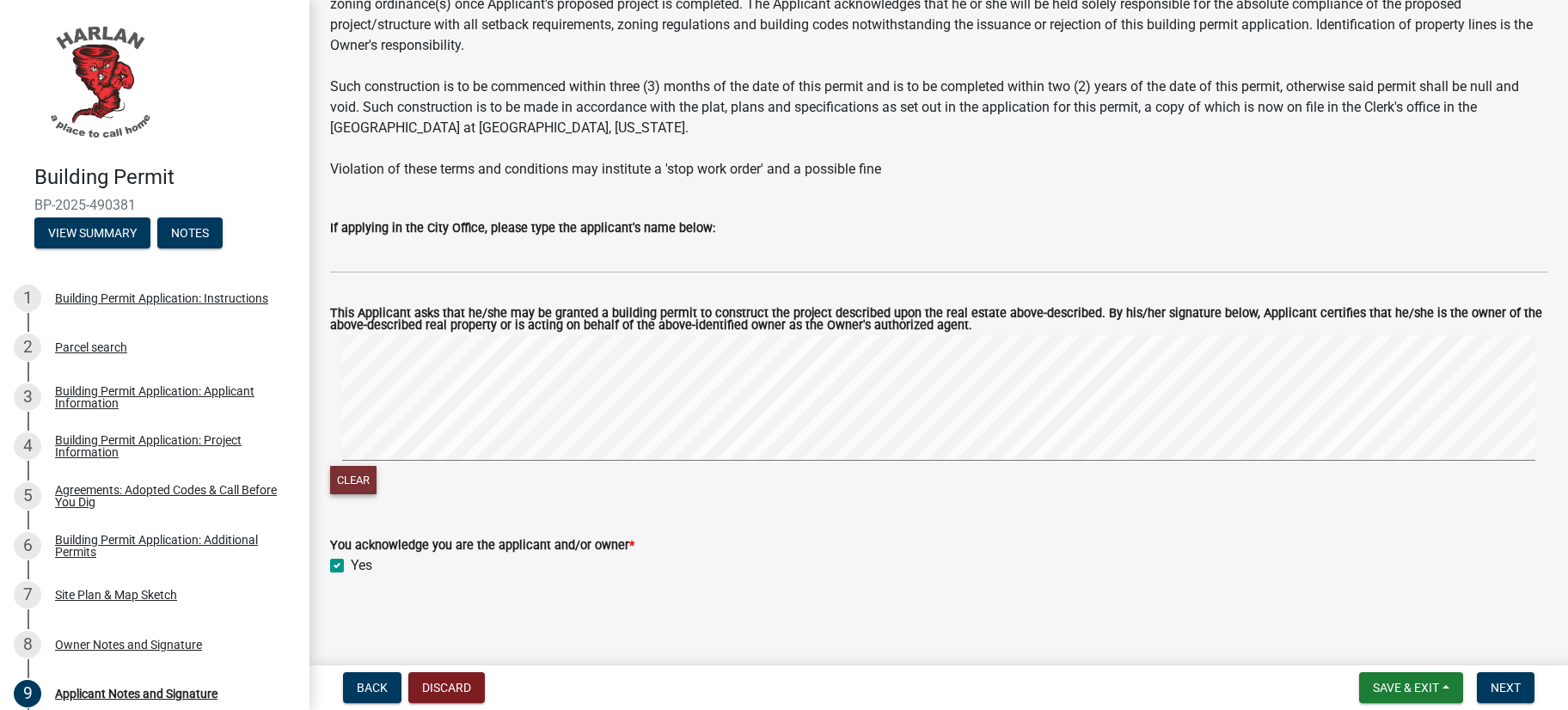
click at [377, 466] on button "Clear" at bounding box center [353, 480] width 47 height 28
click at [422, 400] on div "This Applicant asks that he/she may be granted a building permit to construct t…" at bounding box center [938, 393] width 1243 height 212
click at [1477, 693] on button "Next" at bounding box center [1506, 687] width 58 height 31
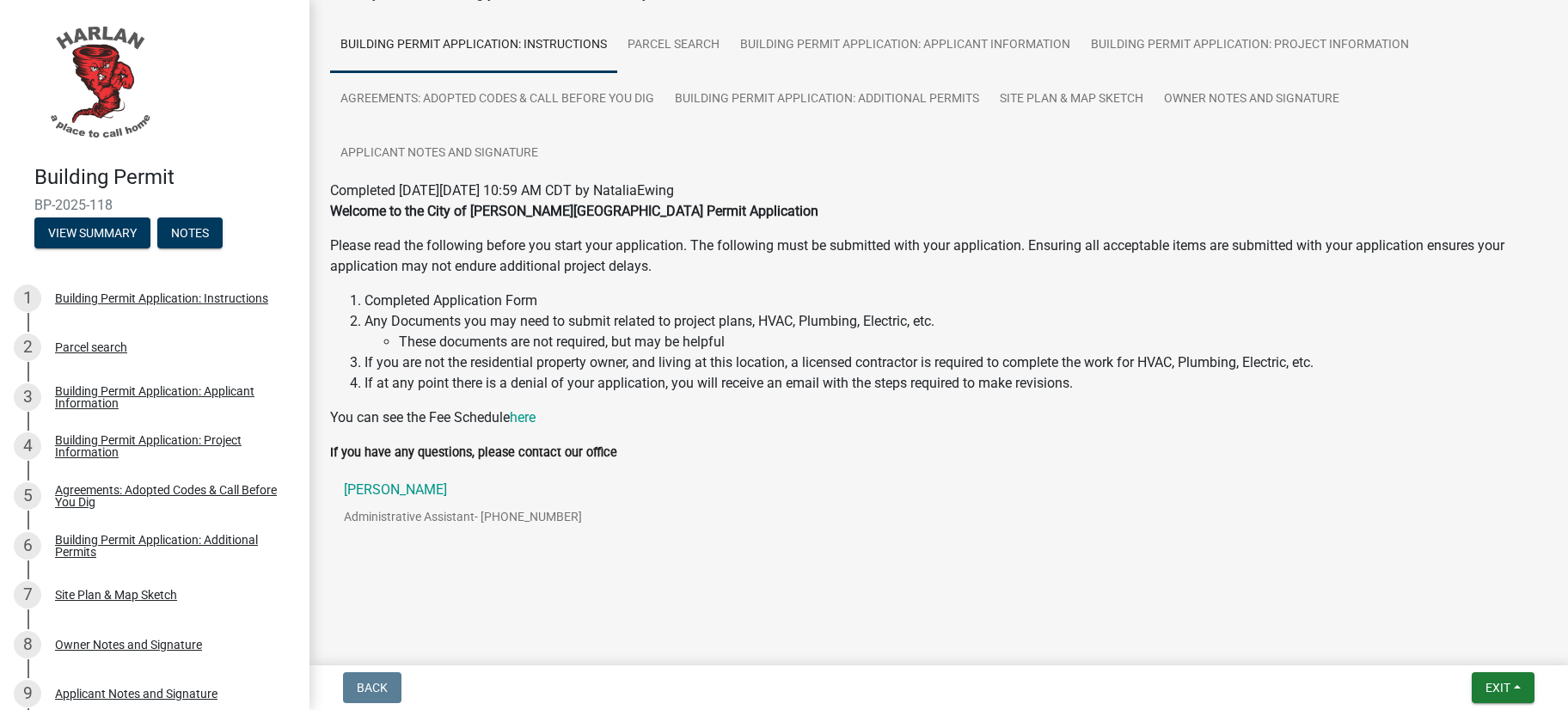
scroll to position [320, 0]
click at [1488, 681] on span "Exit" at bounding box center [1498, 688] width 25 height 14
click at [1430, 624] on button "Save & Exit" at bounding box center [1465, 635] width 138 height 41
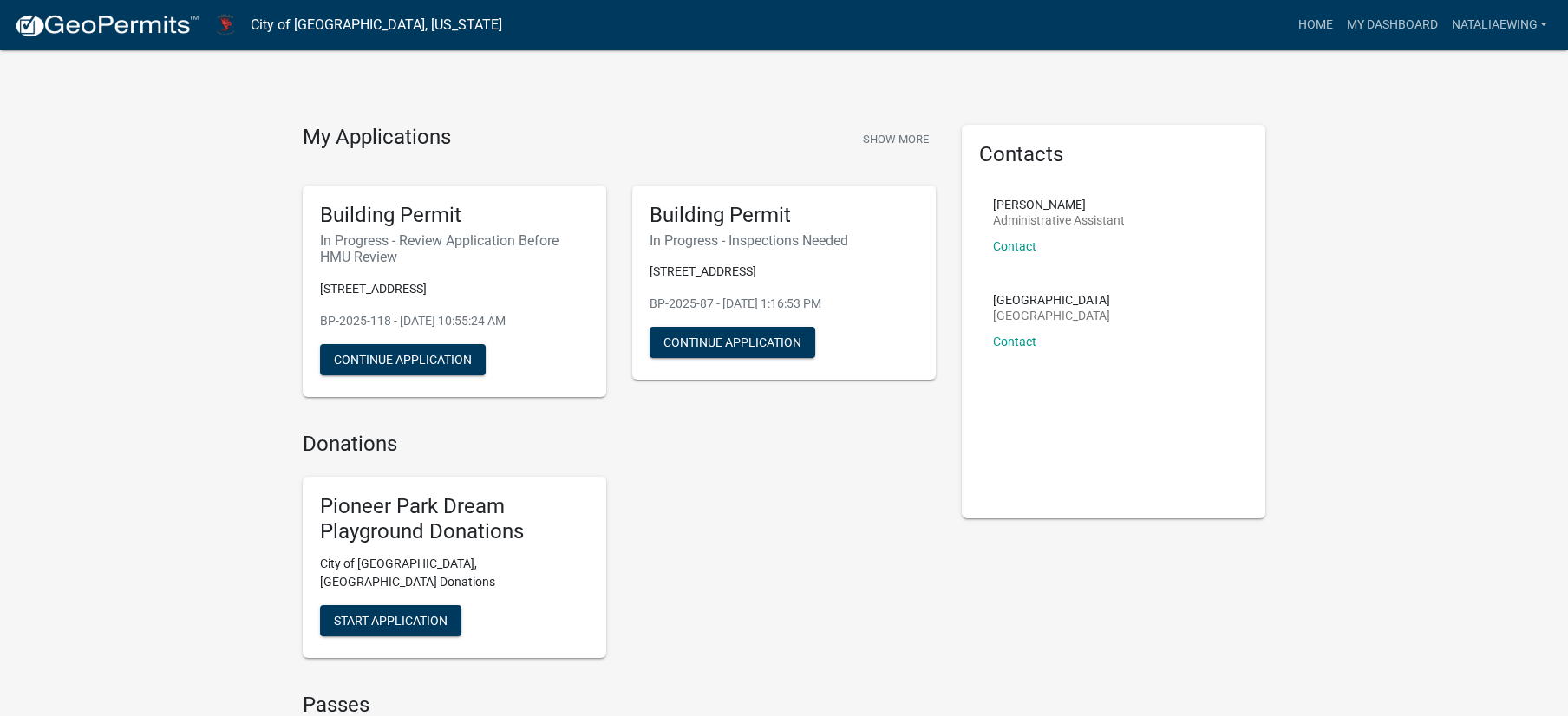
click at [385, 331] on p "BP-2025-118 - [DATE] 10:55:24 AM" at bounding box center [454, 321] width 269 height 19
click at [434, 331] on p "BP-2025-118 - [DATE] 10:55:24 AM" at bounding box center [454, 321] width 269 height 19
drag, startPoint x: 414, startPoint y: 403, endPoint x: 323, endPoint y: 392, distance: 91.7
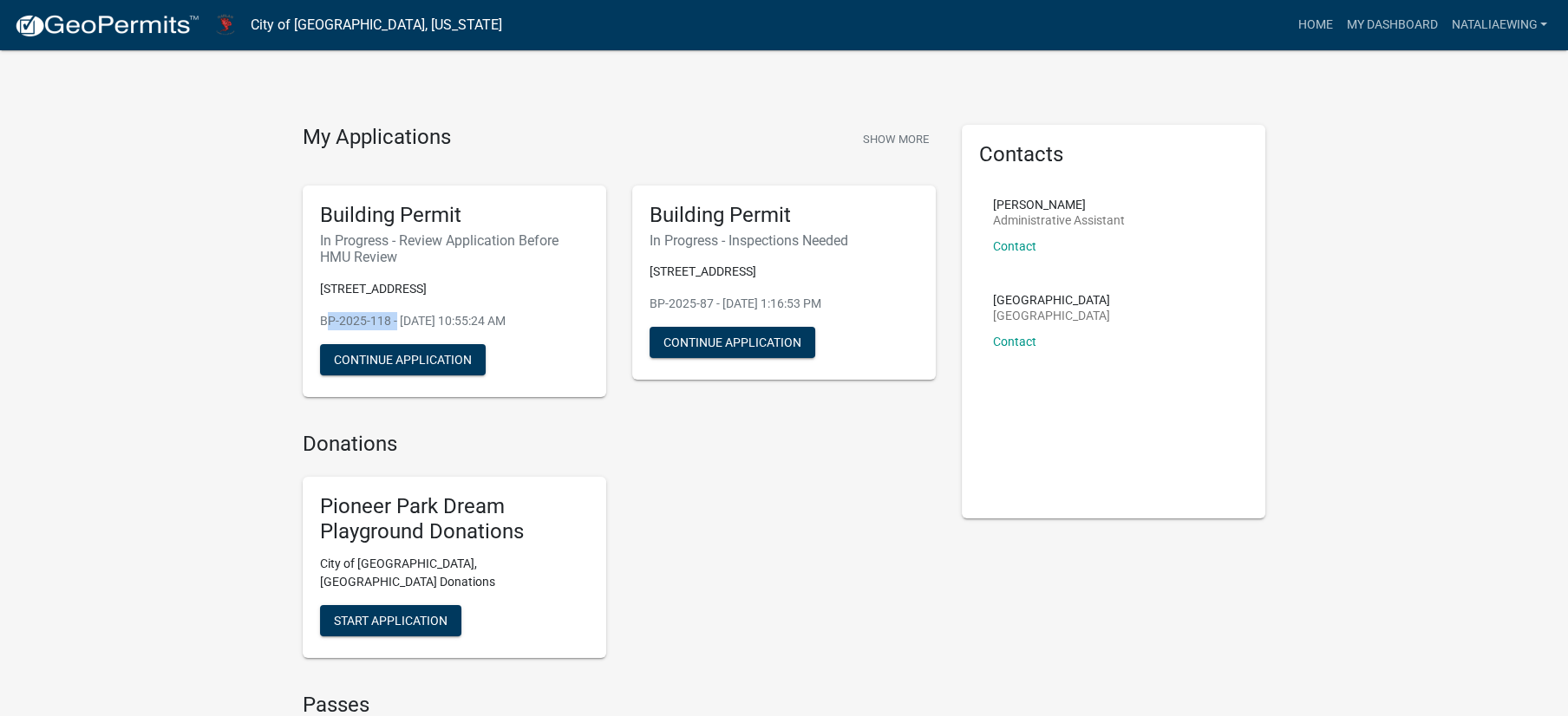
click at [323, 392] on div "Building Permit In Progress - Review Application Before HMU Review [STREET_ADDR…" at bounding box center [455, 291] width 303 height 212
copy p "BP-2025-118"
click at [450, 376] on button "Continue Application" at bounding box center [402, 359] width 166 height 31
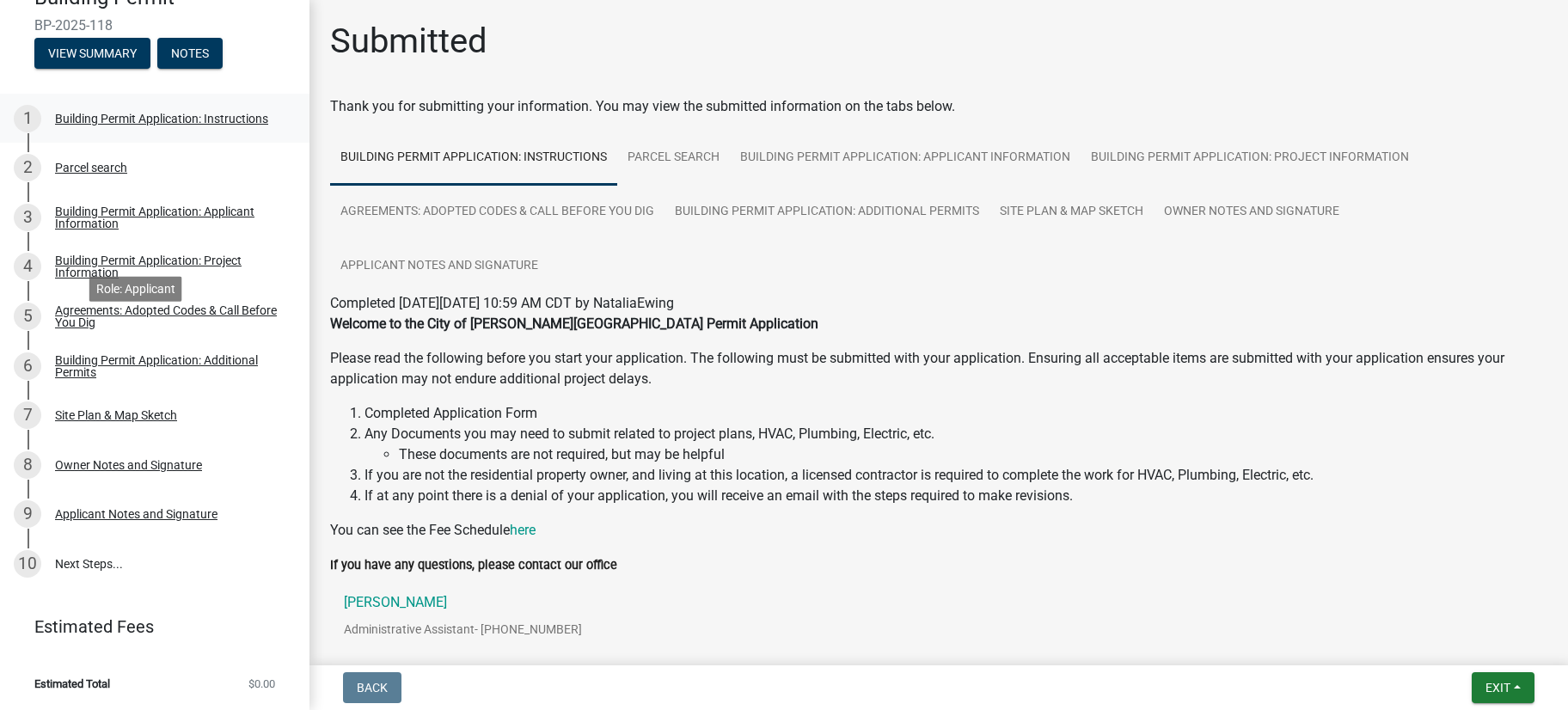
scroll to position [338, 0]
click at [164, 421] on div "Site Plan & Map Sketch" at bounding box center [116, 416] width 122 height 12
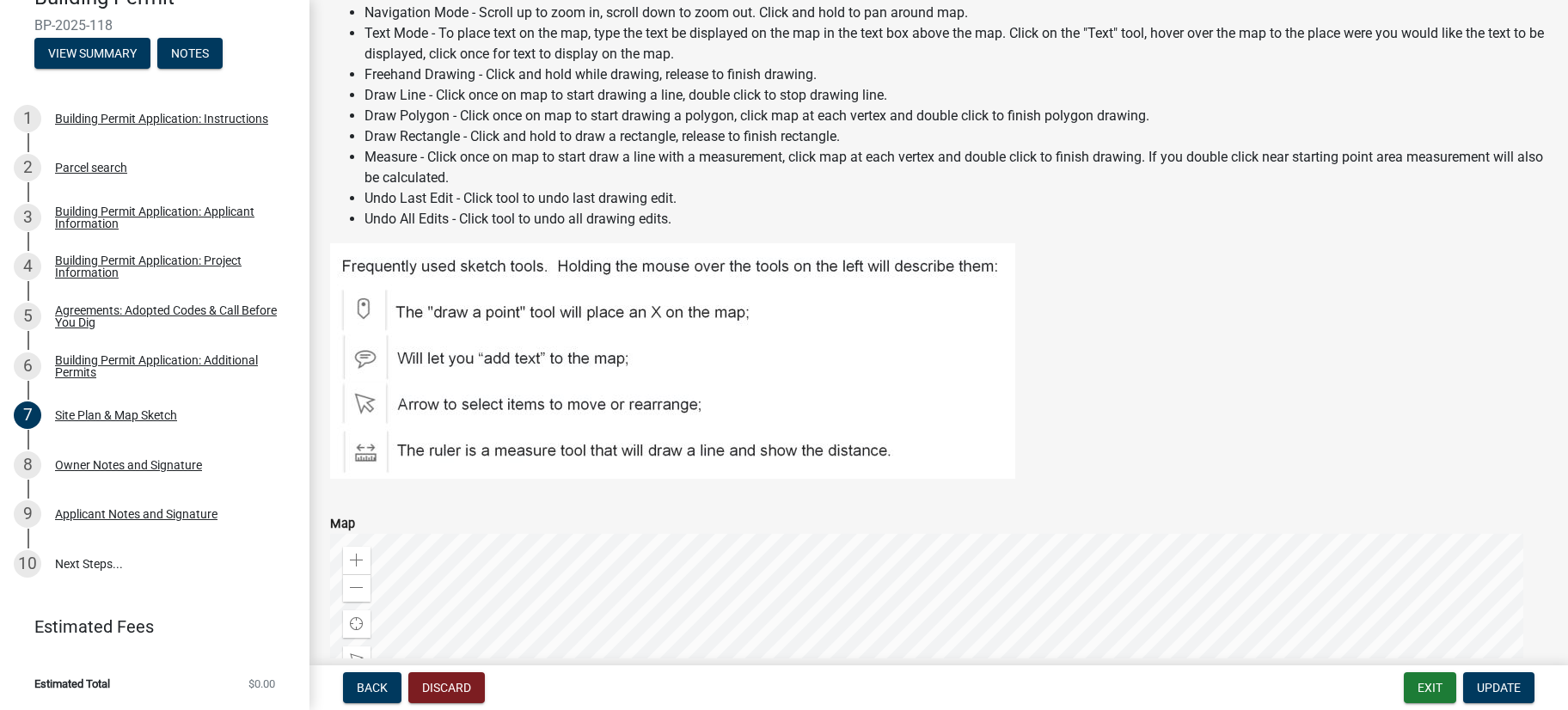
scroll to position [123, 0]
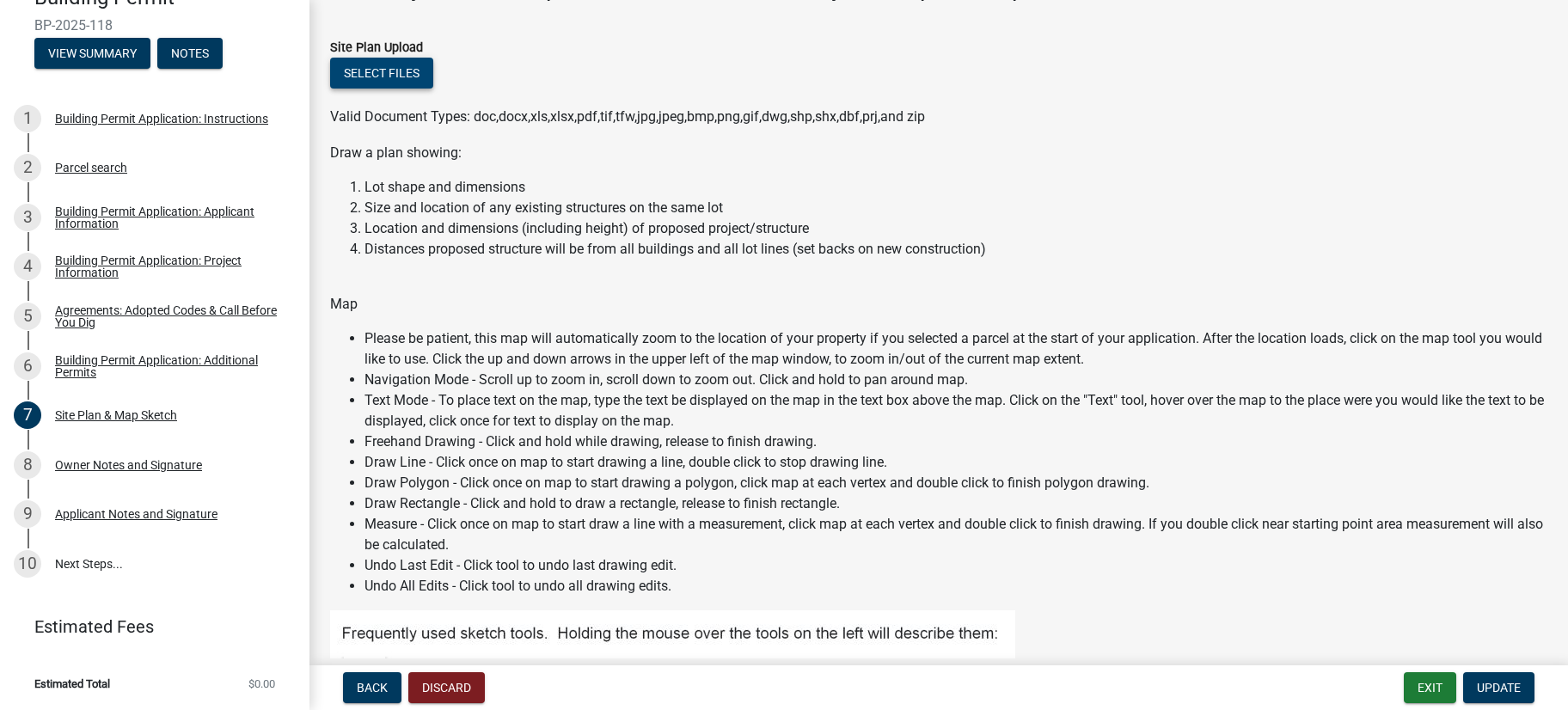
click at [379, 89] on button "Select files" at bounding box center [381, 73] width 103 height 31
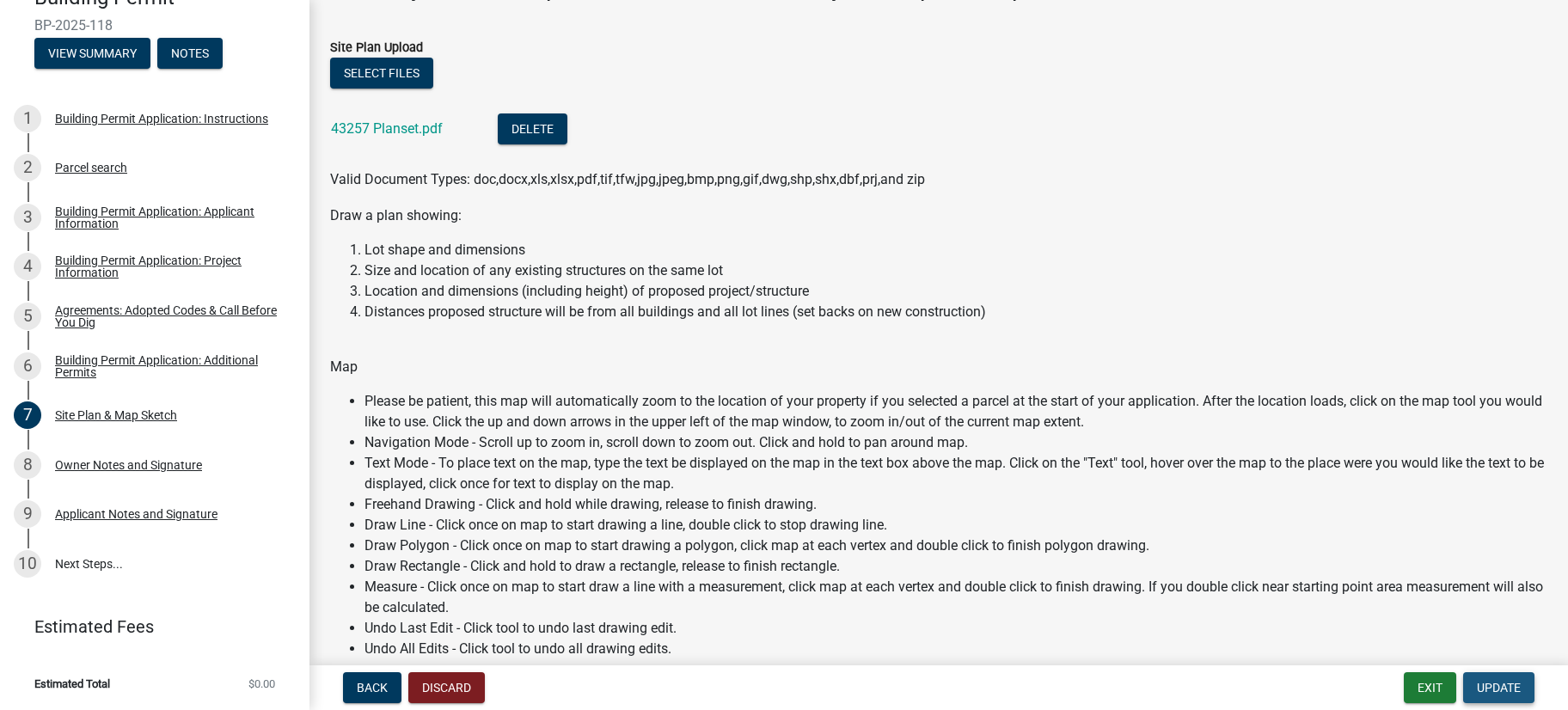
click at [1477, 681] on span "Update" at bounding box center [1499, 688] width 44 height 14
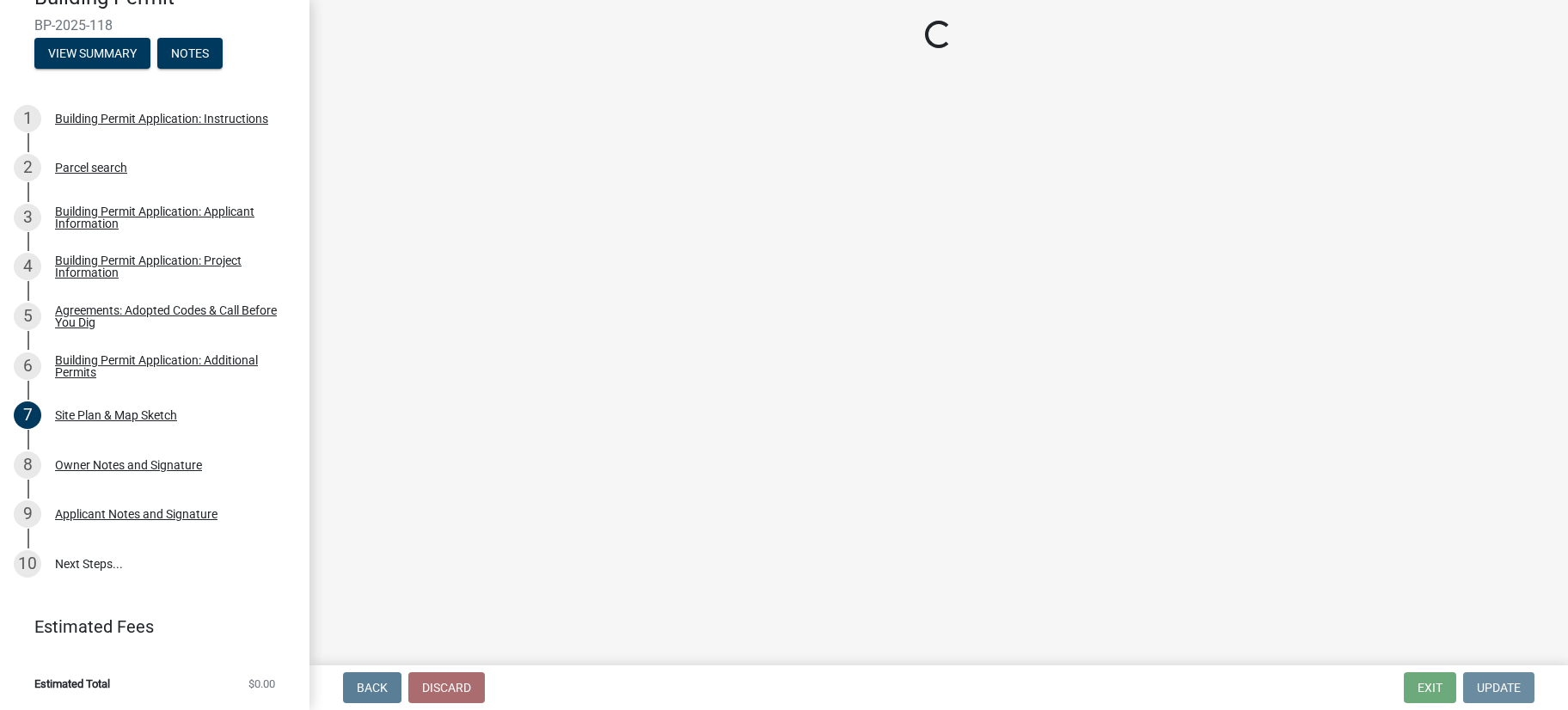
scroll to position [0, 0]
